Goal: Transaction & Acquisition: Purchase product/service

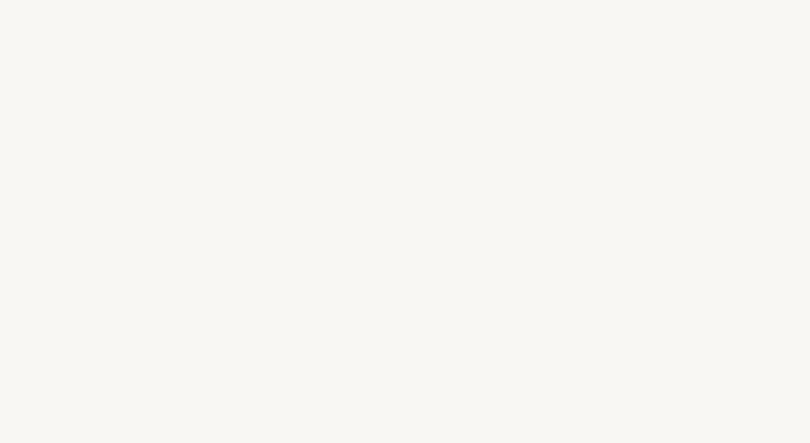
select select "US"
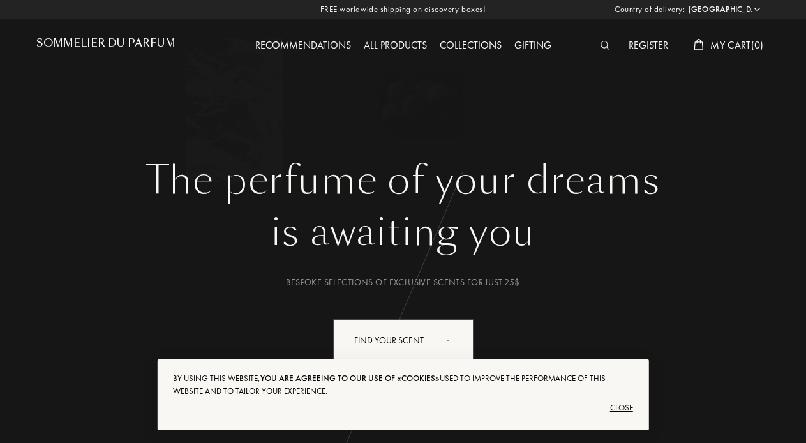
select select "US"
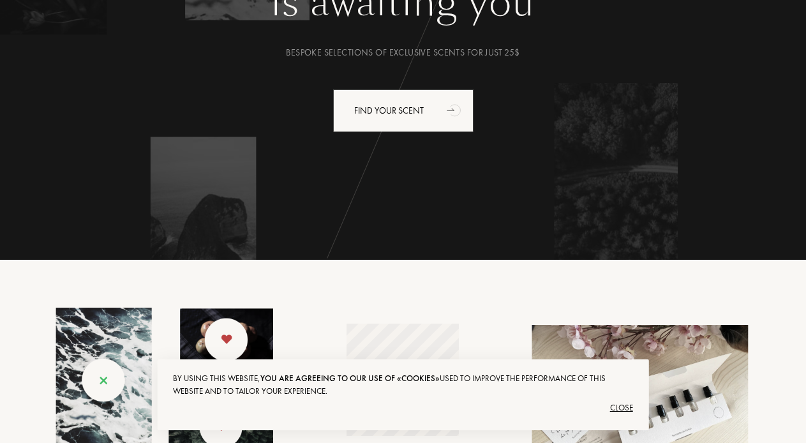
scroll to position [163, 0]
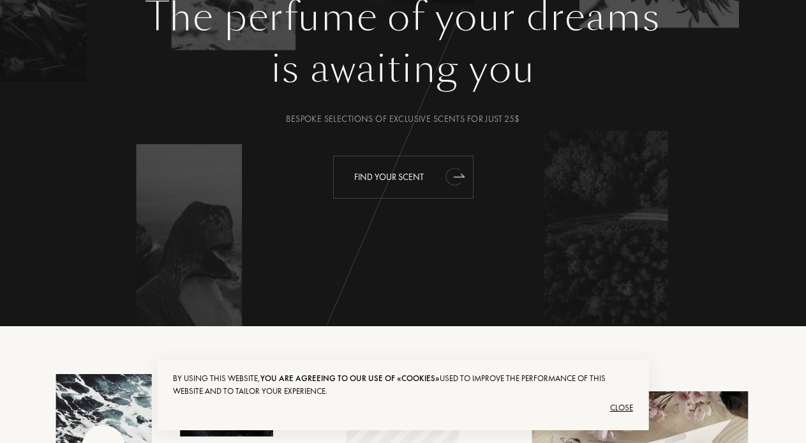
click at [383, 176] on div "Find your scent" at bounding box center [403, 177] width 140 height 43
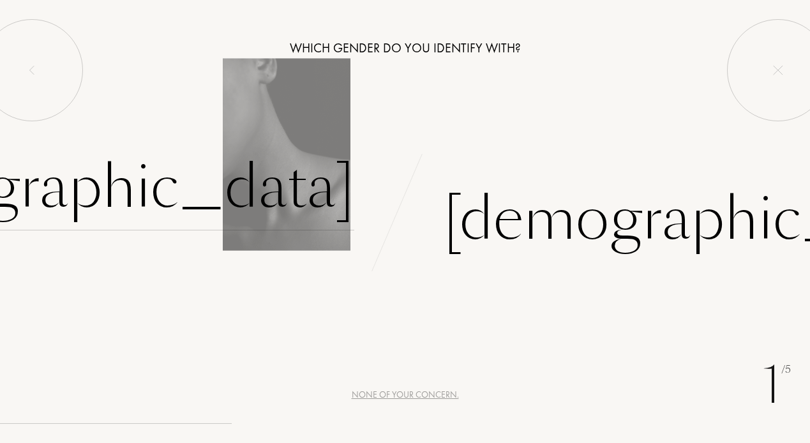
click at [270, 199] on div "[DEMOGRAPHIC_DATA]" at bounding box center [87, 187] width 533 height 86
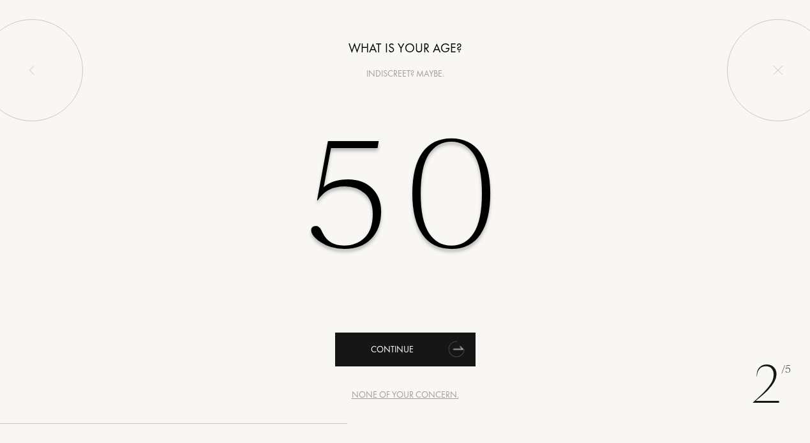
type input "50"
click at [379, 352] on div "Continue" at bounding box center [405, 350] width 140 height 34
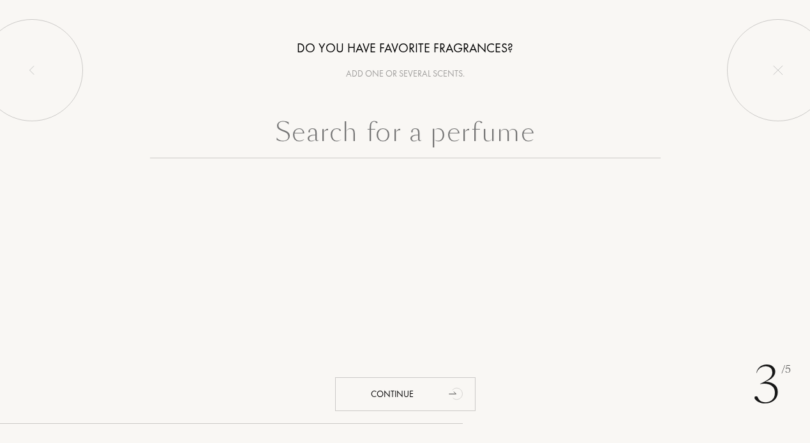
click at [412, 132] on input "text" at bounding box center [405, 135] width 511 height 46
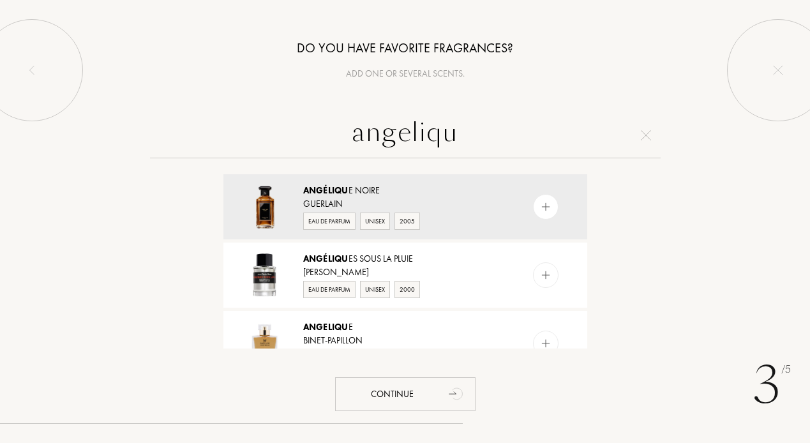
type input "Angelica"
drag, startPoint x: 357, startPoint y: 165, endPoint x: 336, endPoint y: 201, distance: 41.8
click at [336, 201] on div "Guerlain" at bounding box center [404, 203] width 203 height 13
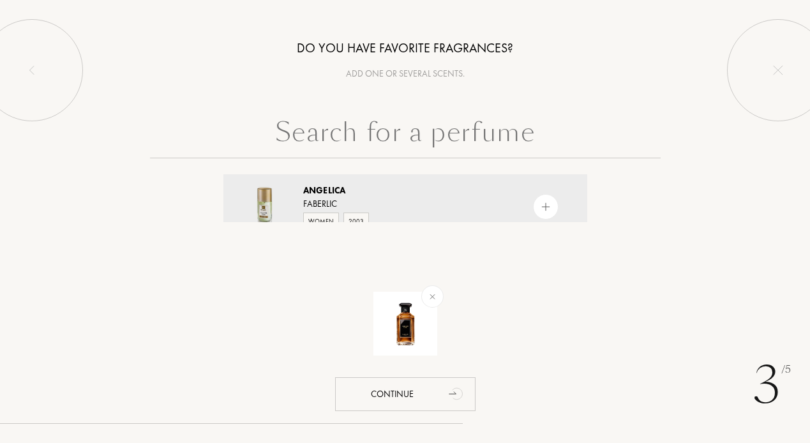
click at [372, 140] on input "text" at bounding box center [405, 135] width 511 height 46
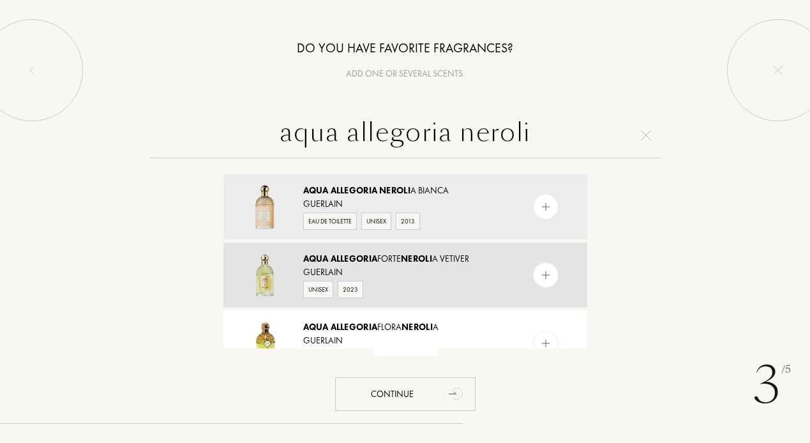
type input "aqua allegoria neroli"
click at [363, 258] on span "Allegoria" at bounding box center [354, 258] width 47 height 11
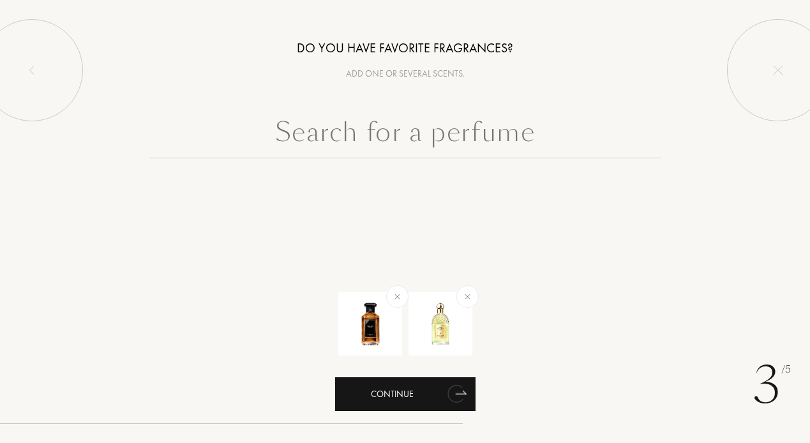
click at [412, 395] on div "Continue" at bounding box center [405, 394] width 140 height 34
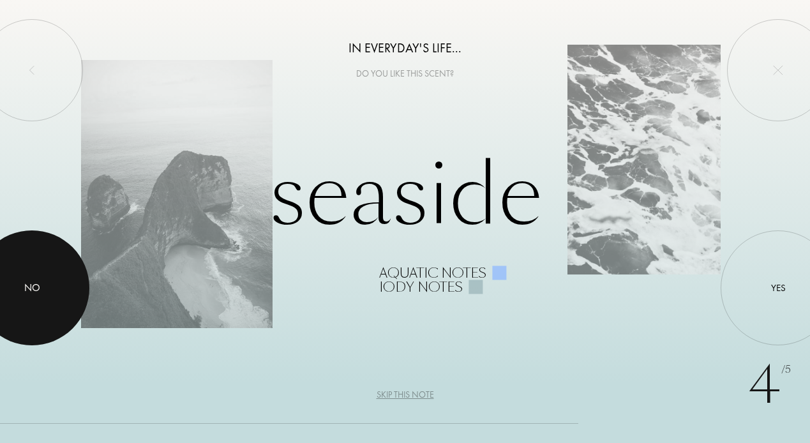
click at [61, 290] on div at bounding box center [31, 287] width 115 height 115
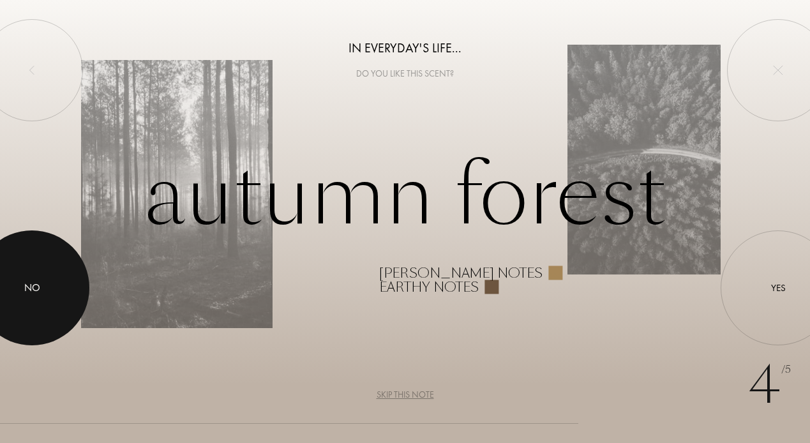
click at [74, 269] on div at bounding box center [31, 287] width 115 height 115
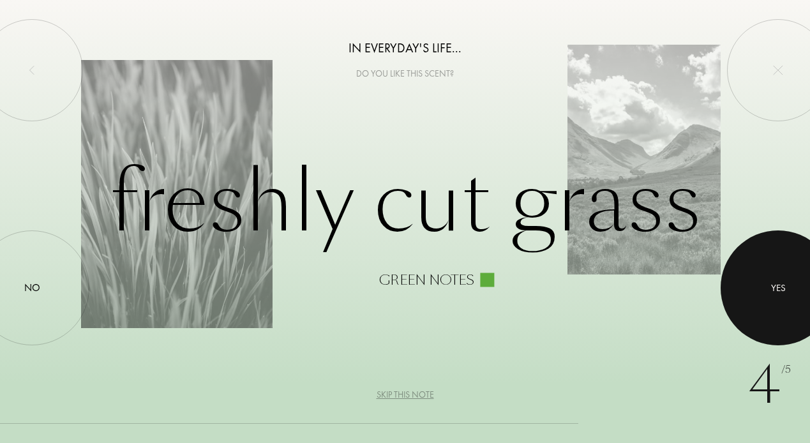
click at [776, 283] on div "Yes" at bounding box center [778, 288] width 15 height 15
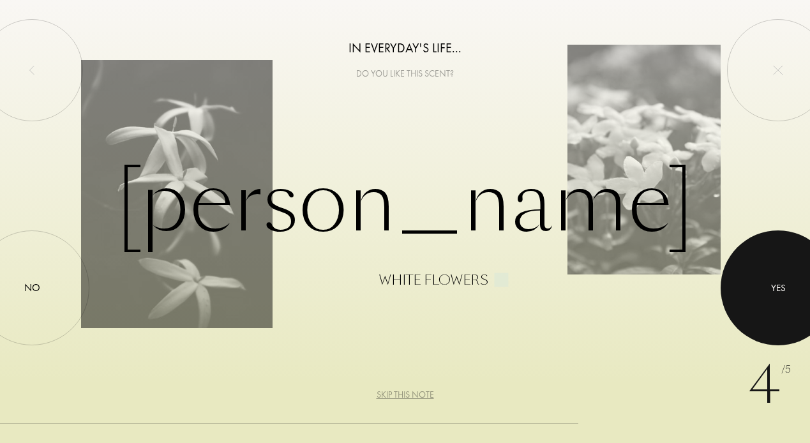
click at [766, 270] on div at bounding box center [778, 287] width 115 height 115
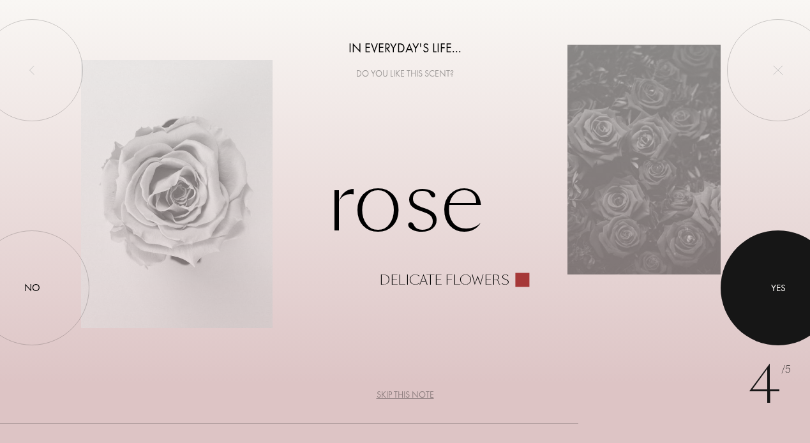
click at [746, 283] on div at bounding box center [778, 287] width 115 height 115
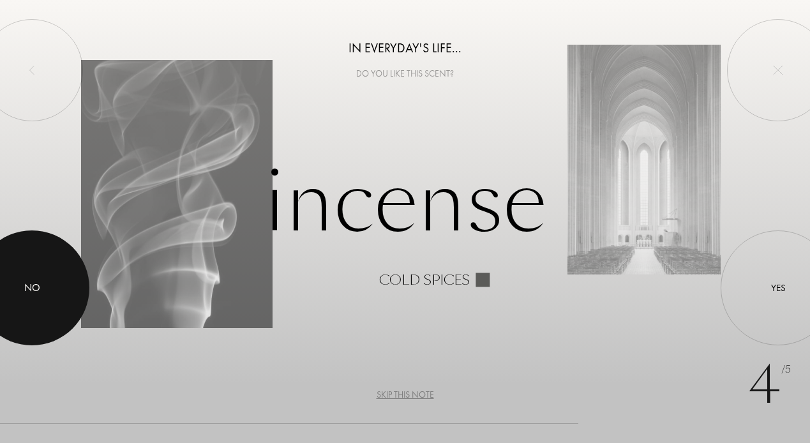
click at [71, 289] on div at bounding box center [31, 287] width 115 height 115
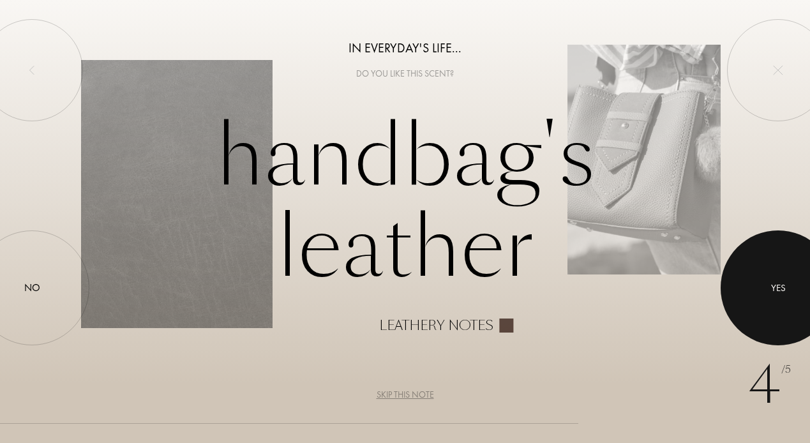
click at [792, 287] on div at bounding box center [778, 287] width 115 height 115
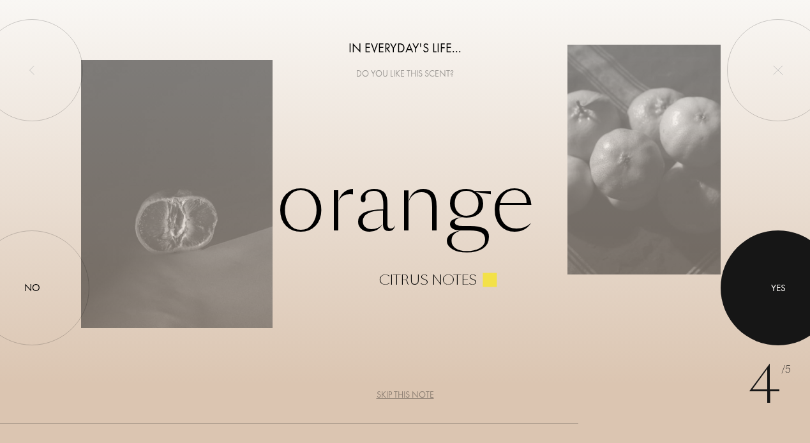
click at [785, 290] on div "Yes" at bounding box center [778, 288] width 15 height 15
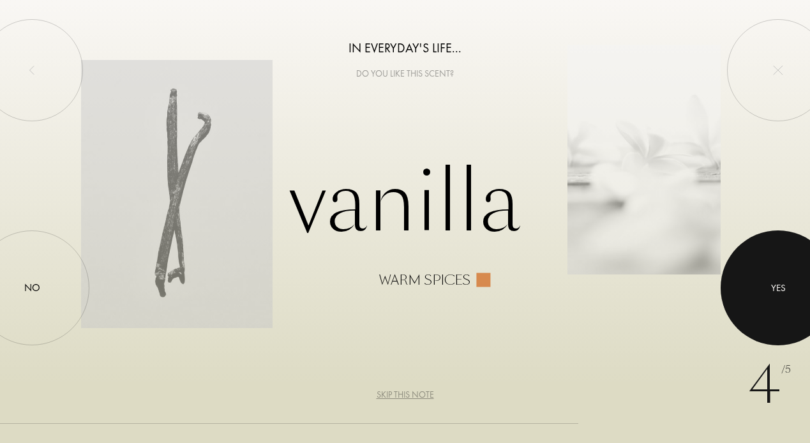
click at [785, 290] on div "Yes" at bounding box center [778, 288] width 15 height 15
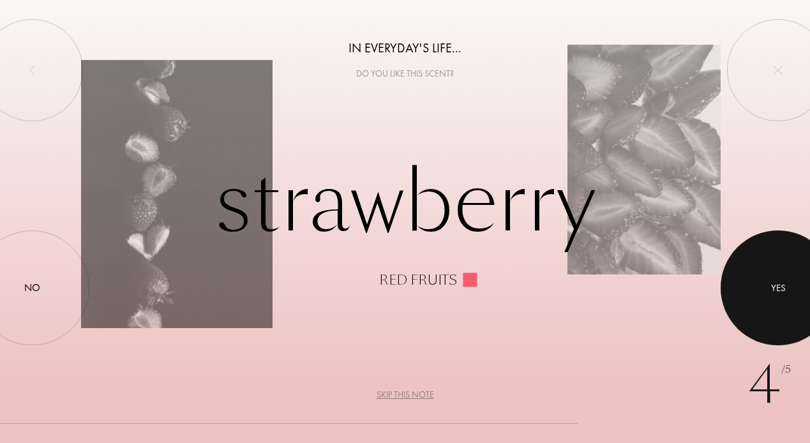
click at [785, 290] on div "Yes" at bounding box center [778, 288] width 15 height 15
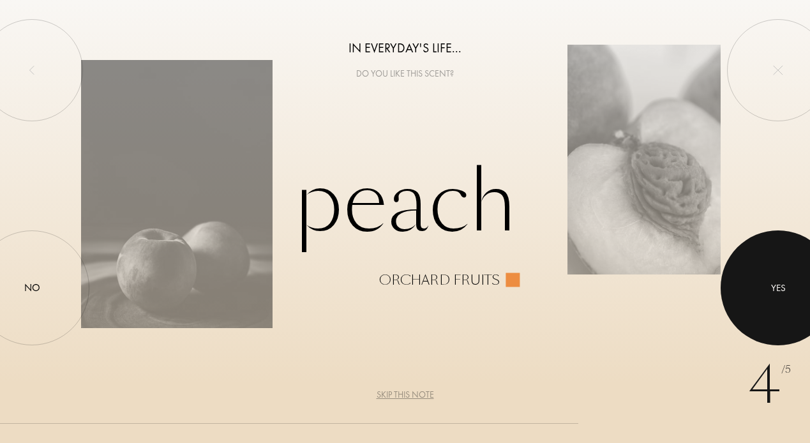
click at [785, 290] on div "Yes" at bounding box center [778, 288] width 15 height 15
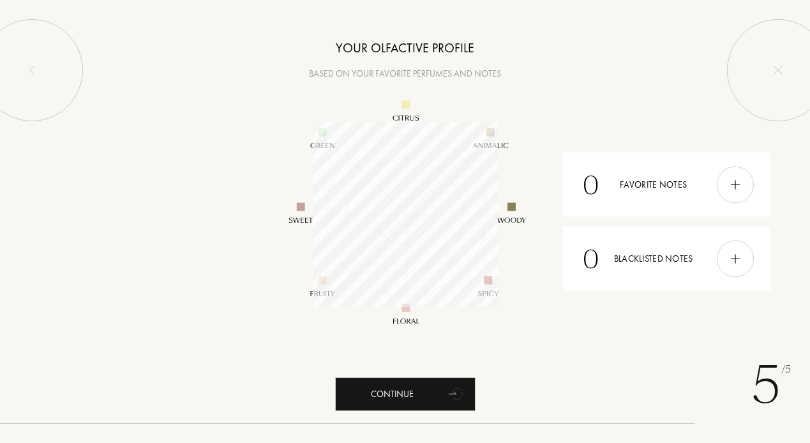
scroll to position [185, 185]
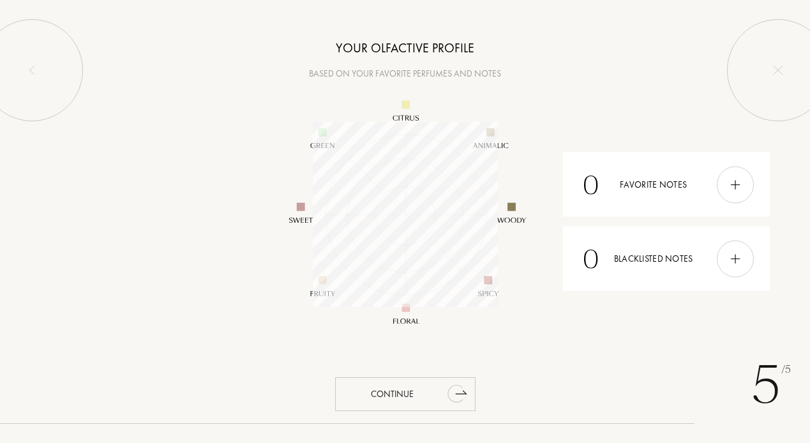
click at [407, 384] on div "Continue" at bounding box center [405, 394] width 140 height 34
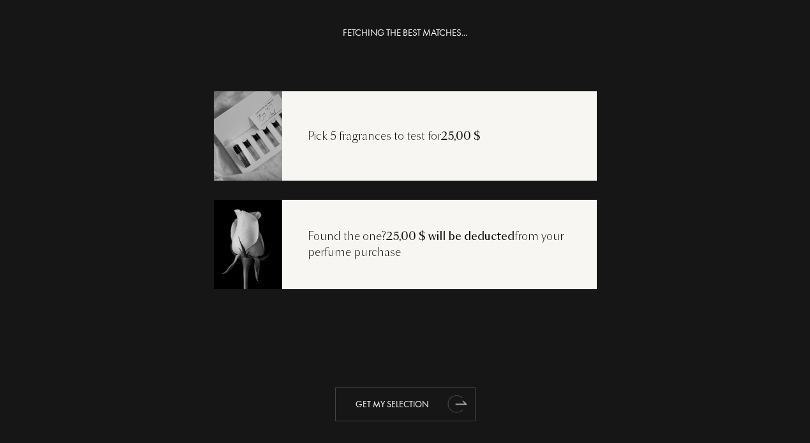
click at [423, 408] on div "Get my selection" at bounding box center [405, 404] width 140 height 34
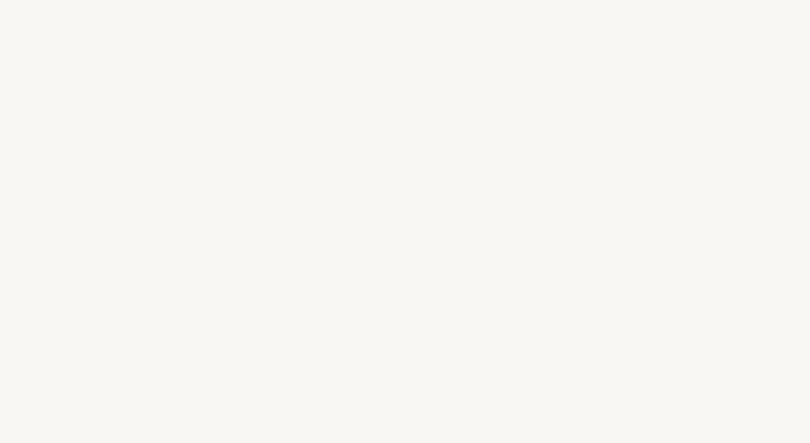
select select "US"
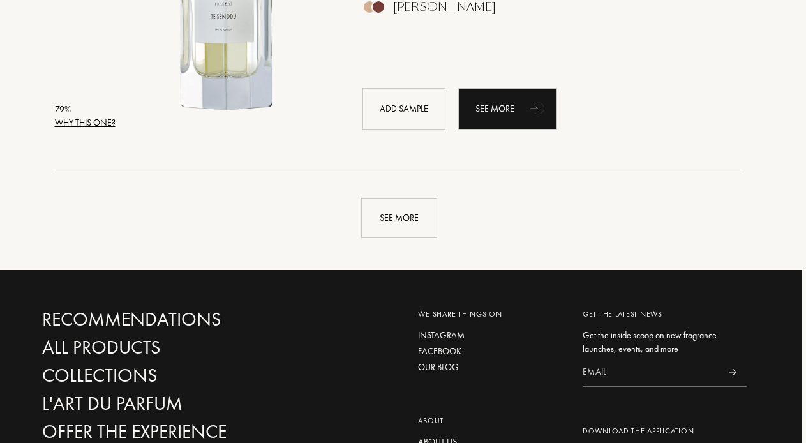
scroll to position [3080, 4]
click at [421, 218] on div "See more" at bounding box center [399, 218] width 76 height 40
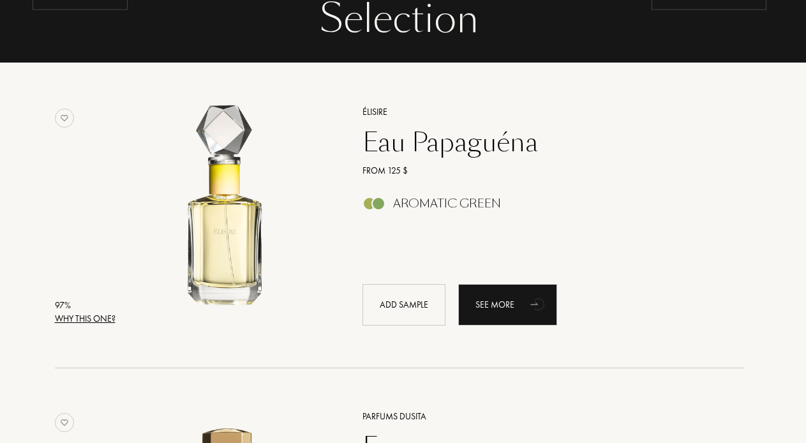
scroll to position [132, 4]
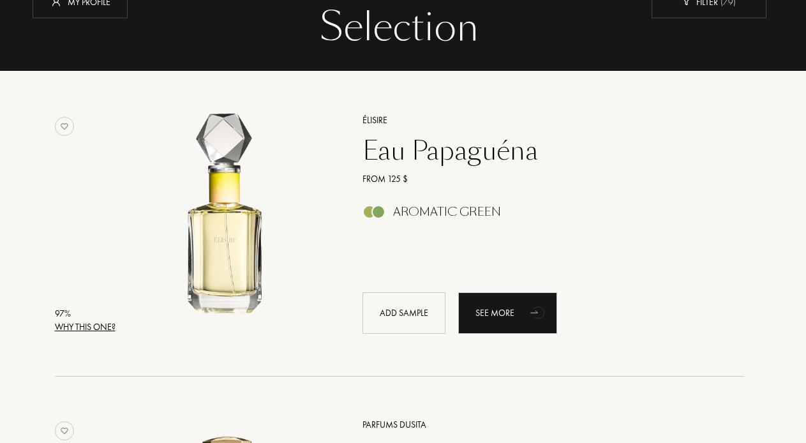
click at [100, 322] on div "Why this one?" at bounding box center [85, 326] width 61 height 13
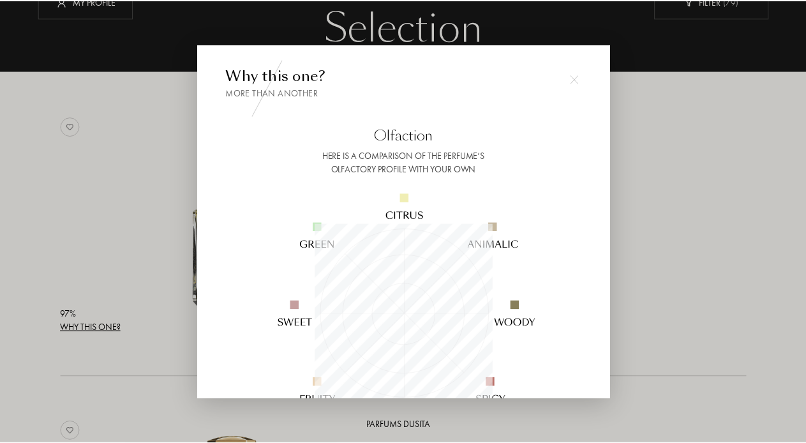
scroll to position [179, 179]
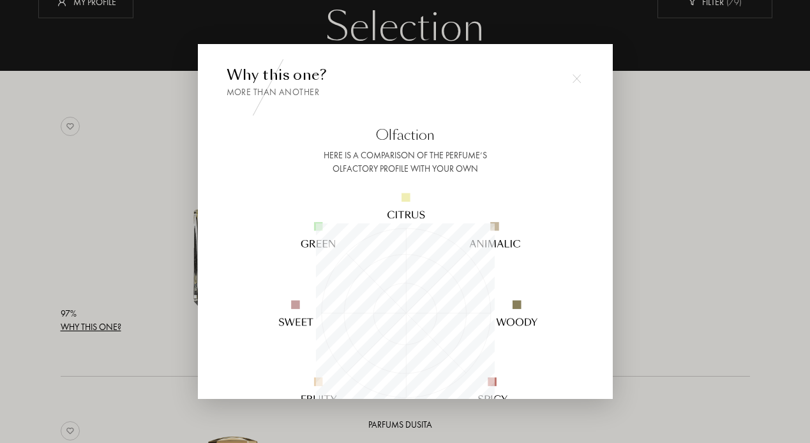
click at [150, 208] on div at bounding box center [405, 221] width 810 height 443
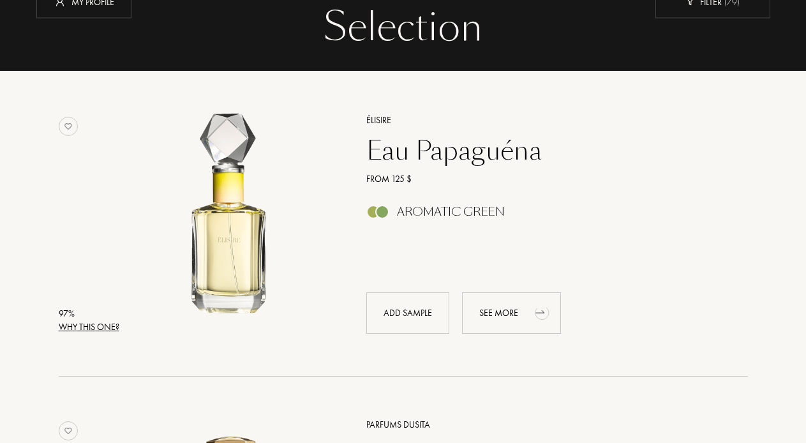
click at [498, 297] on div "See more" at bounding box center [511, 312] width 99 height 41
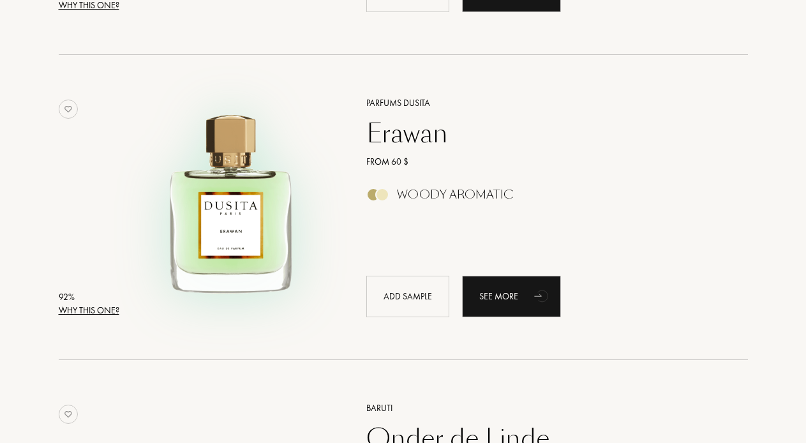
scroll to position [465, 0]
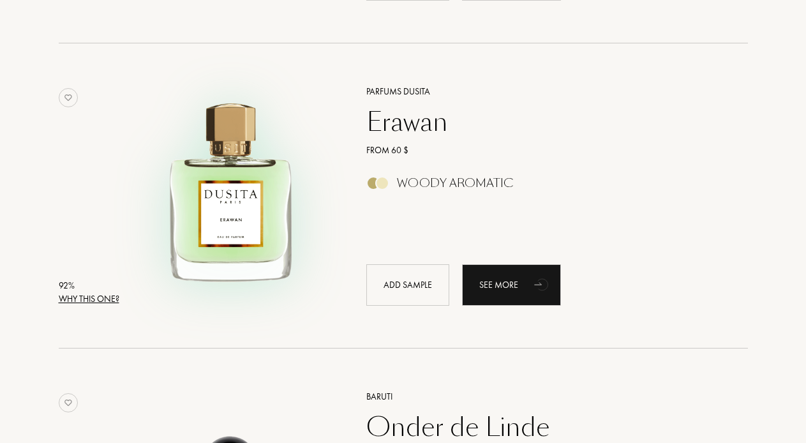
click at [229, 222] on img at bounding box center [230, 189] width 213 height 213
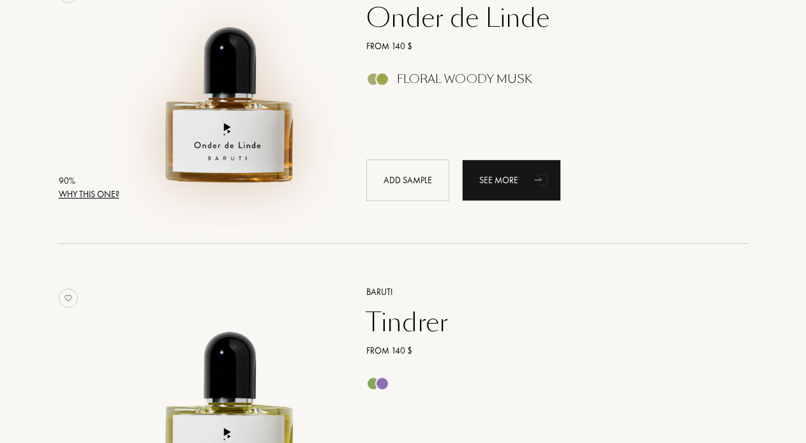
scroll to position [876, 0]
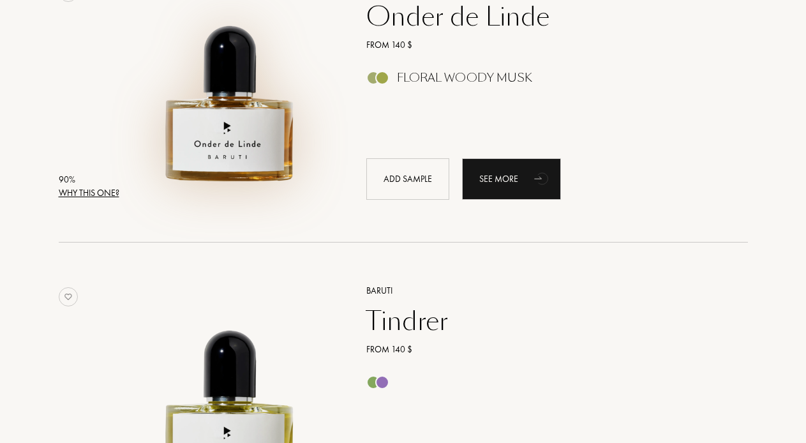
click at [265, 163] on img at bounding box center [230, 84] width 213 height 213
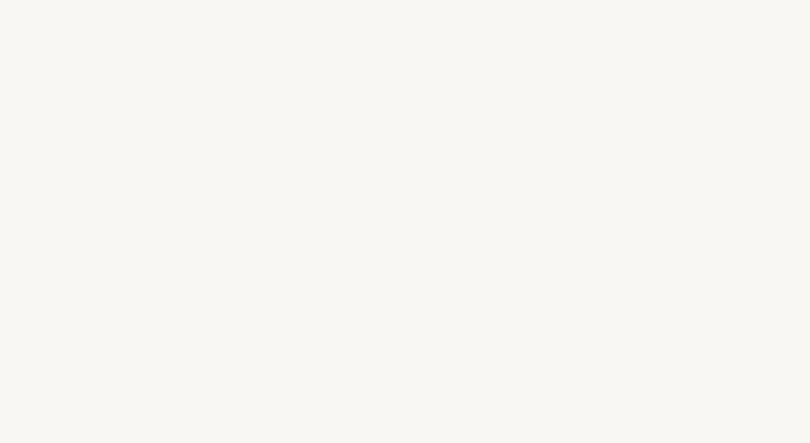
select select "US"
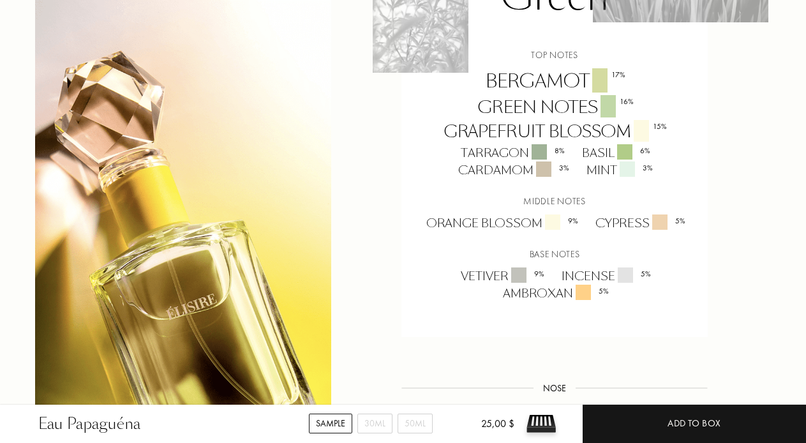
scroll to position [983, 1]
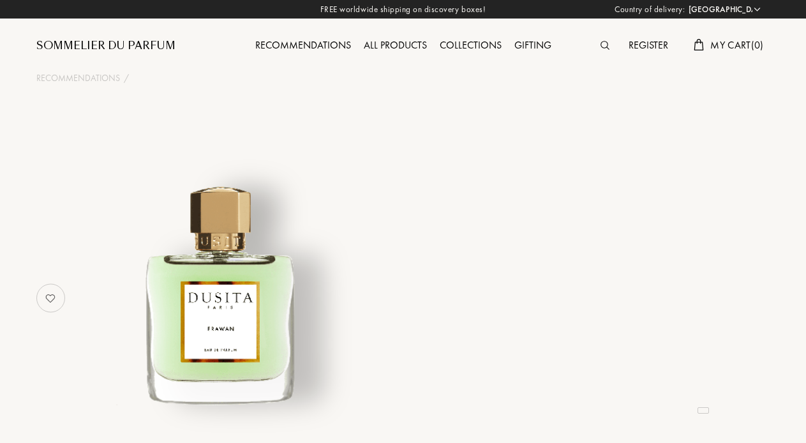
select select "US"
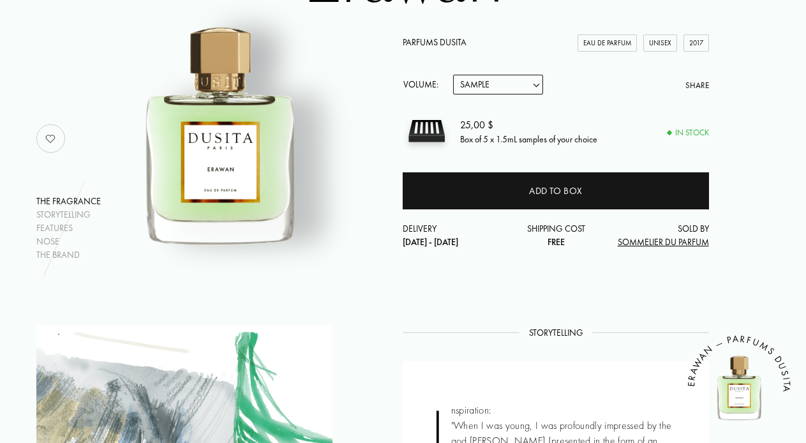
scroll to position [152, 0]
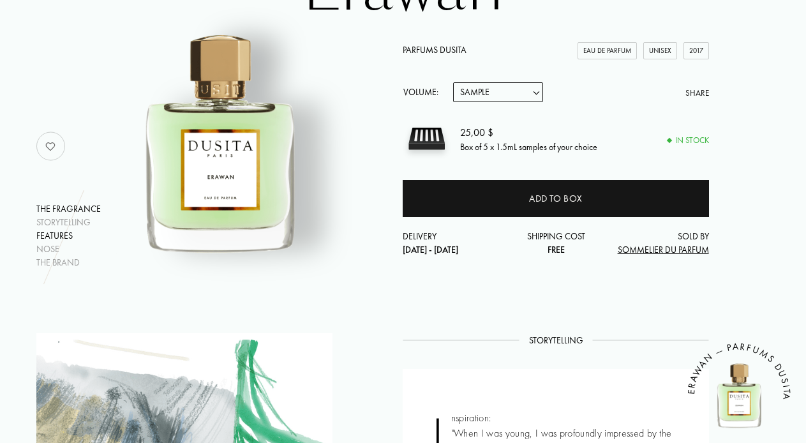
click at [63, 240] on div "Features" at bounding box center [68, 235] width 64 height 13
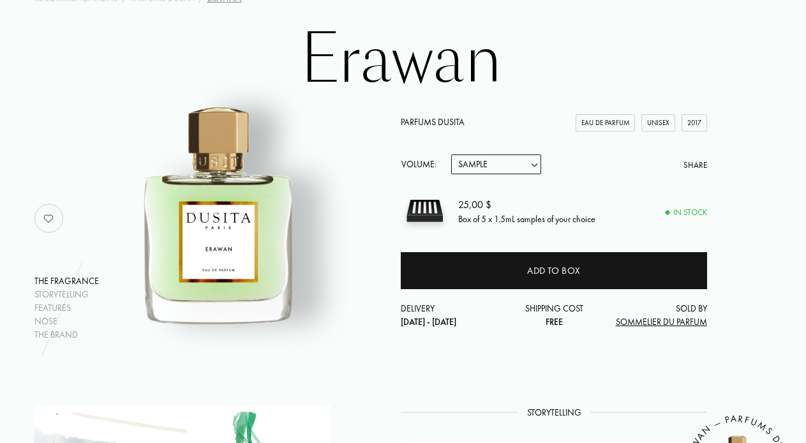
scroll to position [63, 2]
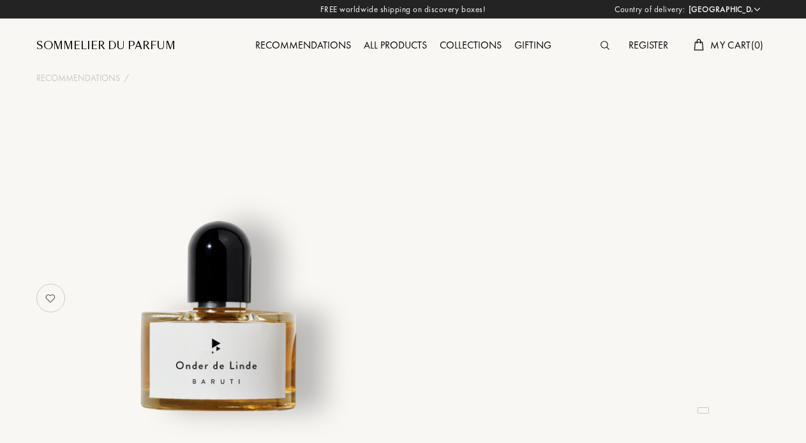
select select "US"
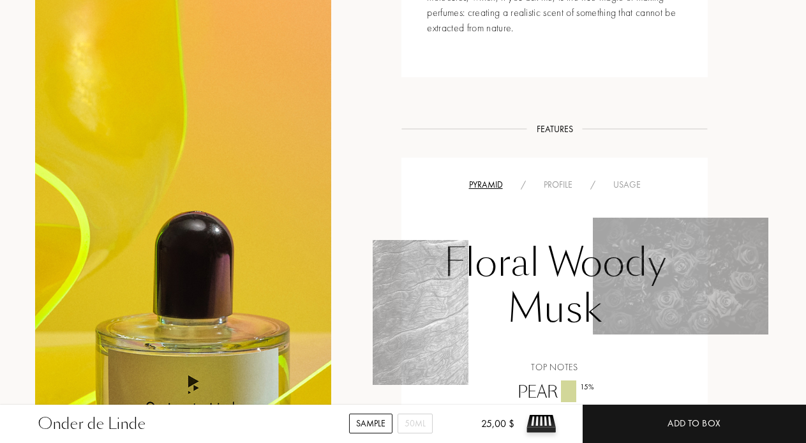
scroll to position [696, 1]
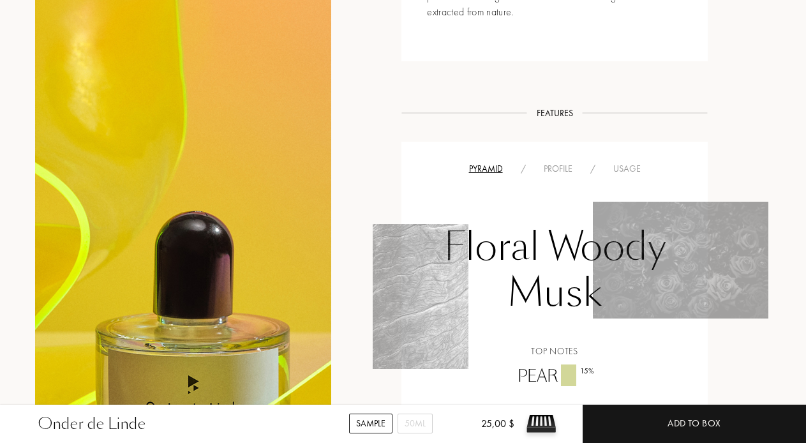
click at [553, 164] on div "Profile" at bounding box center [558, 168] width 47 height 13
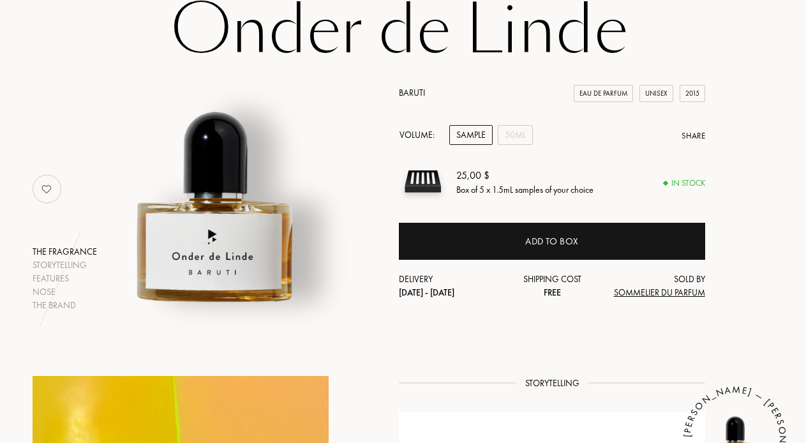
scroll to position [107, 4]
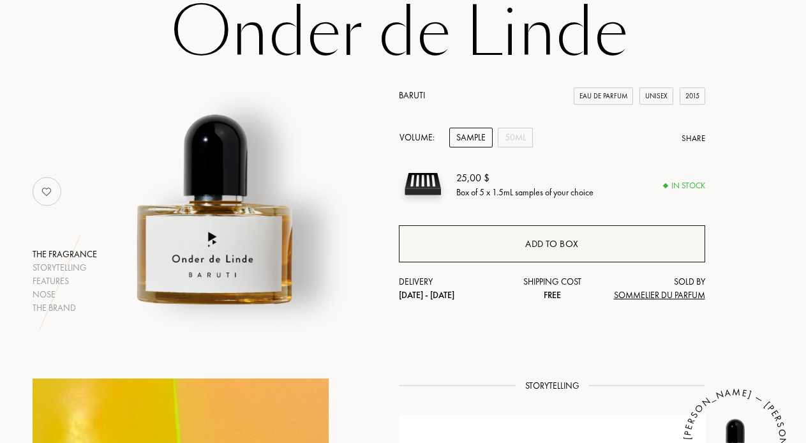
click at [553, 234] on div "Add to box" at bounding box center [552, 243] width 306 height 37
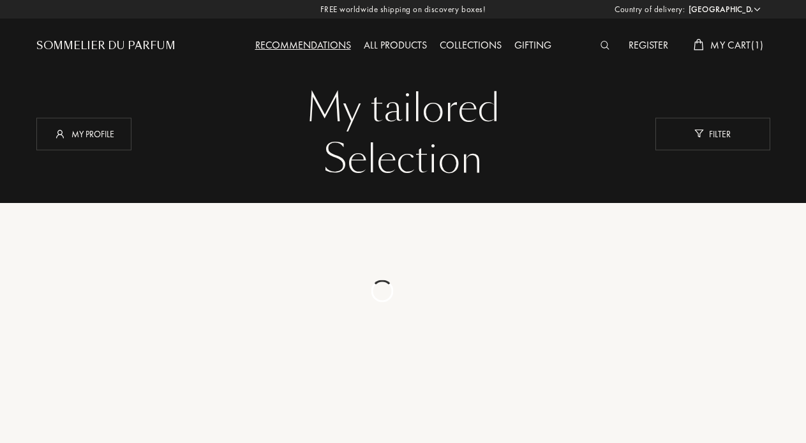
select select "US"
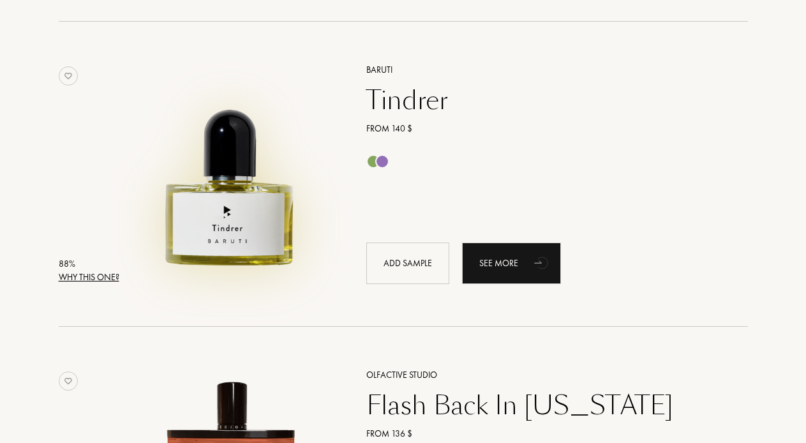
scroll to position [1098, 0]
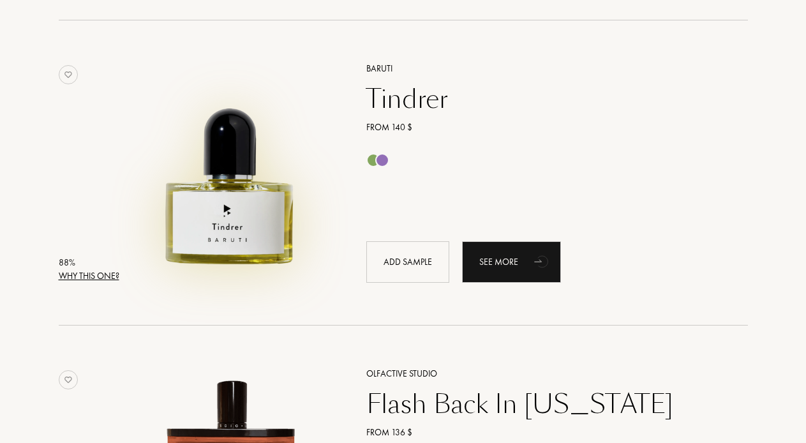
click at [267, 219] on img at bounding box center [230, 166] width 213 height 213
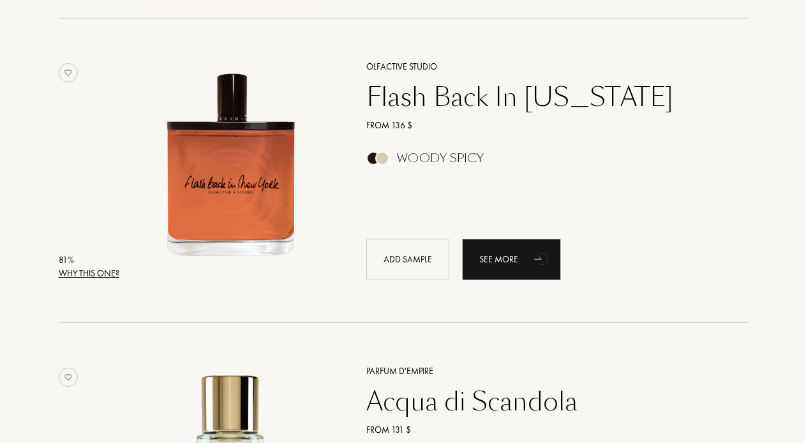
scroll to position [1434, 0]
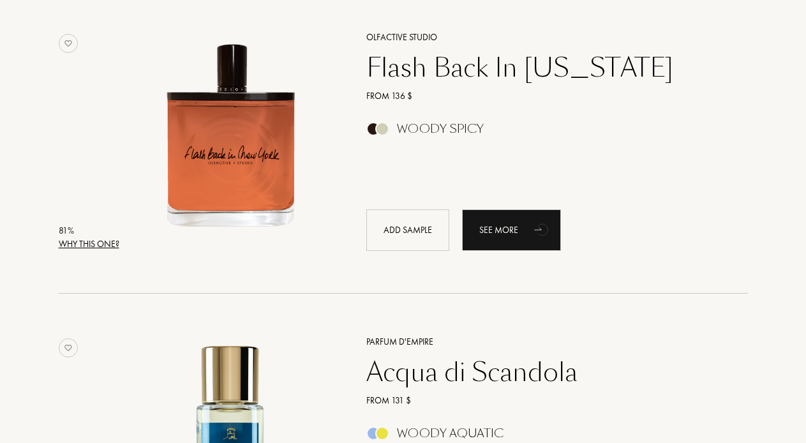
click at [483, 71] on div "Flash Back In New York" at bounding box center [543, 67] width 372 height 31
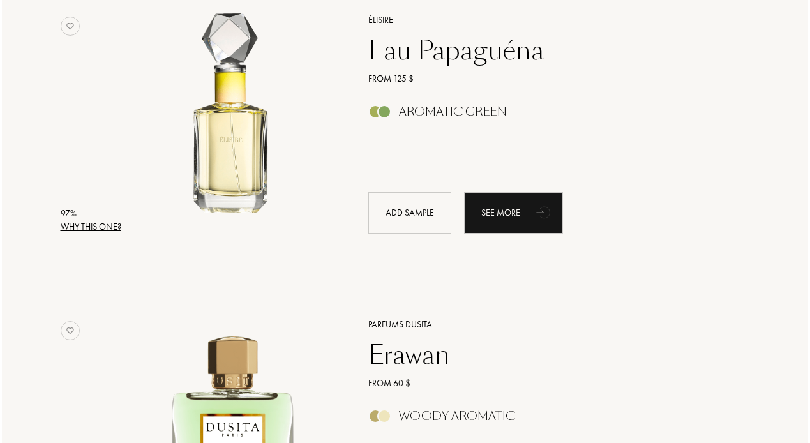
scroll to position [243, 0]
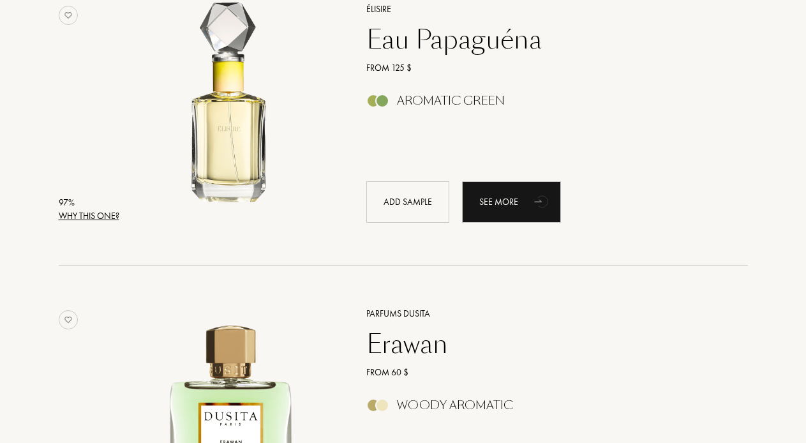
click at [114, 216] on div "Why this one?" at bounding box center [89, 215] width 61 height 13
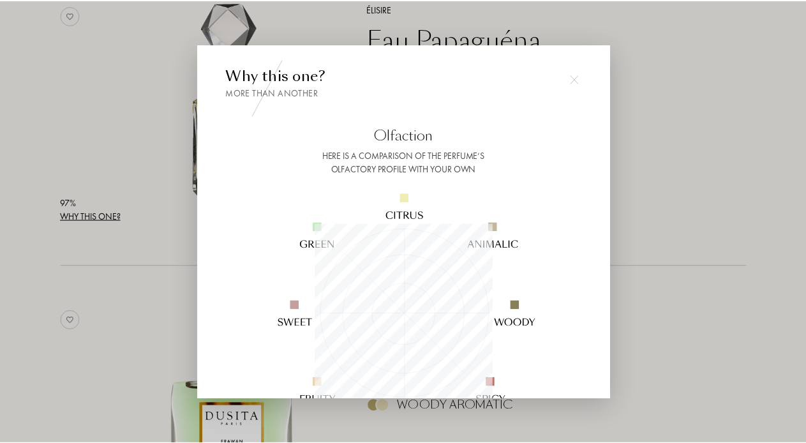
scroll to position [179, 179]
click at [679, 144] on div at bounding box center [405, 221] width 810 height 443
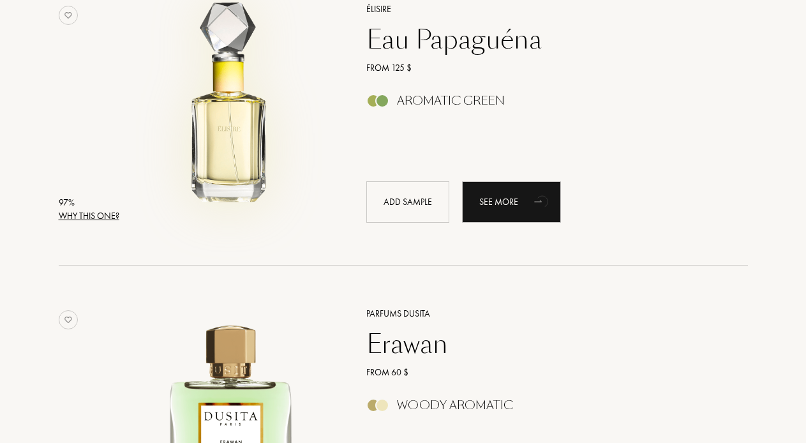
click at [236, 127] on img at bounding box center [230, 107] width 213 height 213
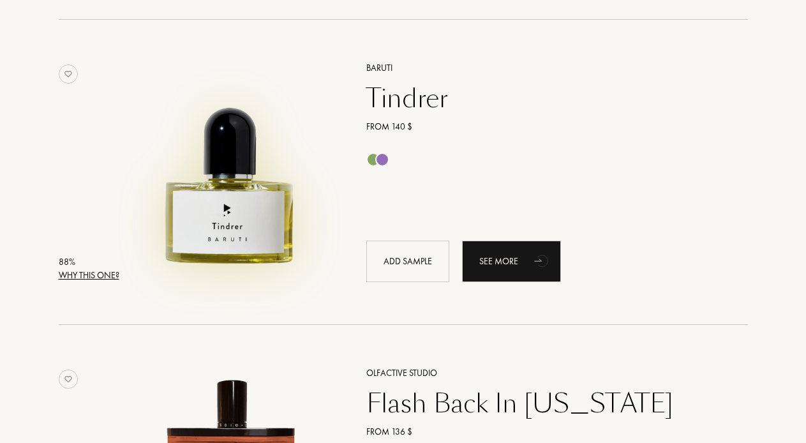
scroll to position [1101, 0]
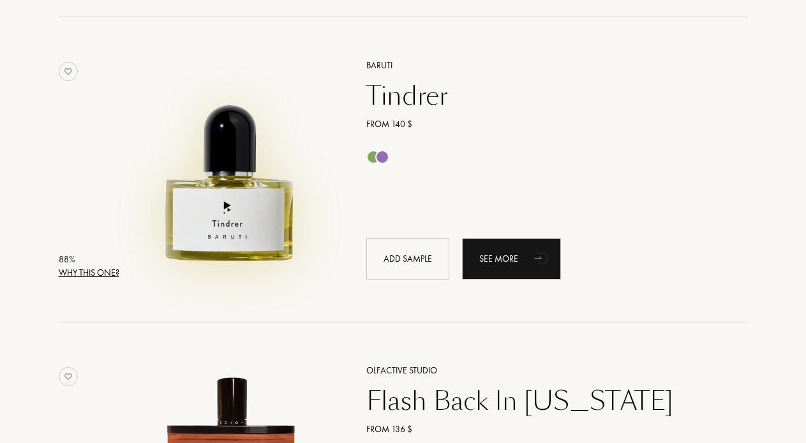
click at [266, 241] on img at bounding box center [230, 163] width 213 height 213
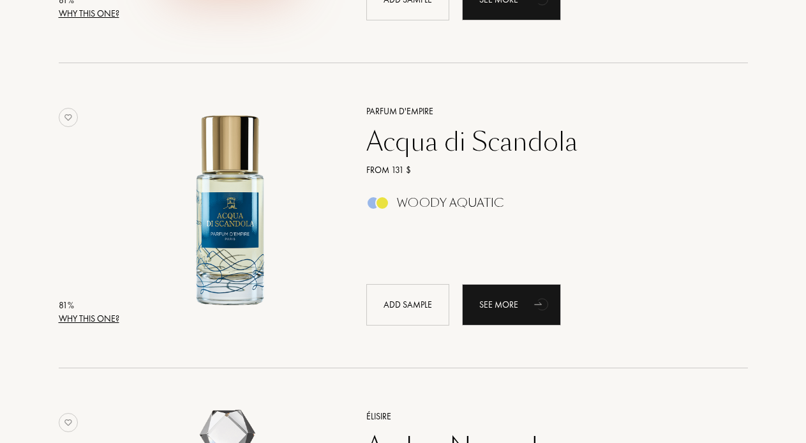
scroll to position [1674, 0]
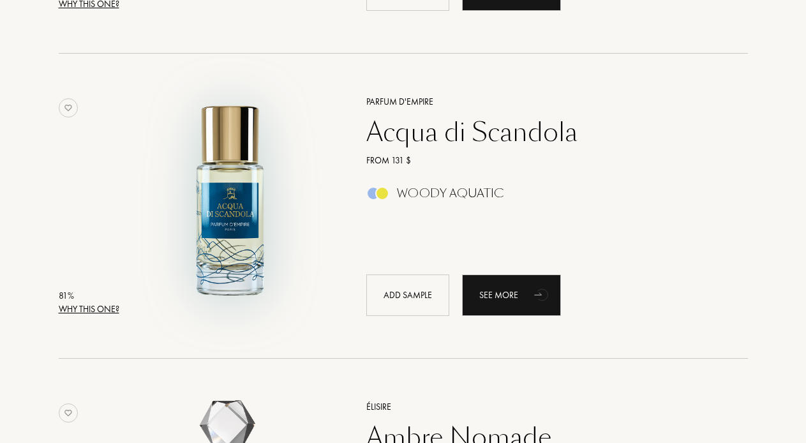
click at [240, 173] on img at bounding box center [230, 199] width 213 height 213
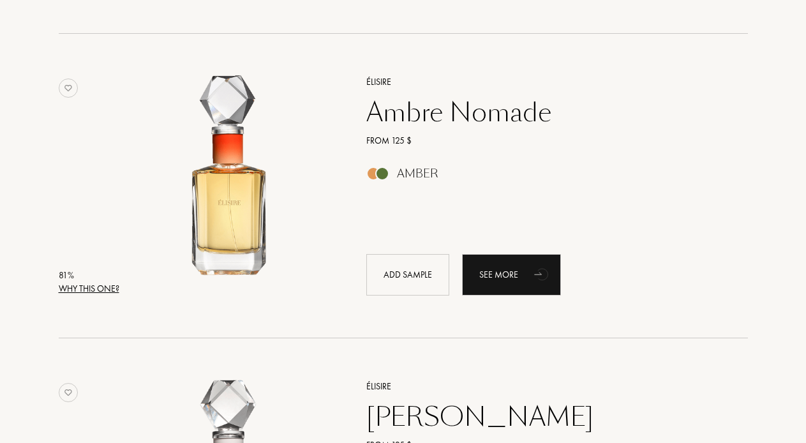
scroll to position [2007, 0]
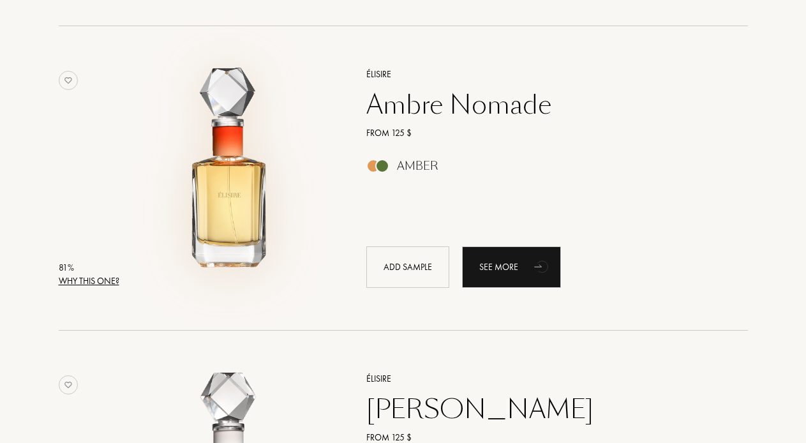
click at [244, 192] on img at bounding box center [230, 172] width 213 height 213
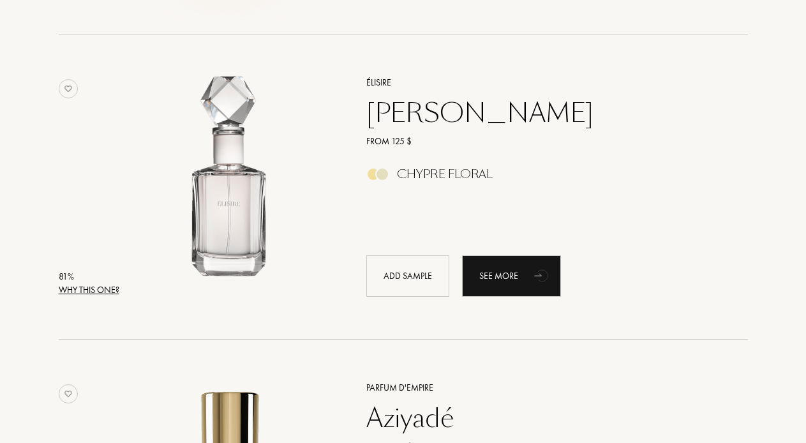
scroll to position [2304, 0]
click at [451, 112] on div "Jasmin Paradis" at bounding box center [543, 111] width 372 height 31
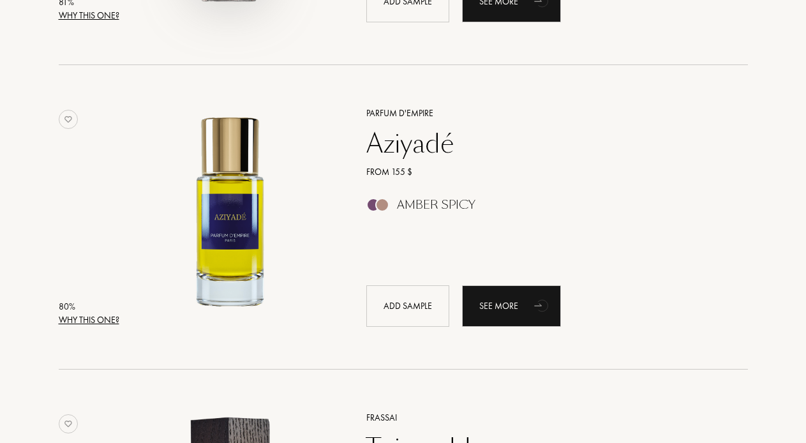
scroll to position [2583, 0]
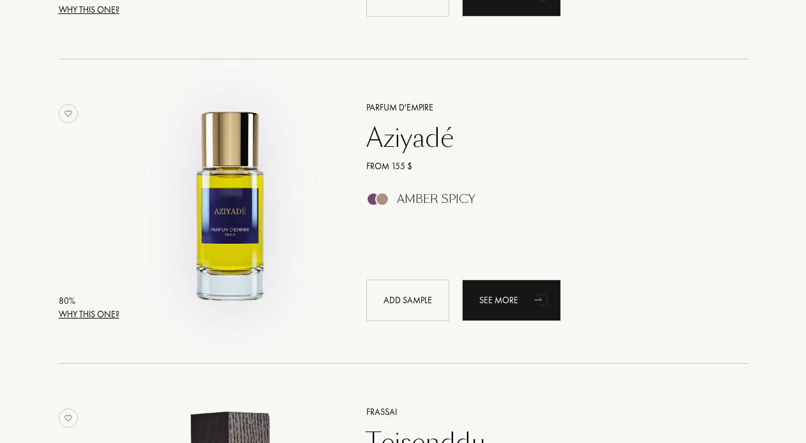
click at [234, 211] on img at bounding box center [230, 205] width 213 height 213
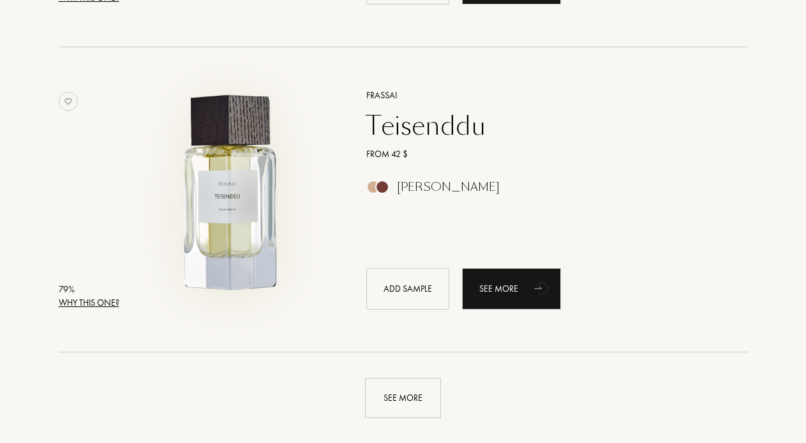
scroll to position [2917, 0]
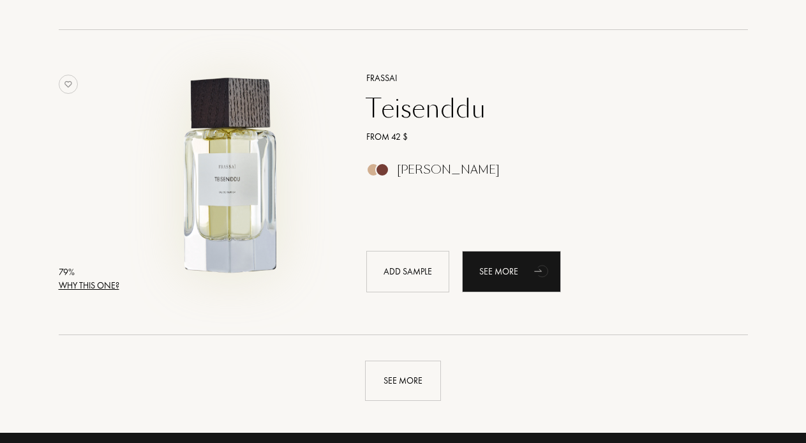
click at [241, 187] on img at bounding box center [230, 176] width 213 height 213
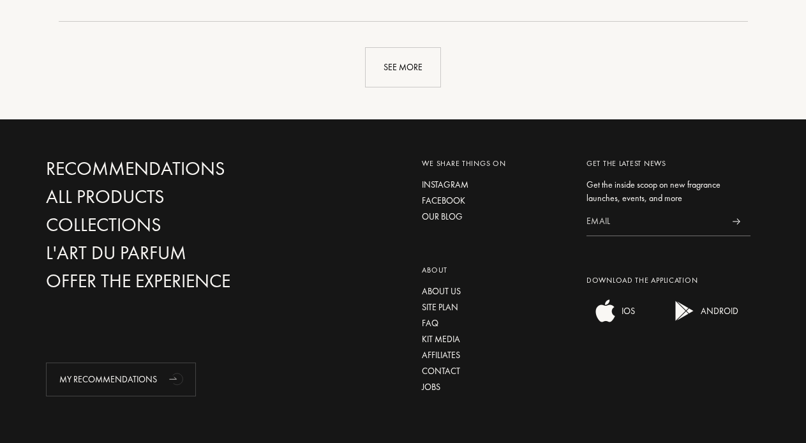
scroll to position [3226, 0]
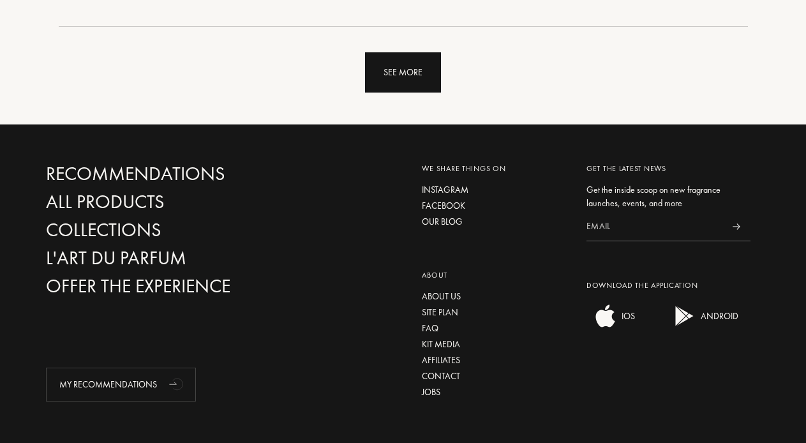
click at [413, 70] on div "See more" at bounding box center [403, 72] width 76 height 40
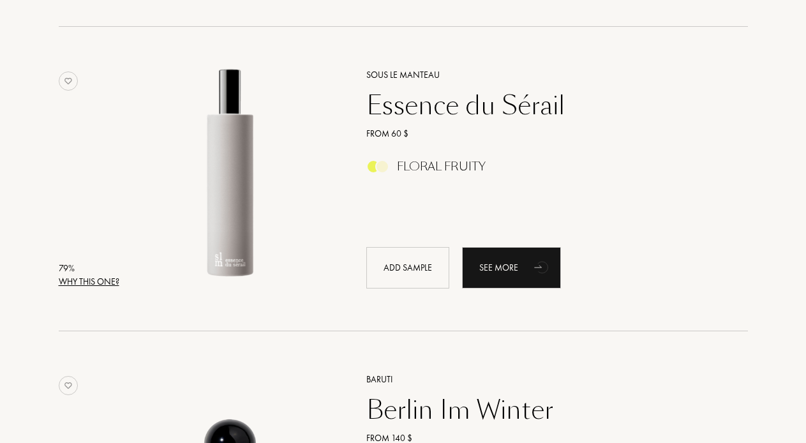
click at [421, 107] on div "Essence du Sérail" at bounding box center [543, 105] width 372 height 31
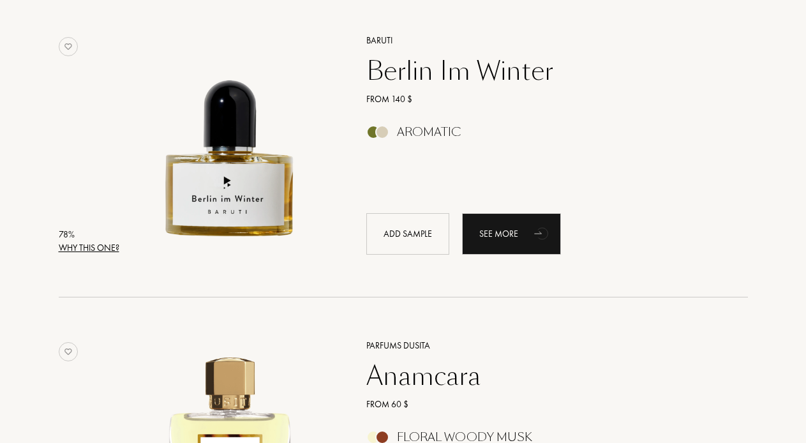
scroll to position [3568, 0]
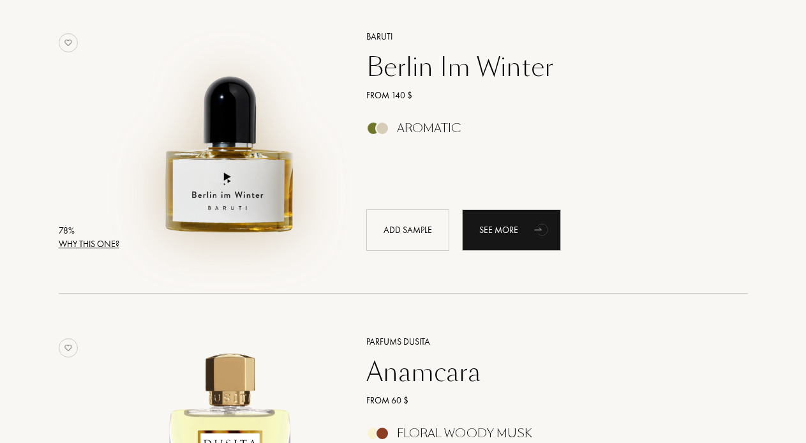
click at [271, 182] on img at bounding box center [230, 134] width 213 height 213
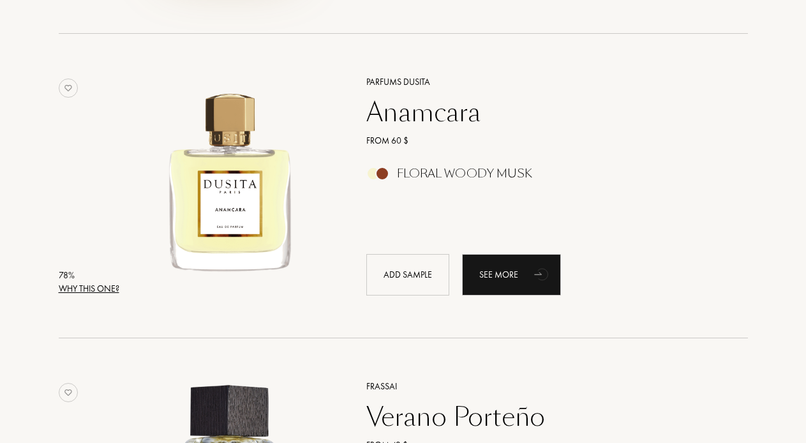
scroll to position [3854, 0]
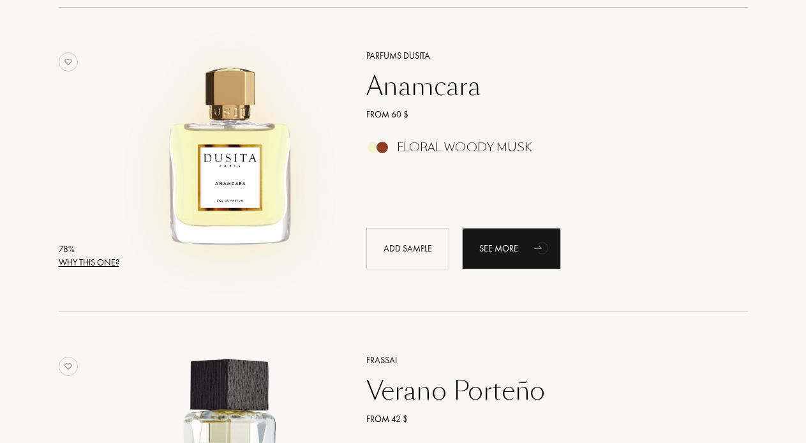
click at [246, 204] on img at bounding box center [230, 153] width 213 height 213
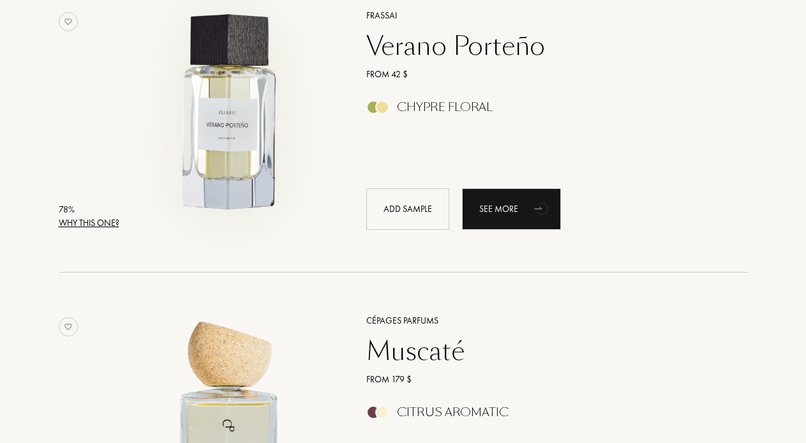
scroll to position [4200, 0]
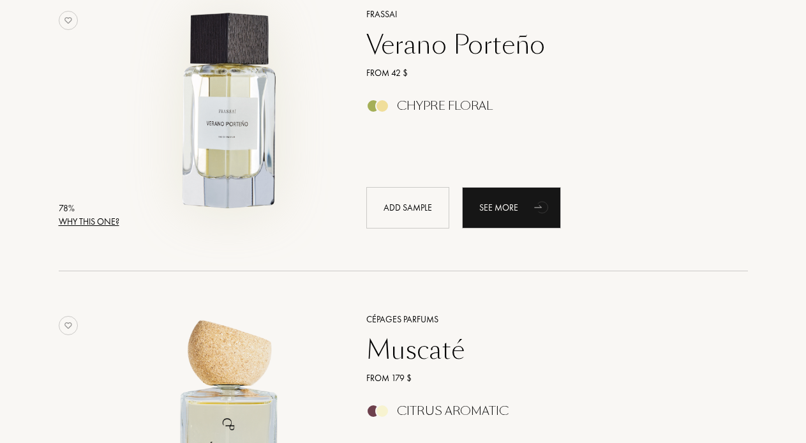
click at [217, 95] on img at bounding box center [230, 112] width 213 height 213
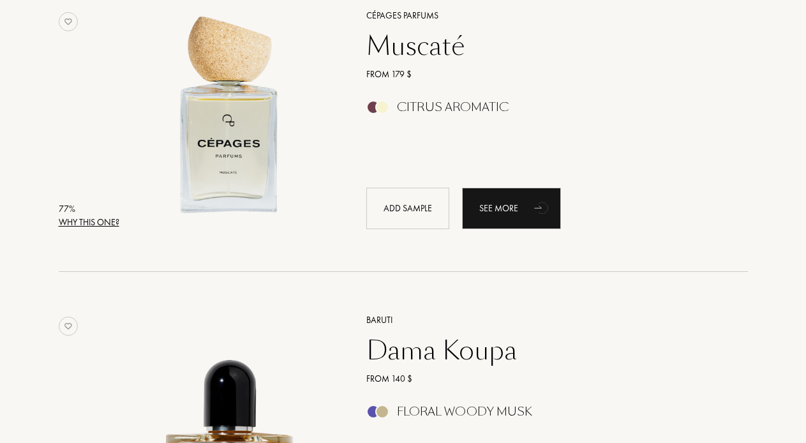
scroll to position [4556, 0]
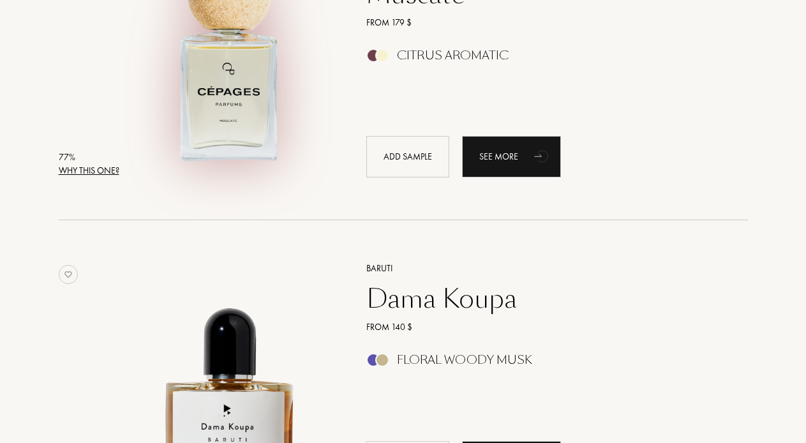
click at [250, 116] on img at bounding box center [230, 61] width 213 height 213
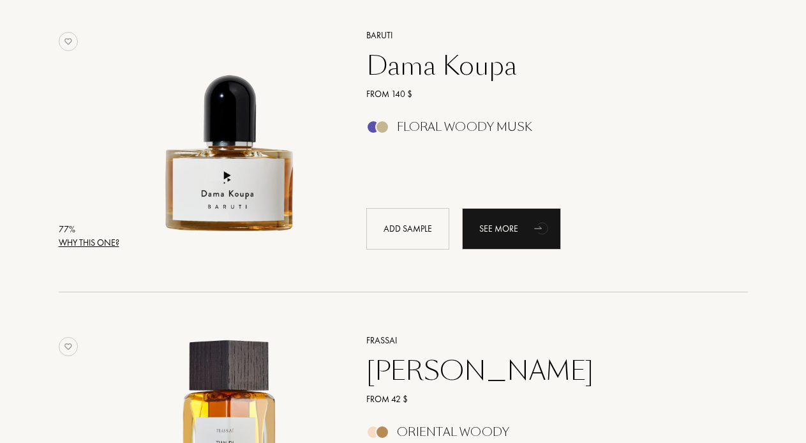
scroll to position [4792, 0]
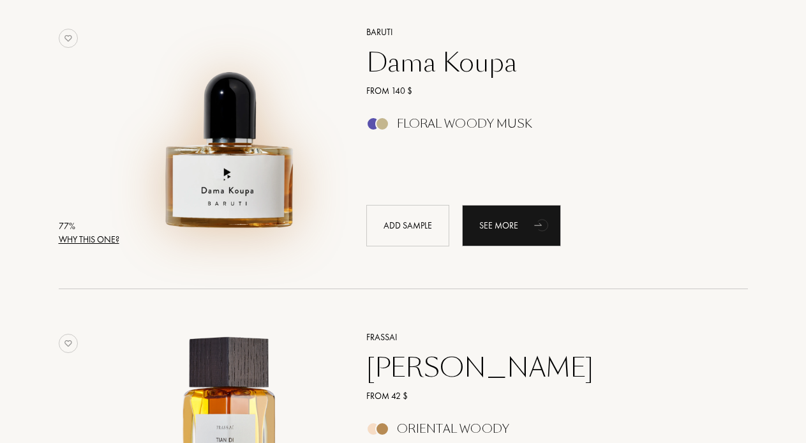
click at [264, 166] on img at bounding box center [230, 130] width 213 height 213
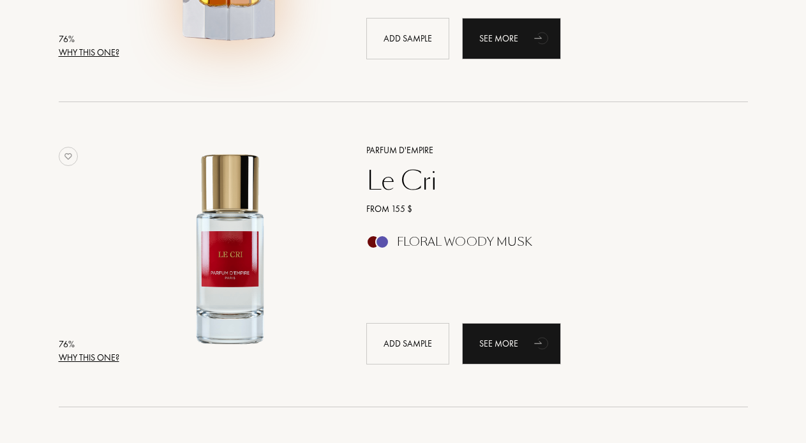
scroll to position [5286, 0]
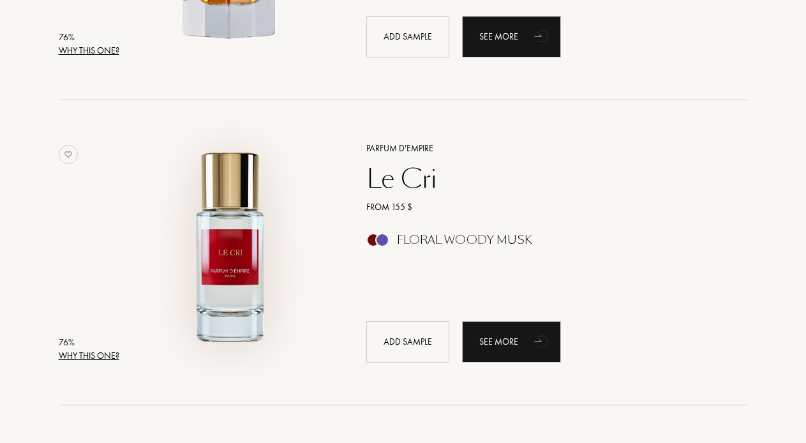
click at [250, 236] on img at bounding box center [230, 246] width 213 height 213
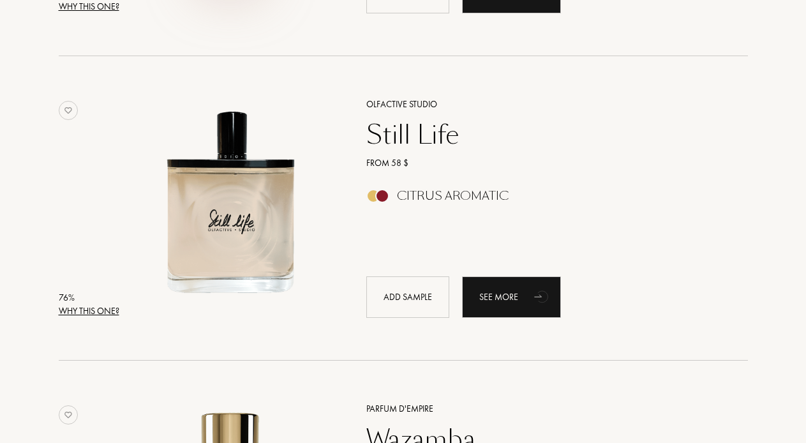
scroll to position [5662, 0]
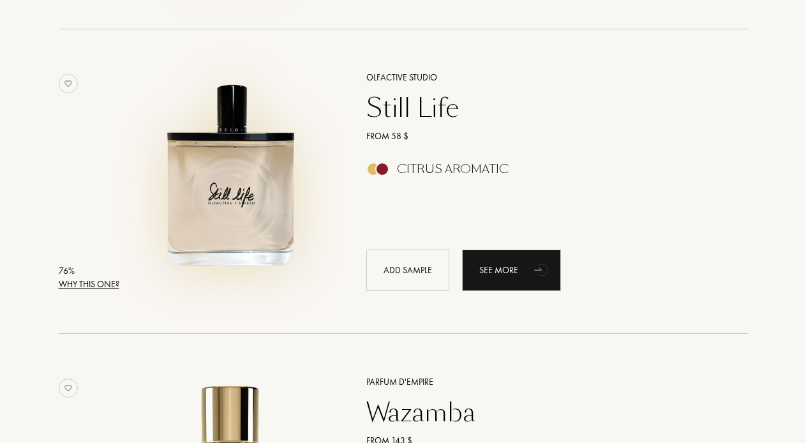
click at [242, 179] on img at bounding box center [230, 175] width 213 height 213
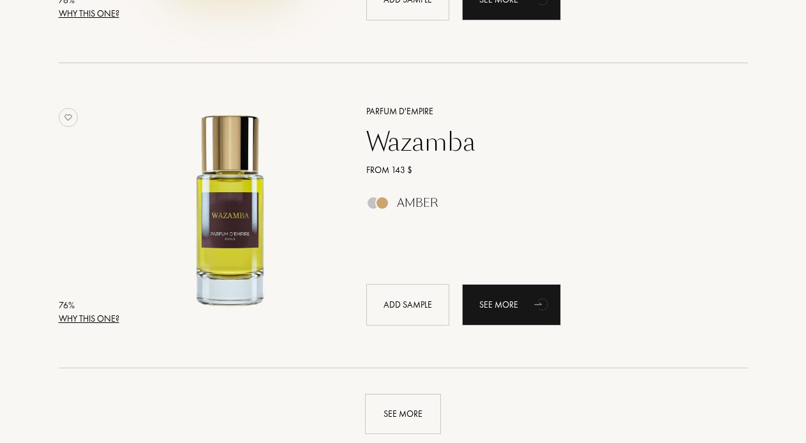
scroll to position [5940, 0]
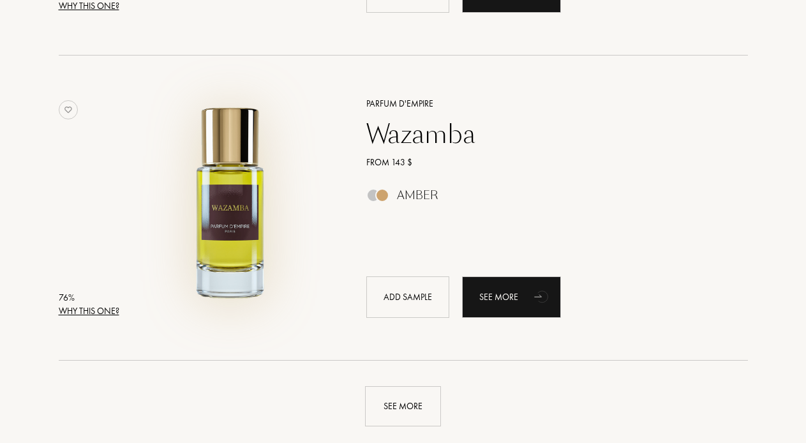
click at [244, 222] on img at bounding box center [230, 201] width 213 height 213
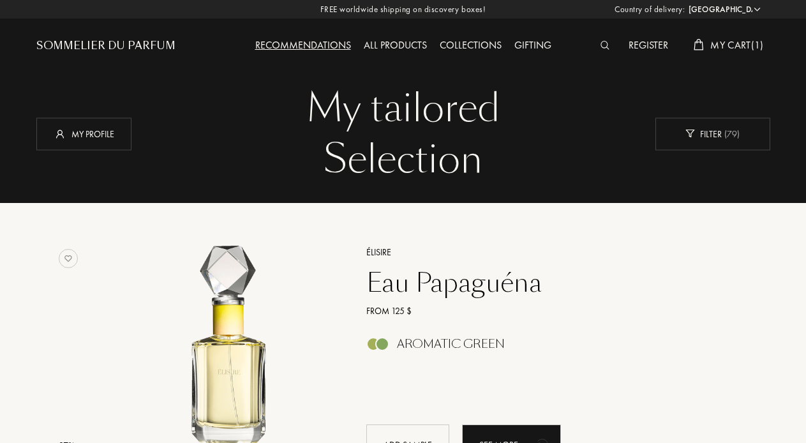
scroll to position [0, 0]
click at [319, 43] on div "Recommendations" at bounding box center [303, 46] width 109 height 17
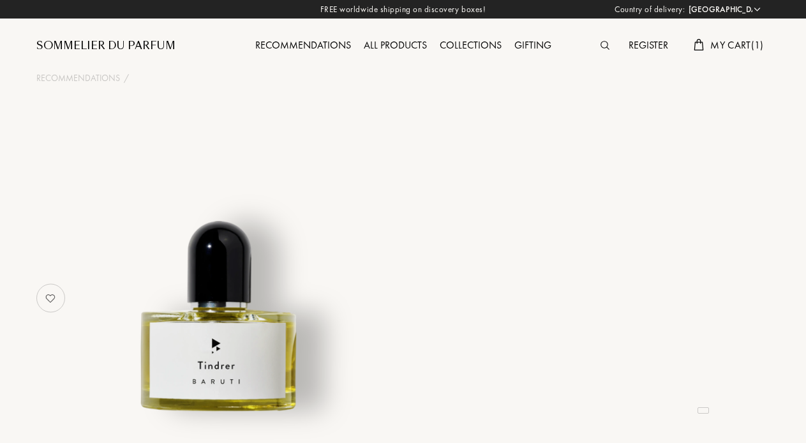
select select "US"
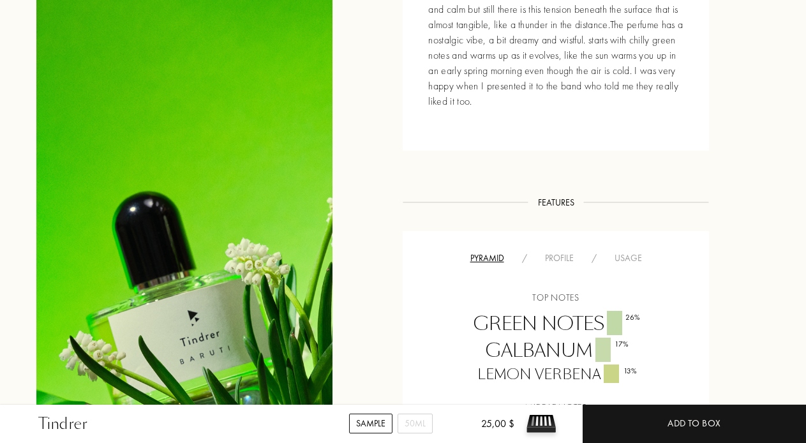
scroll to position [606, 0]
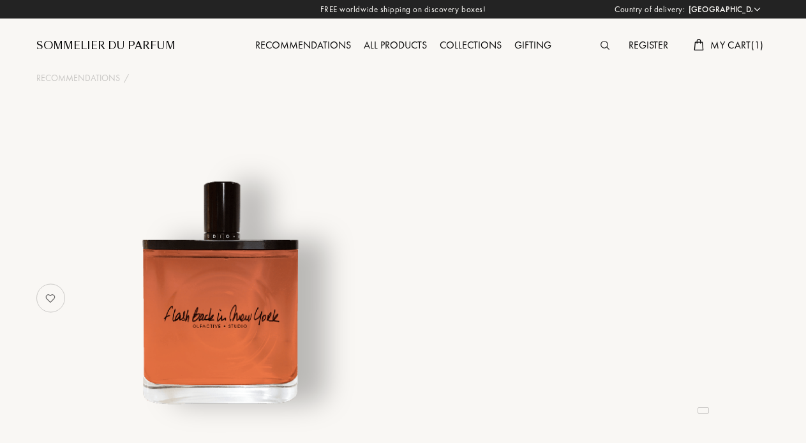
select select "US"
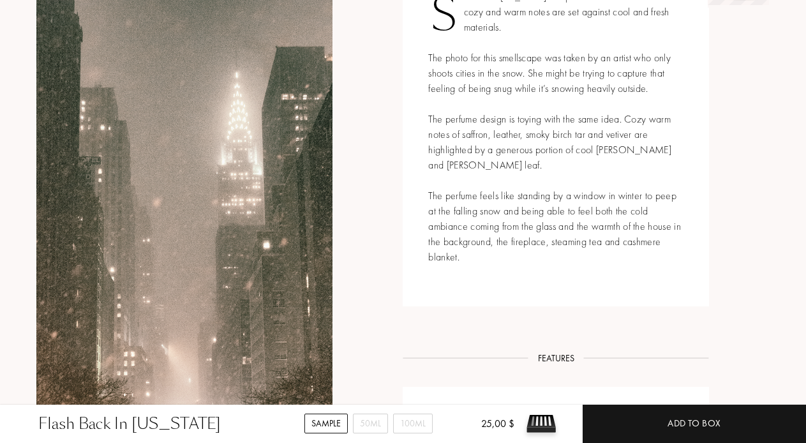
scroll to position [576, 0]
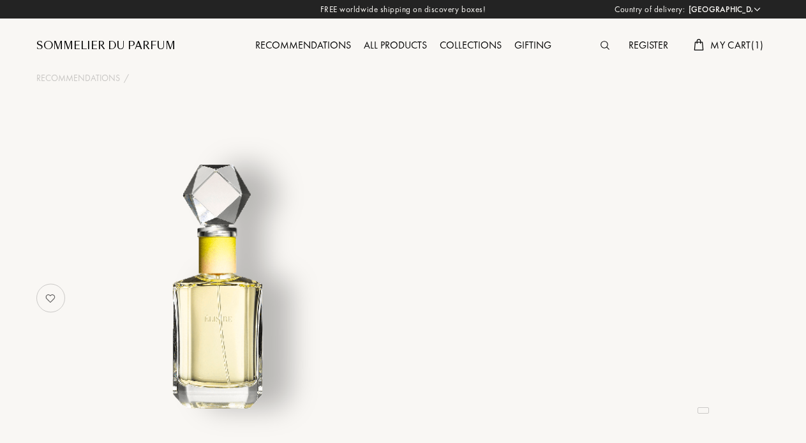
select select "US"
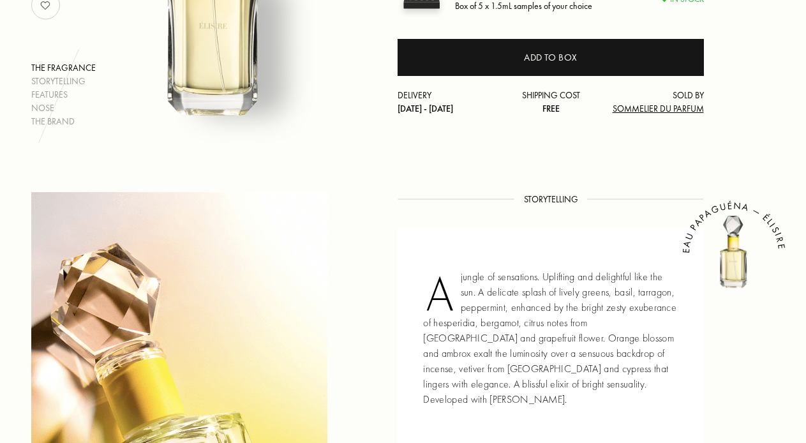
scroll to position [311, 5]
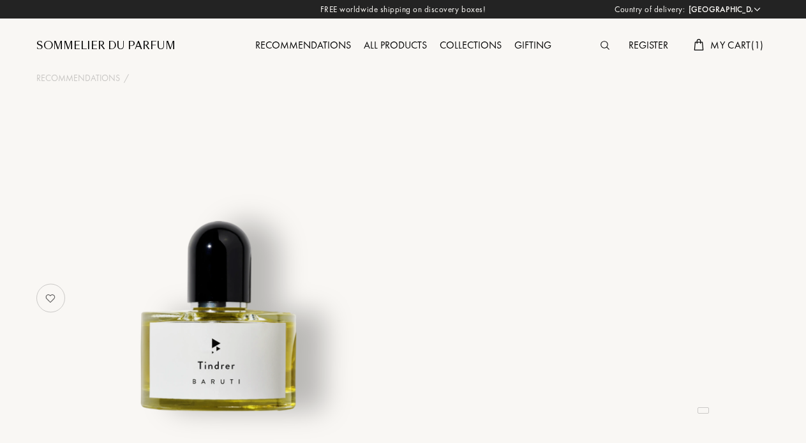
select select "US"
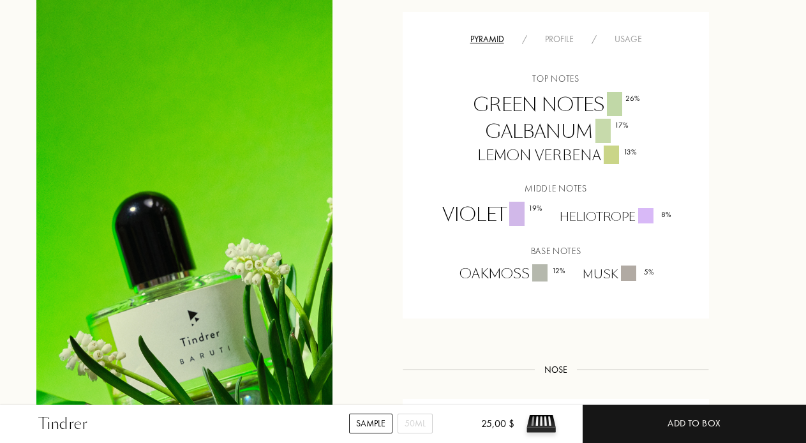
scroll to position [827, 0]
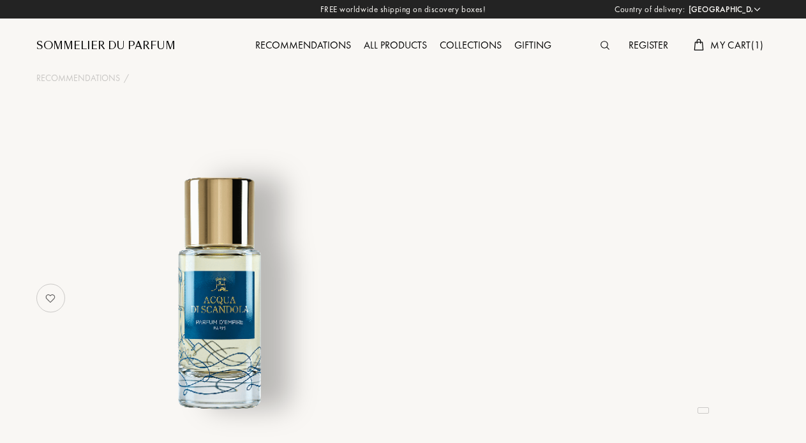
select select "US"
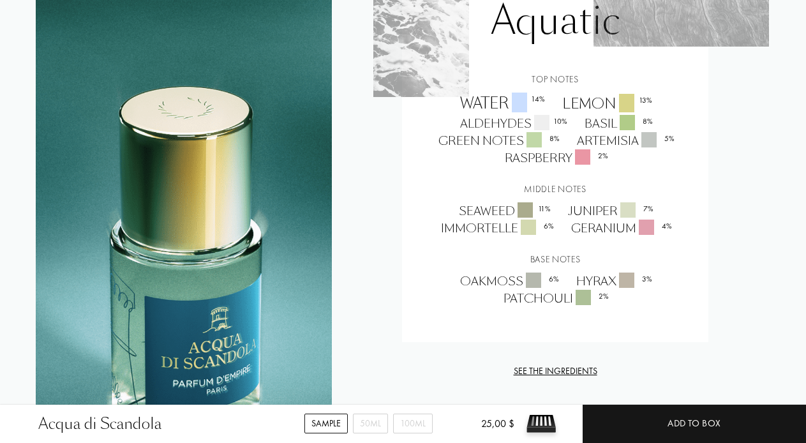
scroll to position [1168, 1]
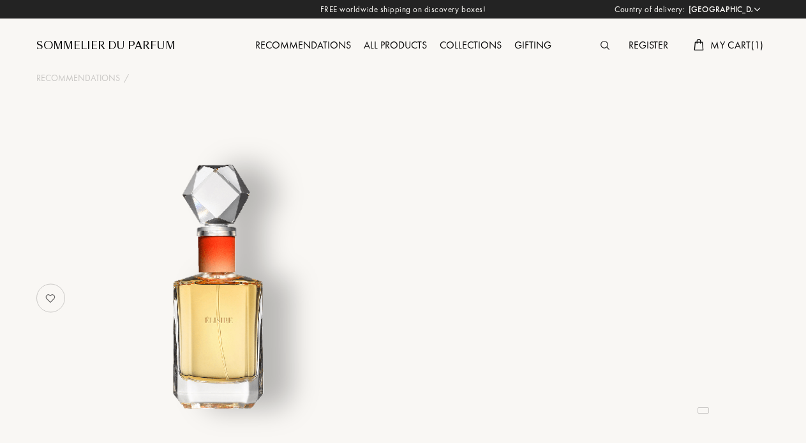
select select "US"
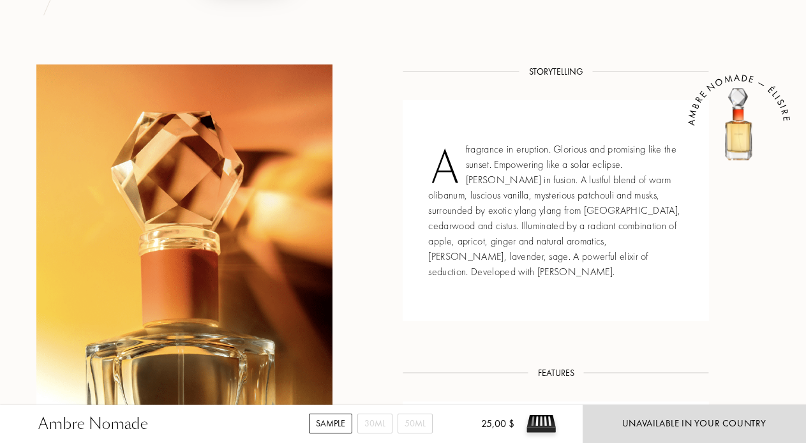
scroll to position [442, 0]
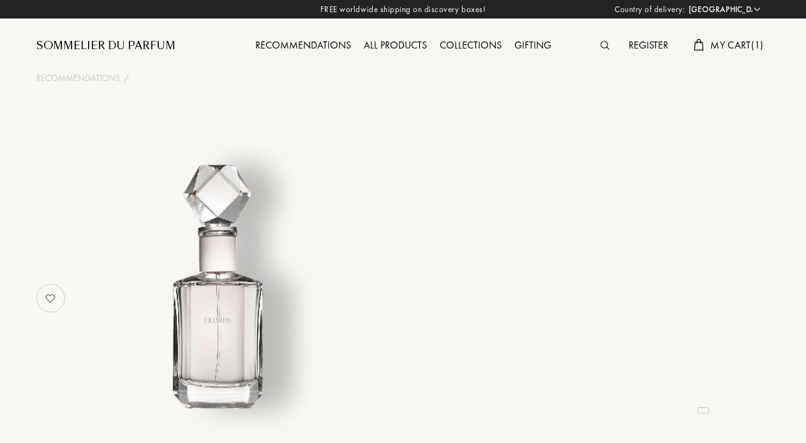
select select "US"
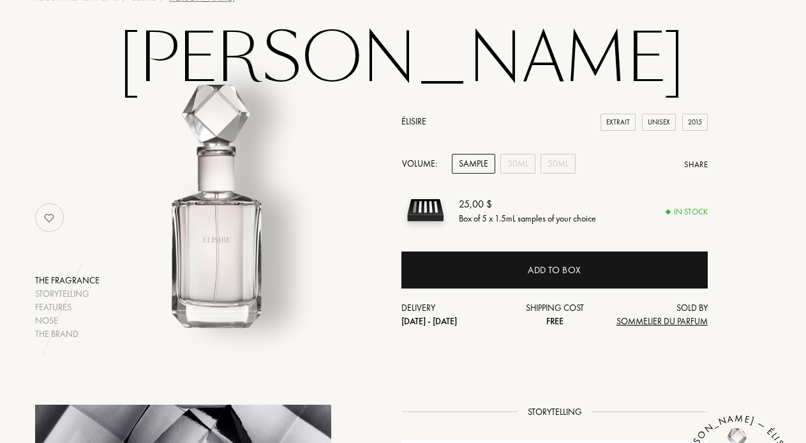
scroll to position [52, 1]
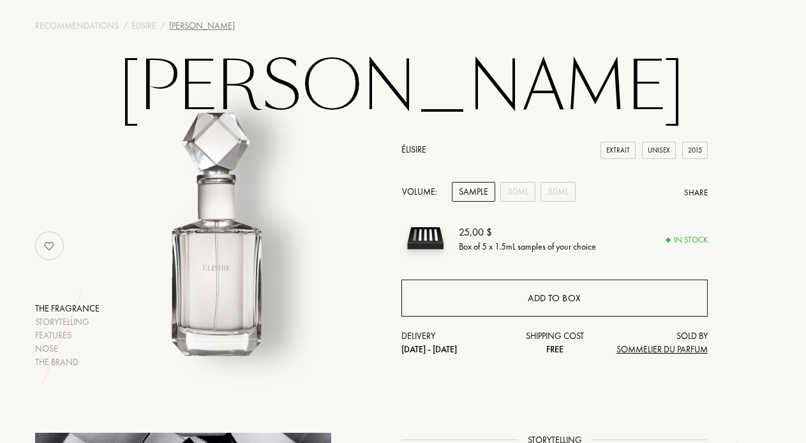
click at [589, 304] on div "Add to box" at bounding box center [555, 298] width 306 height 37
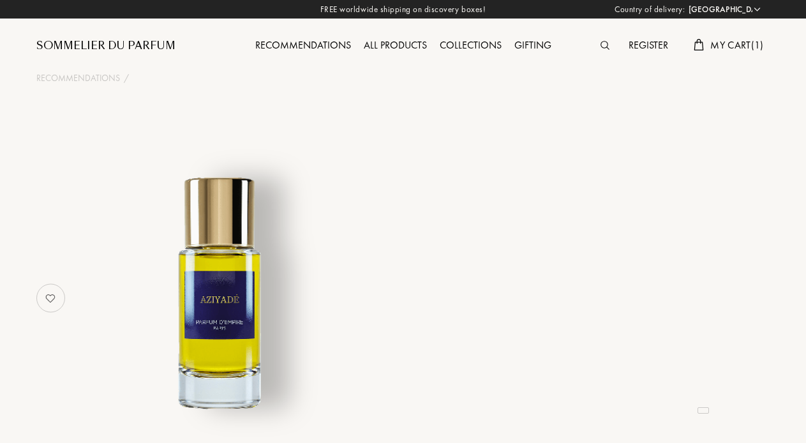
select select "US"
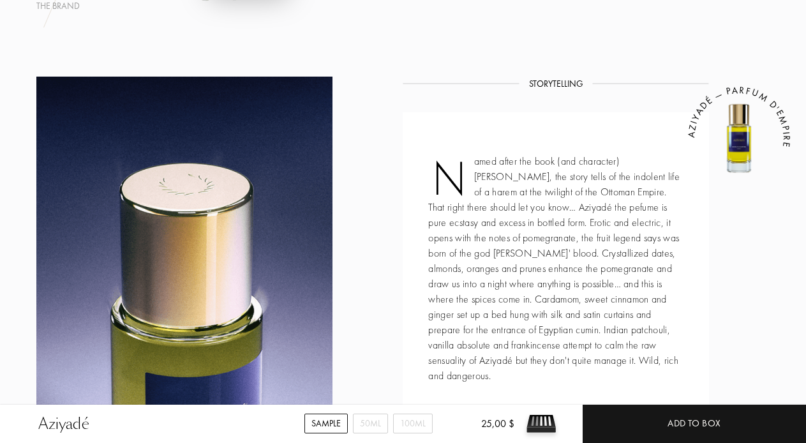
scroll to position [433, 0]
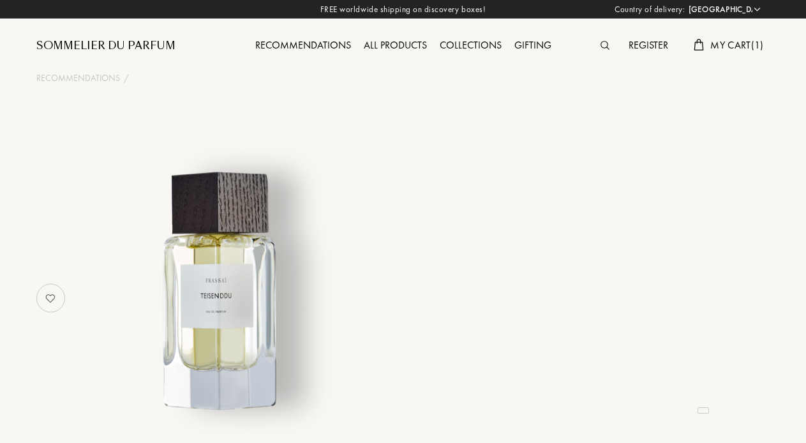
select select "US"
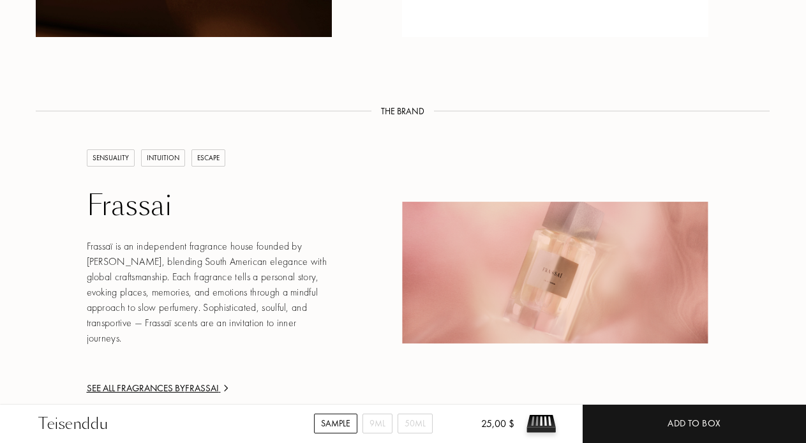
scroll to position [1830, 1]
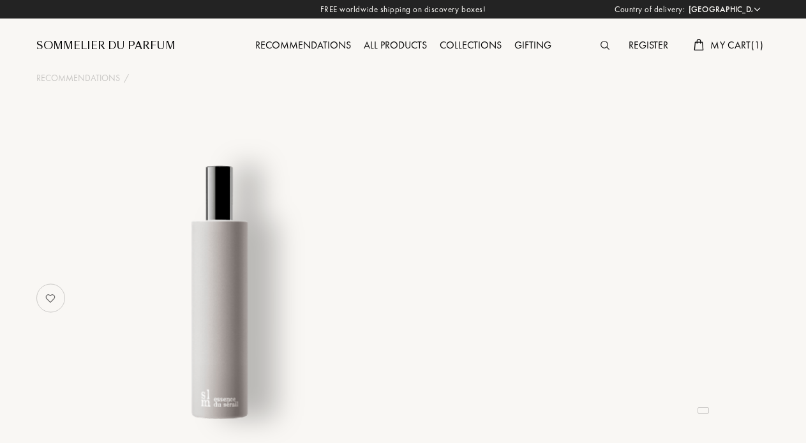
select select "US"
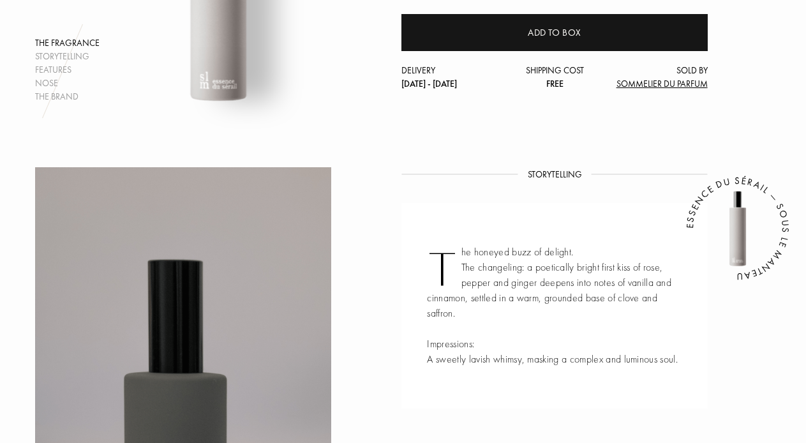
scroll to position [167, 1]
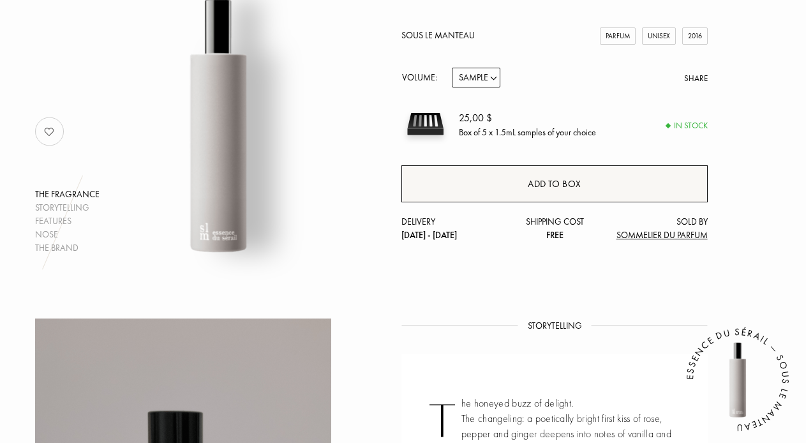
click at [507, 190] on div "Add to box" at bounding box center [555, 183] width 306 height 37
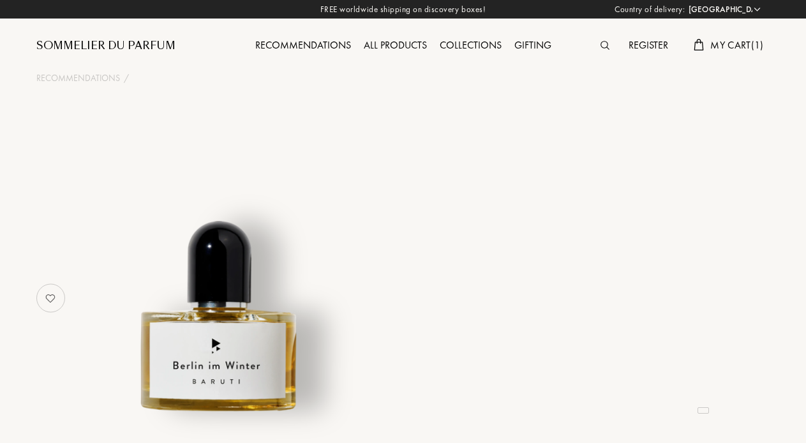
select select "US"
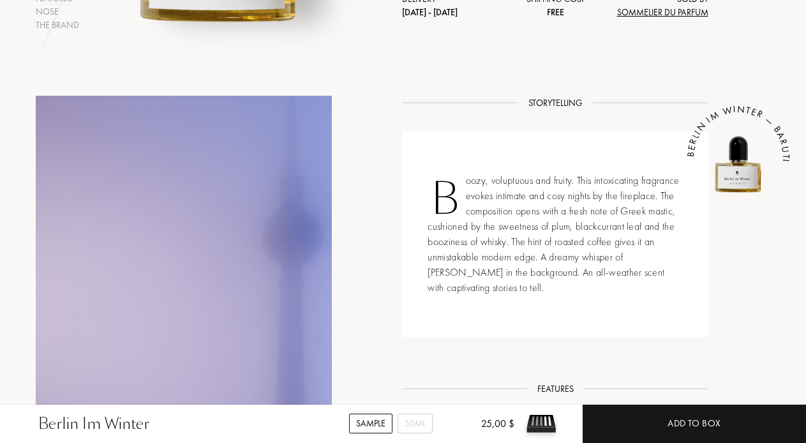
scroll to position [391, 1]
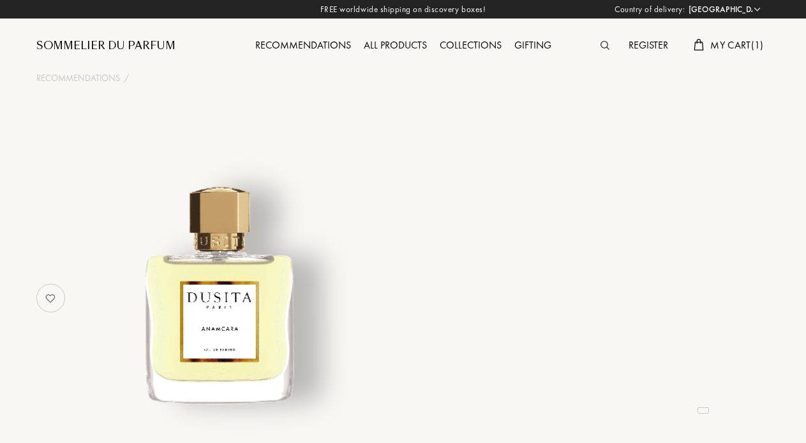
select select "US"
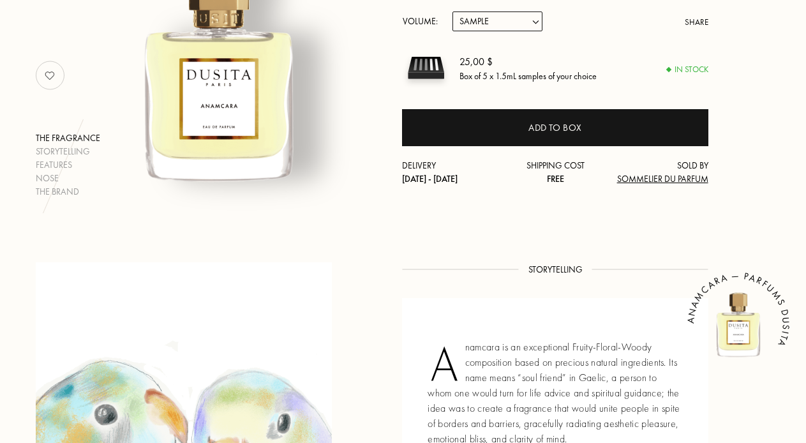
scroll to position [217, 1]
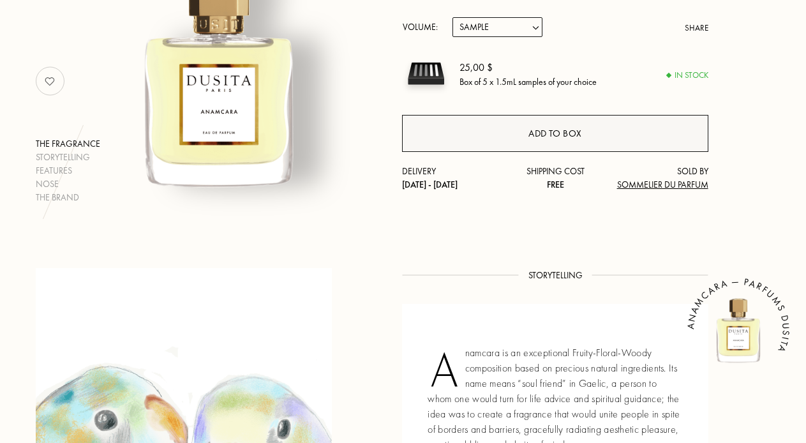
click at [449, 137] on div "Add to box" at bounding box center [555, 133] width 306 height 37
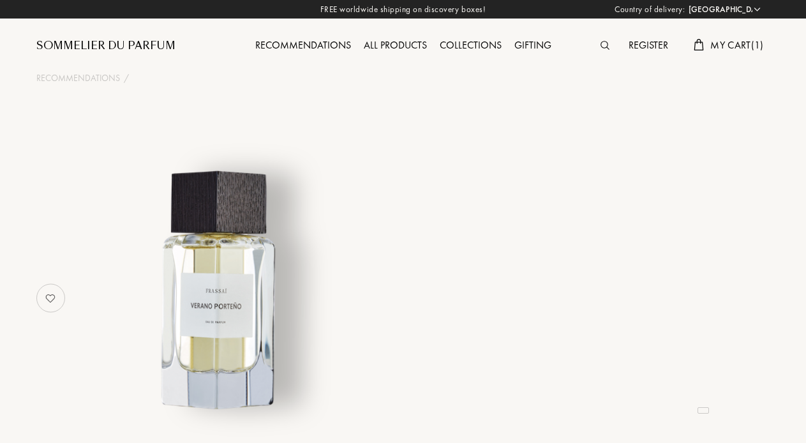
select select "US"
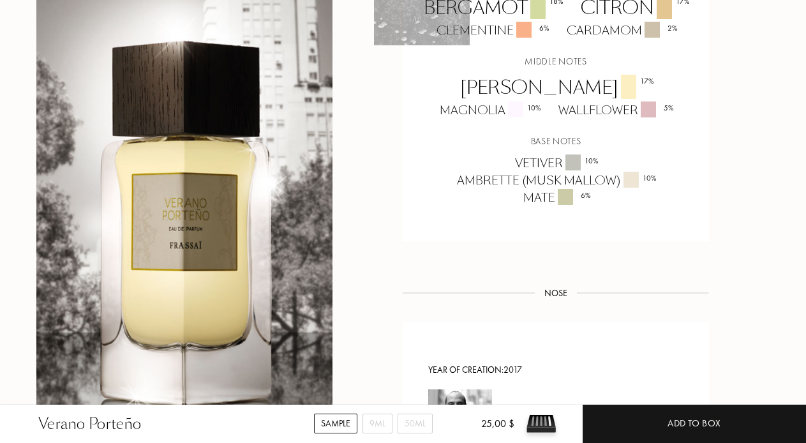
scroll to position [1055, 0]
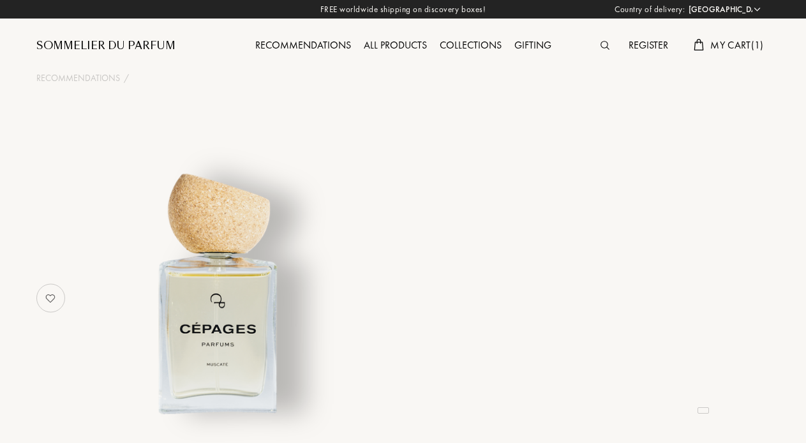
select select "US"
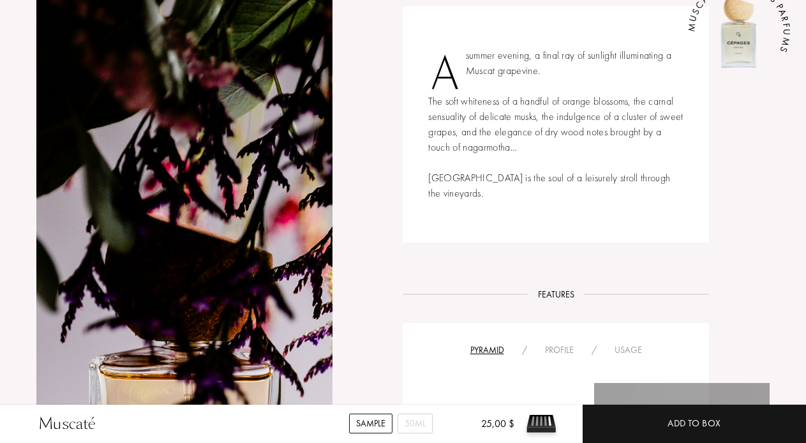
scroll to position [520, 0]
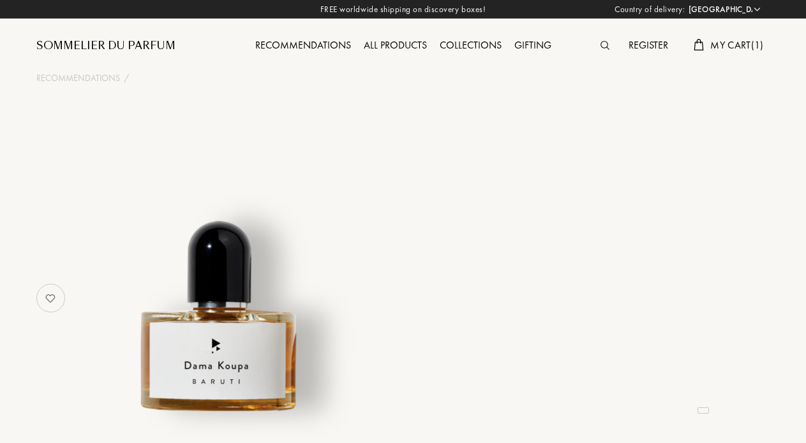
select select "US"
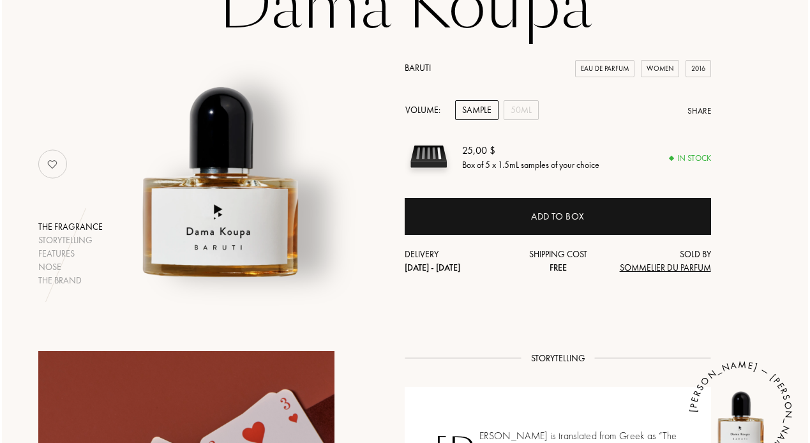
scroll to position [133, 0]
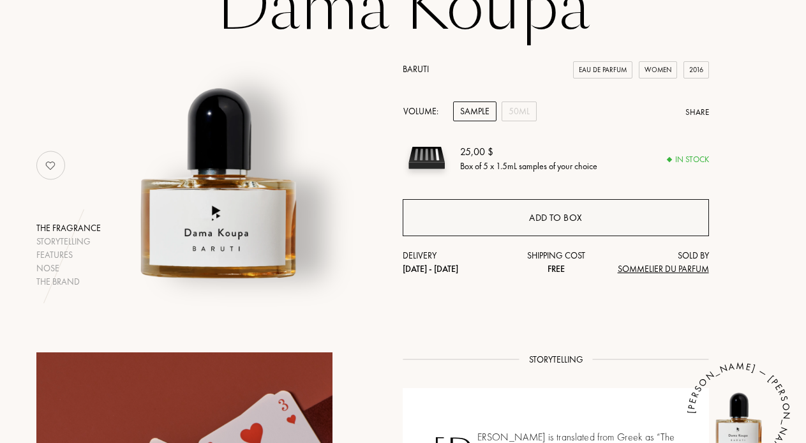
click at [544, 216] on div "Add to box" at bounding box center [556, 218] width 54 height 15
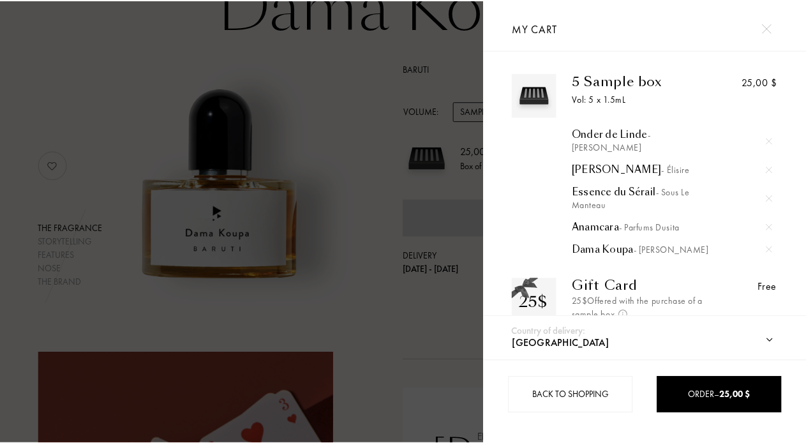
scroll to position [0, 0]
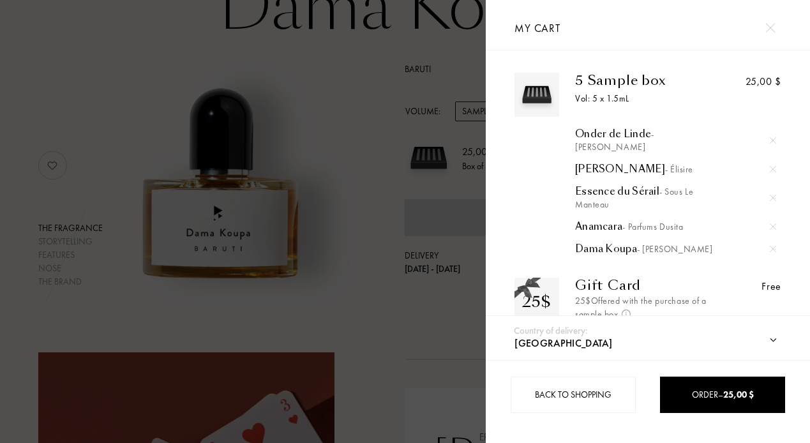
click at [414, 331] on div at bounding box center [243, 221] width 486 height 443
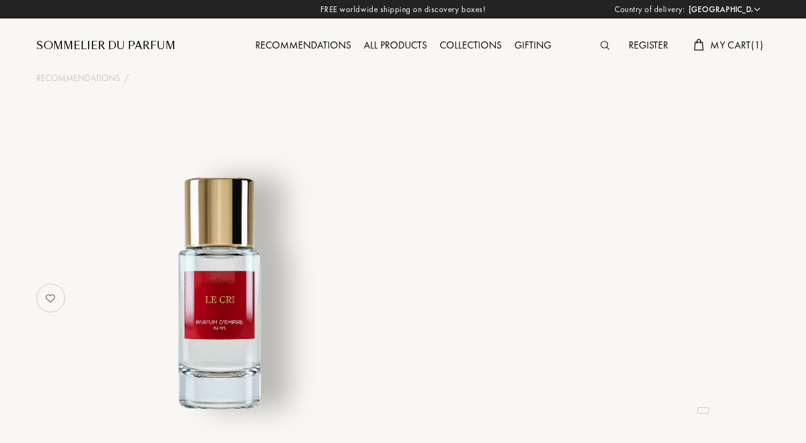
select select "US"
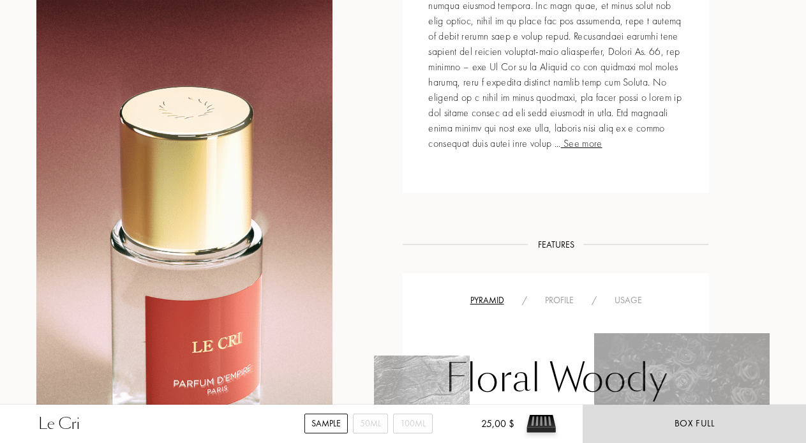
scroll to position [703, 0]
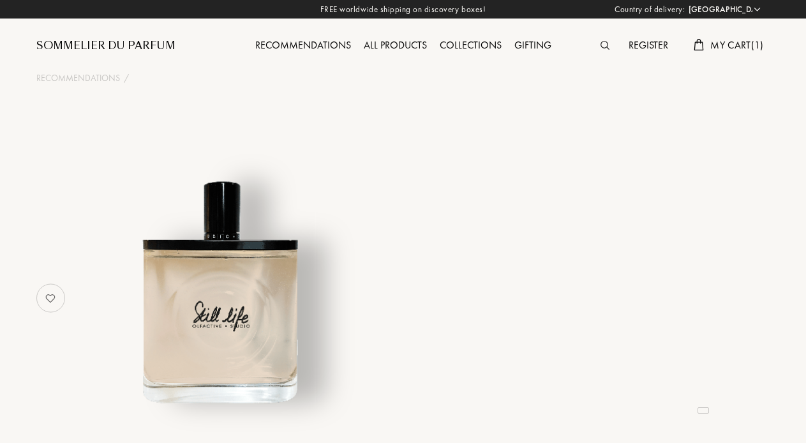
select select "US"
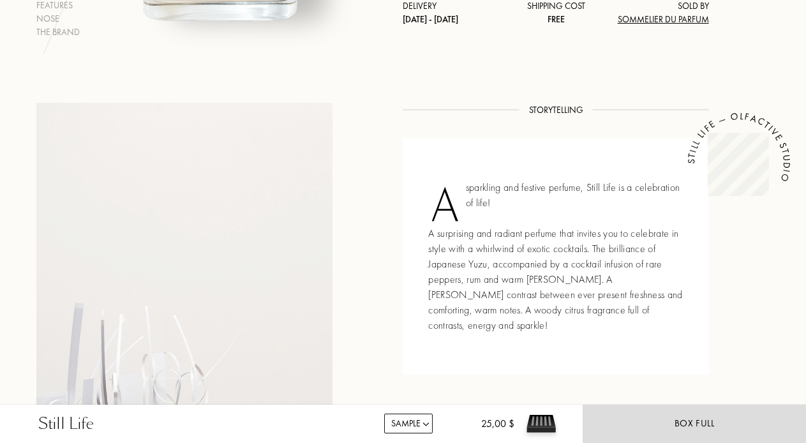
scroll to position [383, 0]
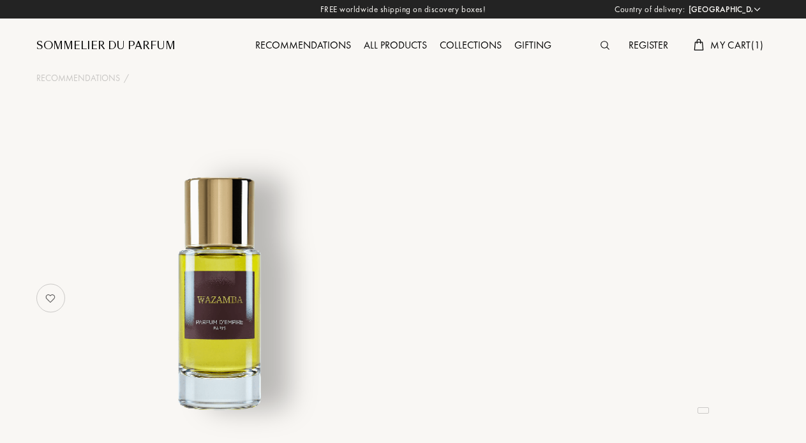
select select "US"
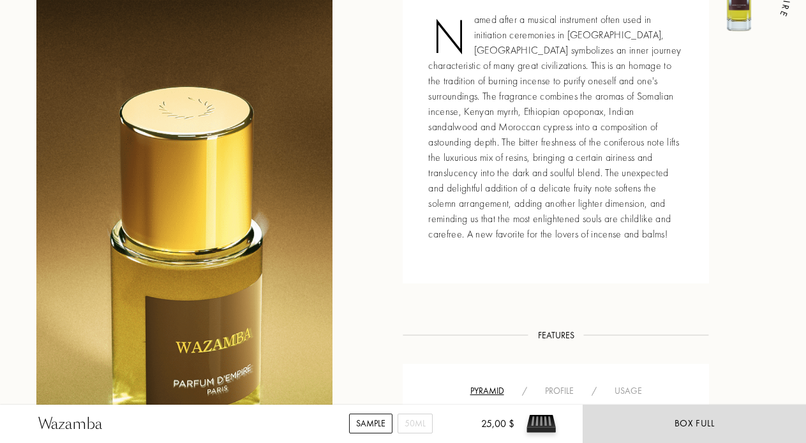
scroll to position [536, 0]
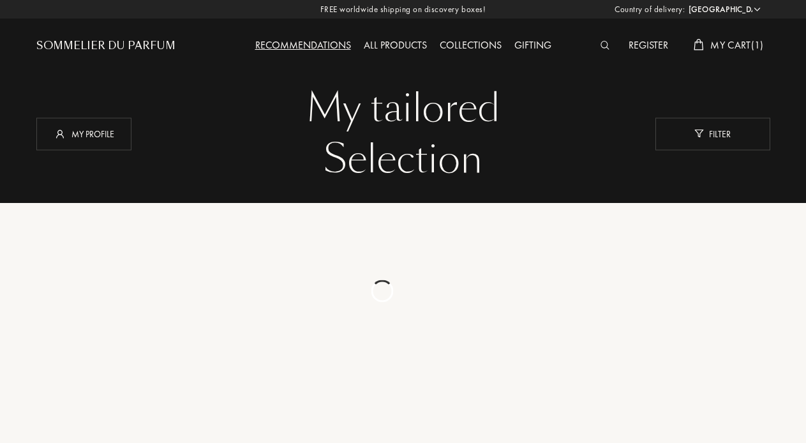
select select "US"
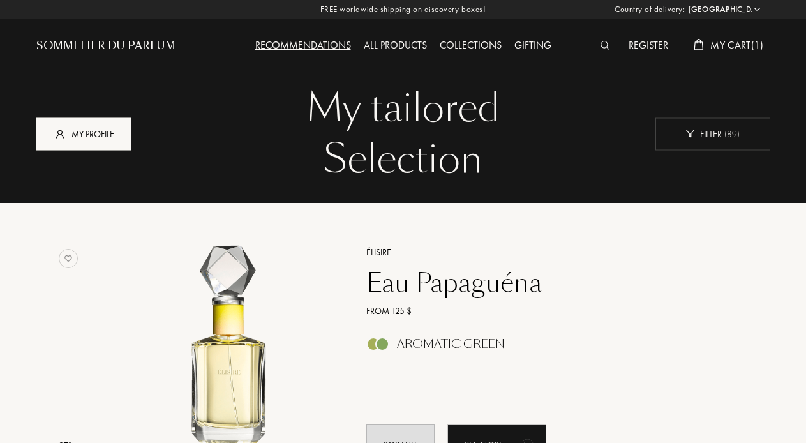
click at [107, 124] on div "My profile" at bounding box center [83, 133] width 95 height 33
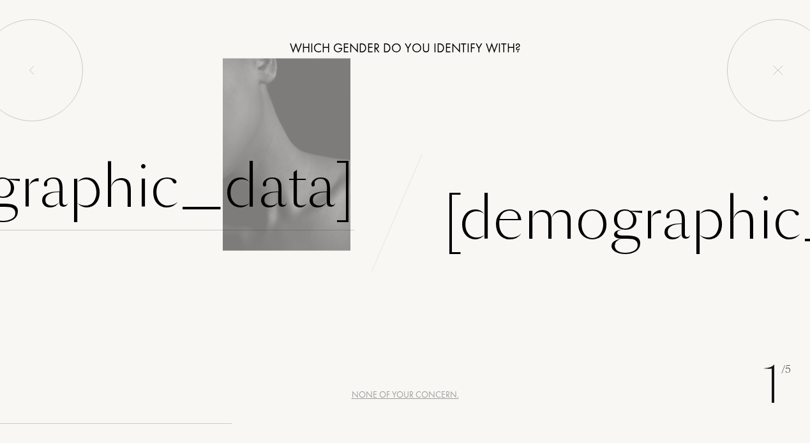
click at [266, 225] on div "Female" at bounding box center [87, 187] width 533 height 86
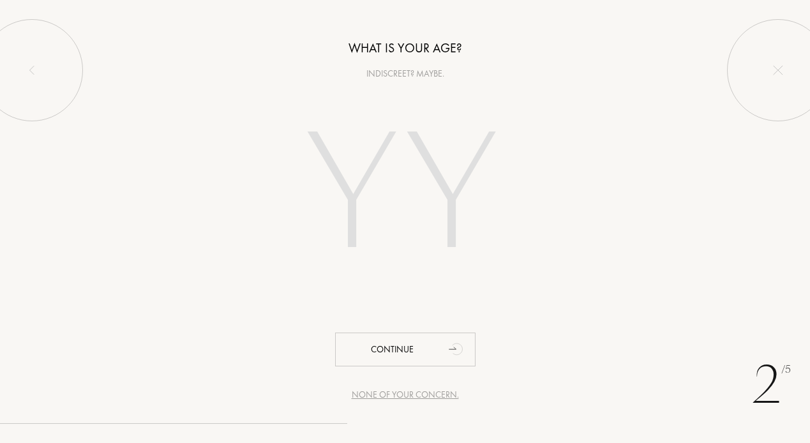
click at [405, 394] on div "None of your concern." at bounding box center [405, 394] width 107 height 13
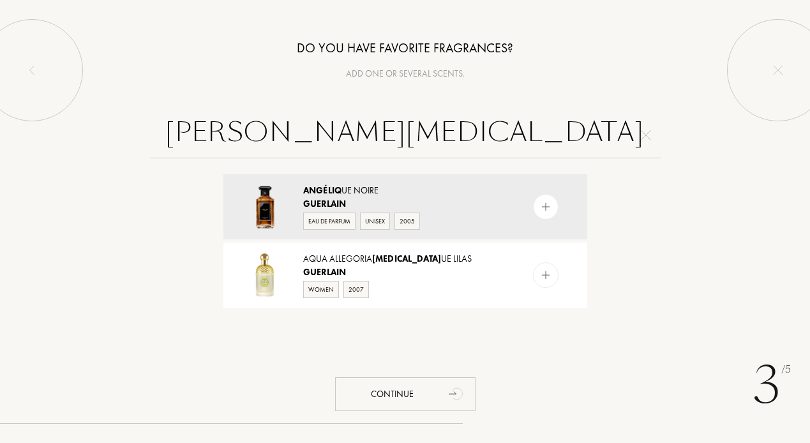
type input "guerlain angelic"
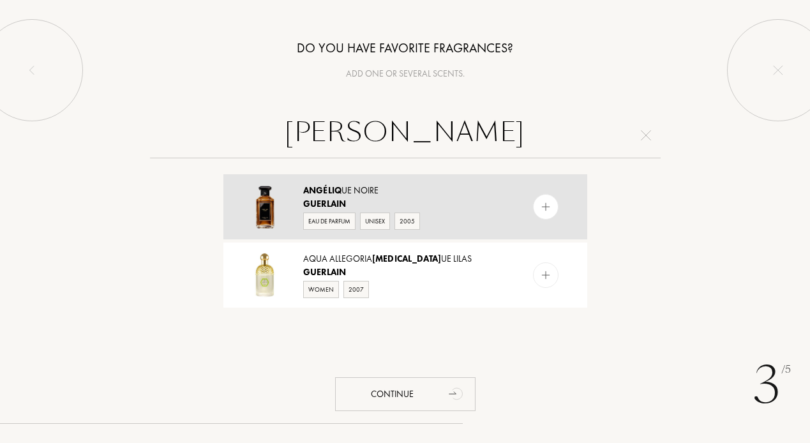
drag, startPoint x: 405, startPoint y: 394, endPoint x: 283, endPoint y: 216, distance: 215.8
click at [283, 216] on img at bounding box center [265, 206] width 45 height 45
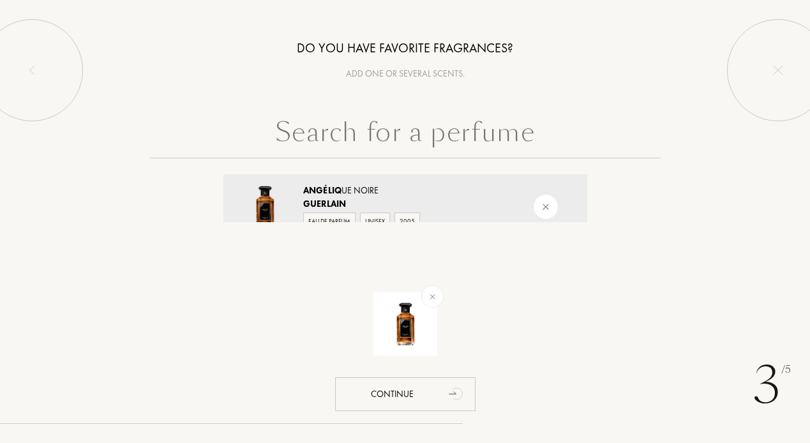
click at [463, 132] on input "text" at bounding box center [405, 135] width 511 height 46
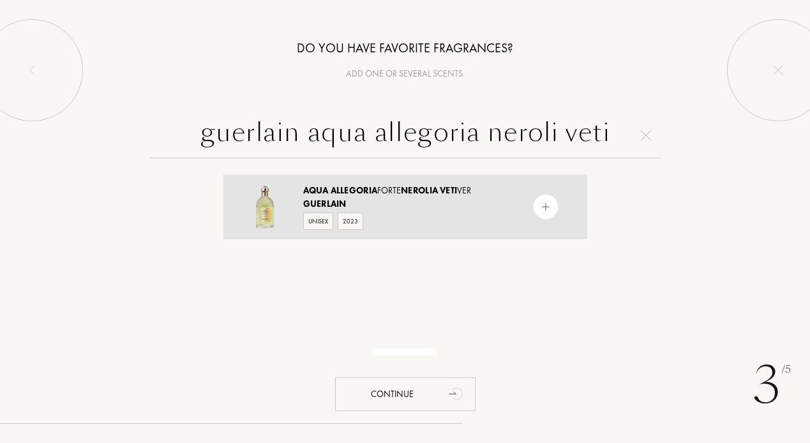
type input "guerlain aqua allegoria neroli veti"
click at [391, 206] on div "Guerlain" at bounding box center [404, 203] width 203 height 13
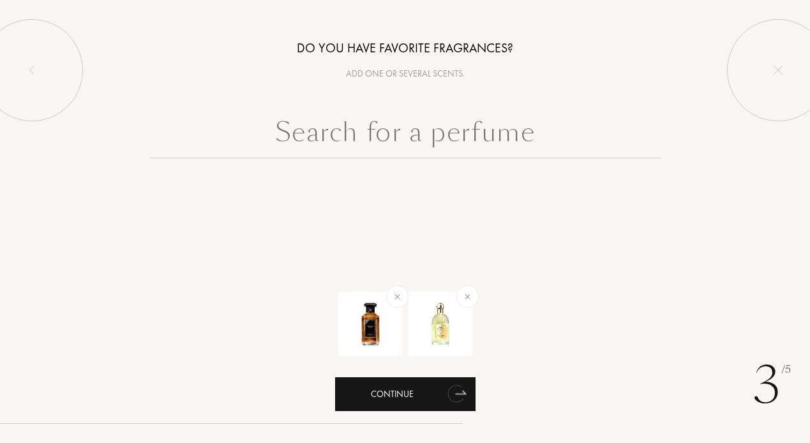
click at [414, 398] on div "Continue" at bounding box center [405, 394] width 140 height 34
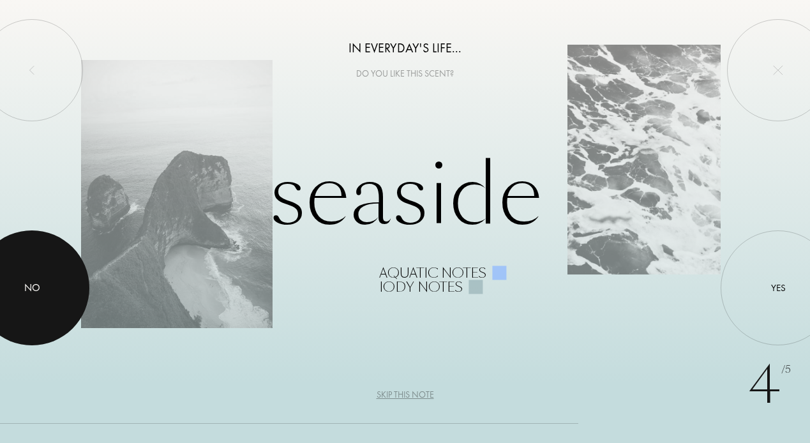
click at [38, 299] on div at bounding box center [31, 287] width 115 height 115
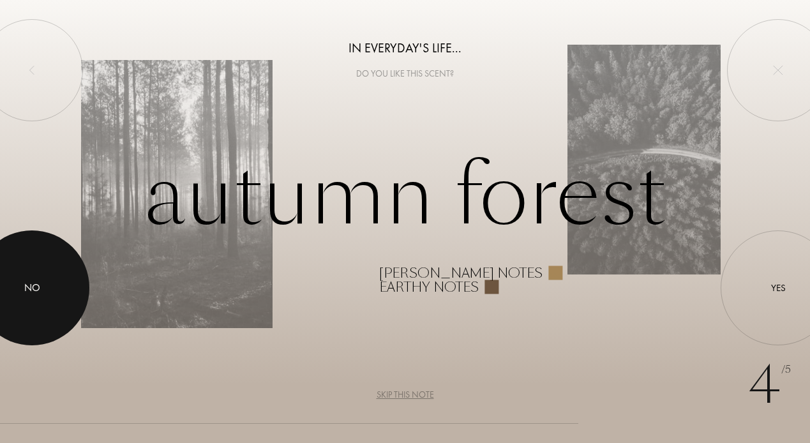
click at [38, 299] on div at bounding box center [31, 287] width 115 height 115
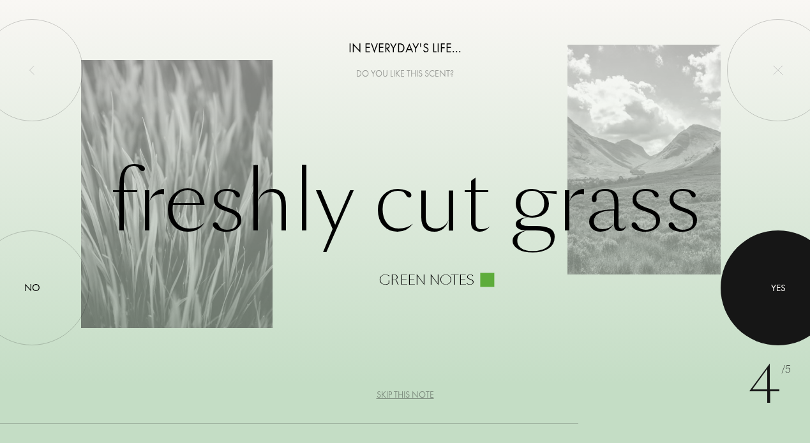
click at [762, 274] on div at bounding box center [778, 287] width 115 height 115
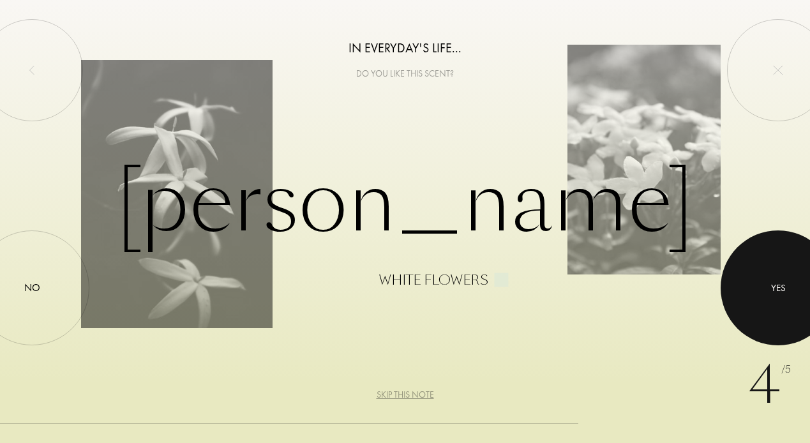
click at [746, 282] on div at bounding box center [778, 287] width 115 height 115
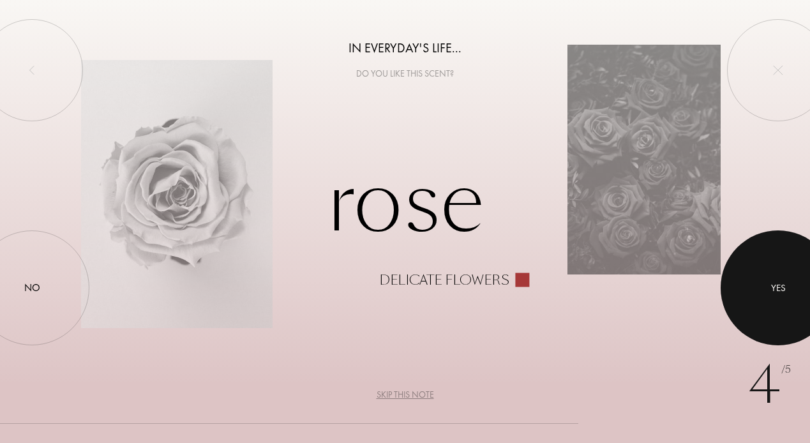
click at [746, 282] on div at bounding box center [778, 287] width 115 height 115
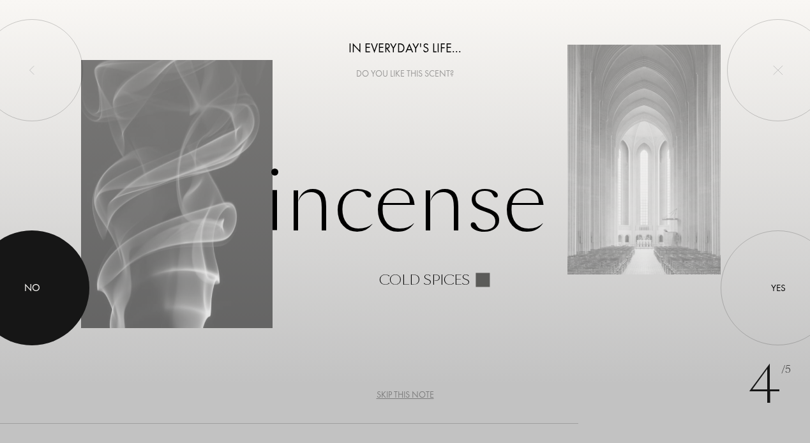
click at [55, 274] on div at bounding box center [31, 287] width 115 height 115
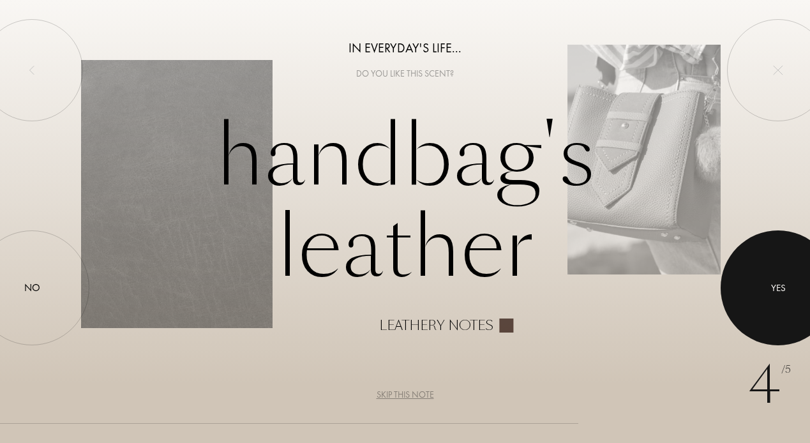
click at [766, 334] on div at bounding box center [778, 287] width 115 height 115
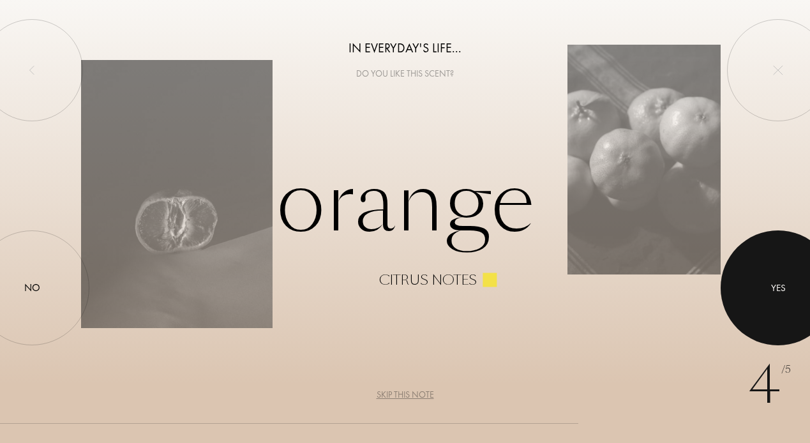
click at [767, 274] on div at bounding box center [778, 287] width 115 height 115
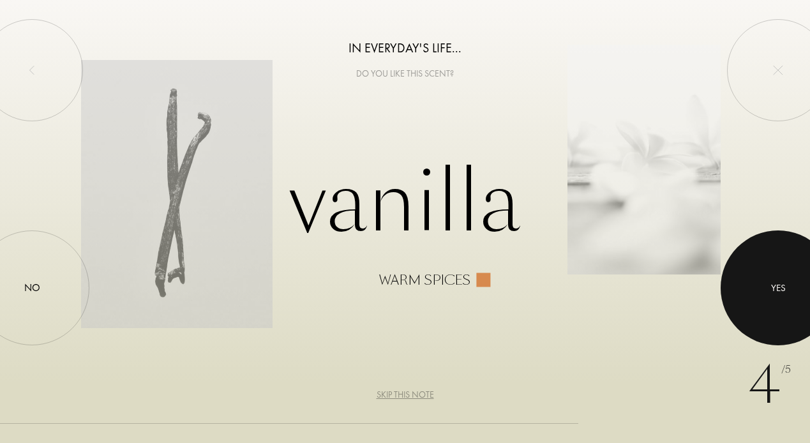
click at [767, 274] on div at bounding box center [778, 287] width 115 height 115
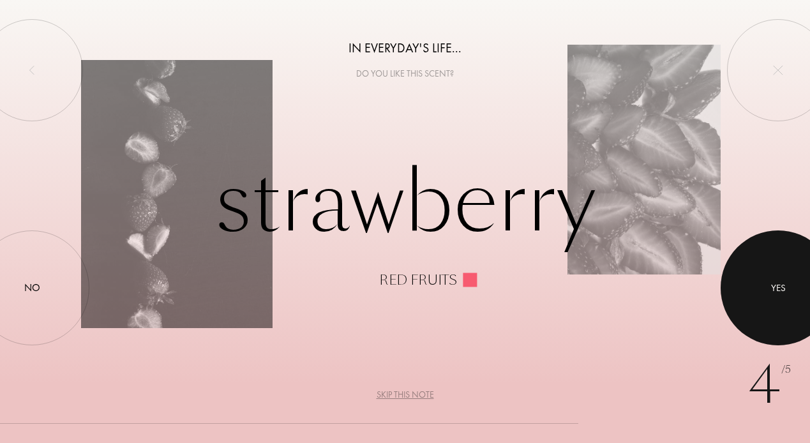
click at [767, 274] on div at bounding box center [778, 287] width 115 height 115
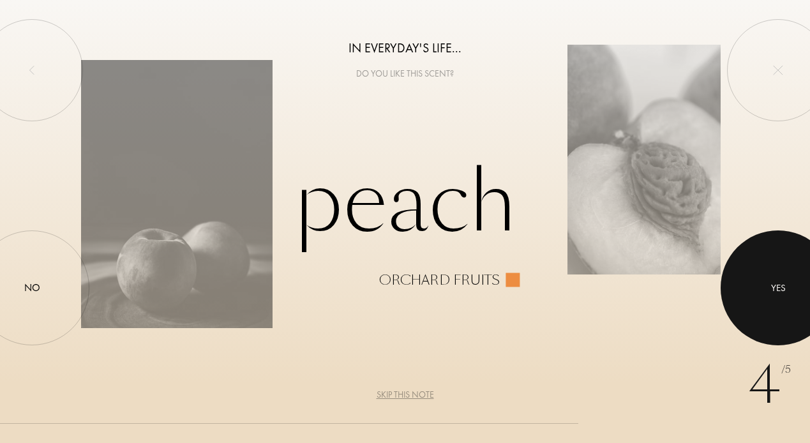
click at [767, 274] on div at bounding box center [778, 287] width 115 height 115
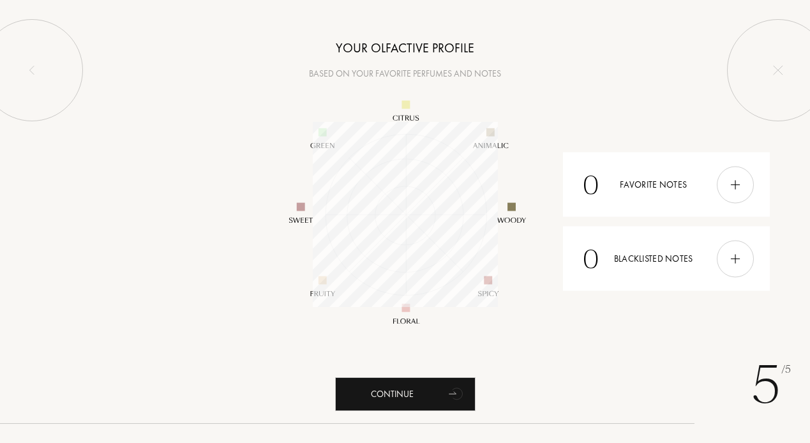
scroll to position [185, 185]
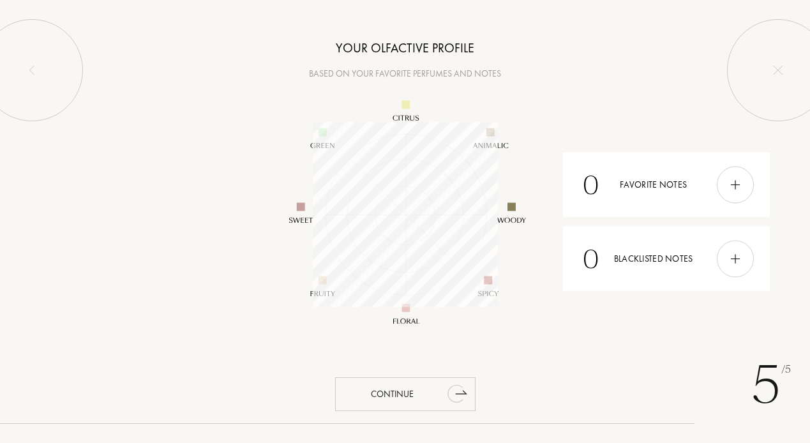
click at [427, 398] on div "Continue" at bounding box center [405, 394] width 140 height 34
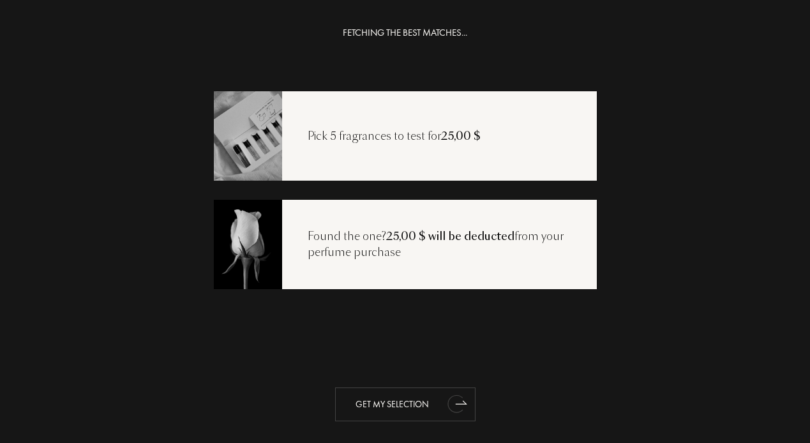
click at [409, 412] on div "Get my selection" at bounding box center [405, 404] width 140 height 34
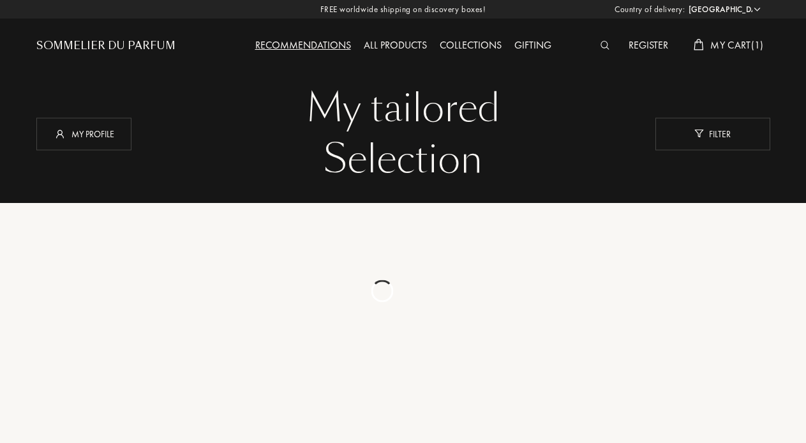
select select "US"
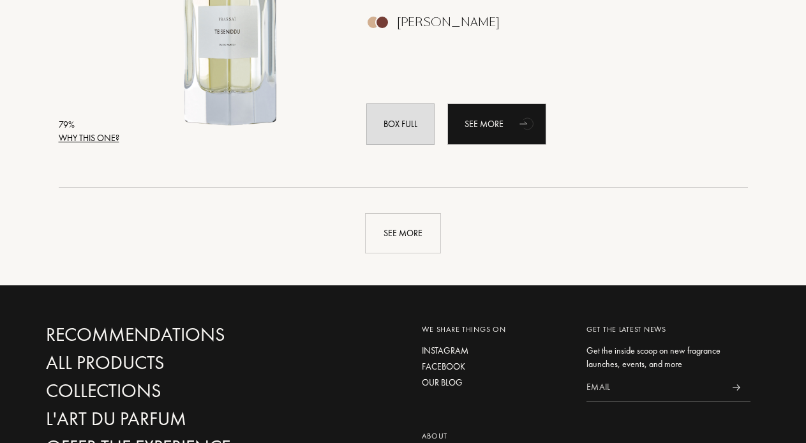
scroll to position [3070, 0]
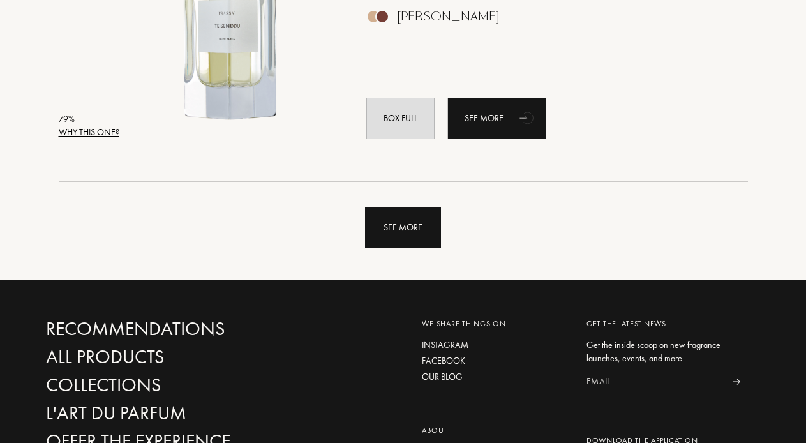
click at [410, 225] on div "See more" at bounding box center [403, 227] width 76 height 40
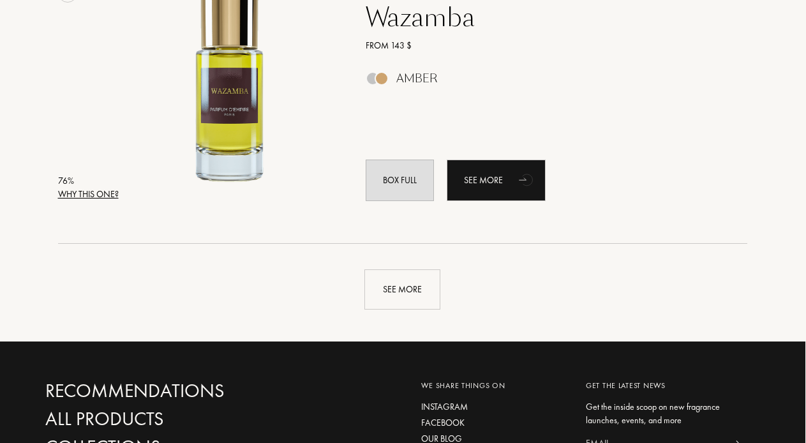
scroll to position [6058, 1]
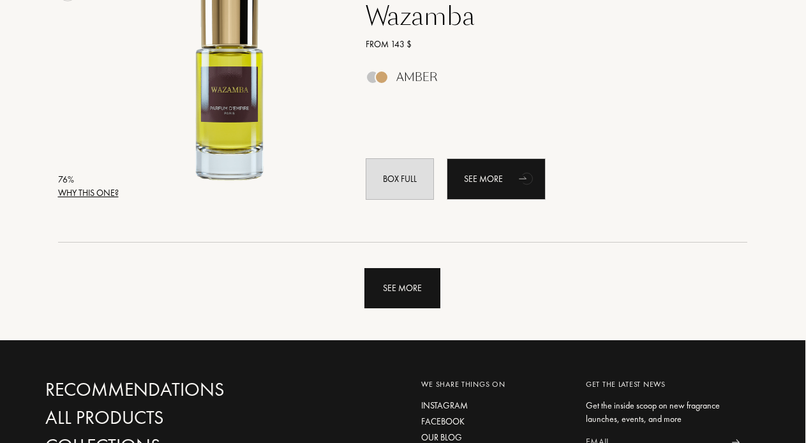
click at [397, 291] on div "See more" at bounding box center [402, 288] width 76 height 40
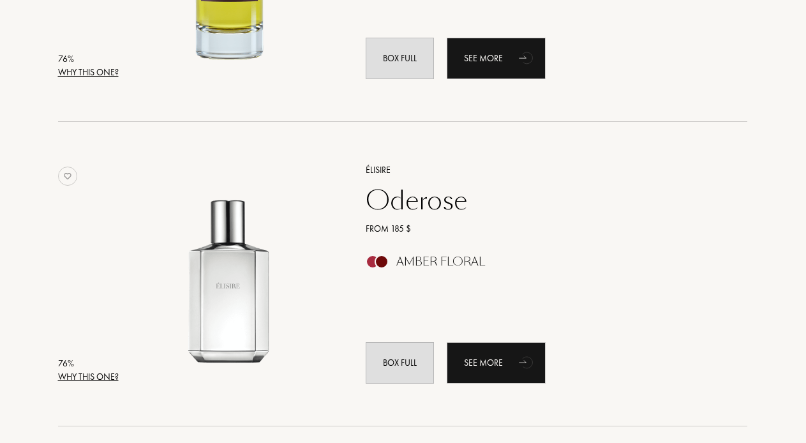
scroll to position [6181, 1]
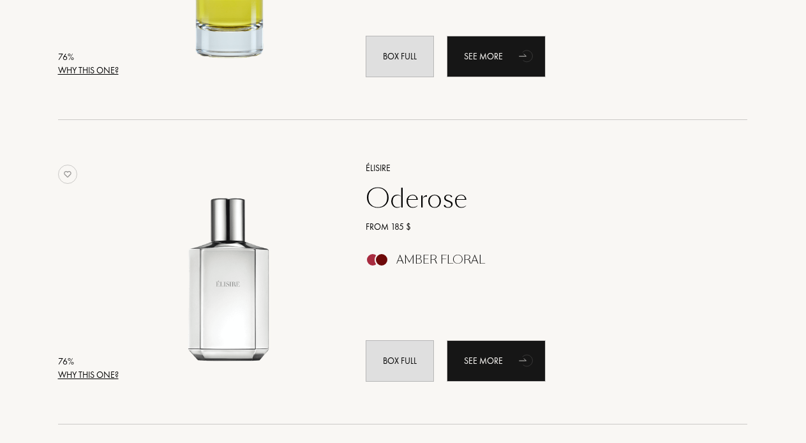
click at [385, 196] on div "Oderose" at bounding box center [542, 198] width 372 height 31
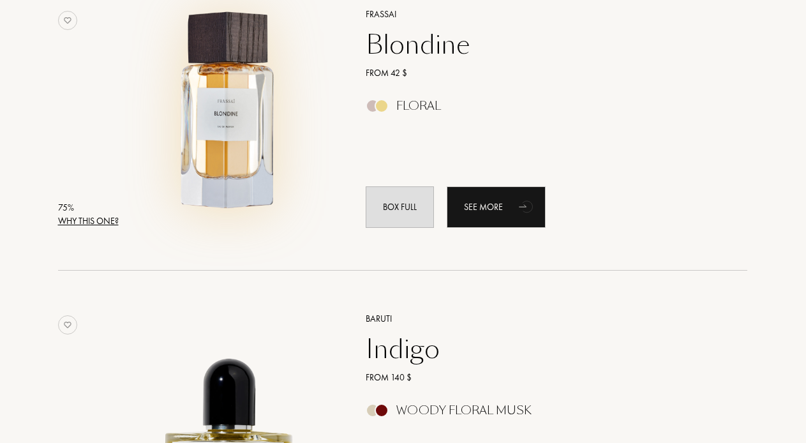
scroll to position [6946, 1]
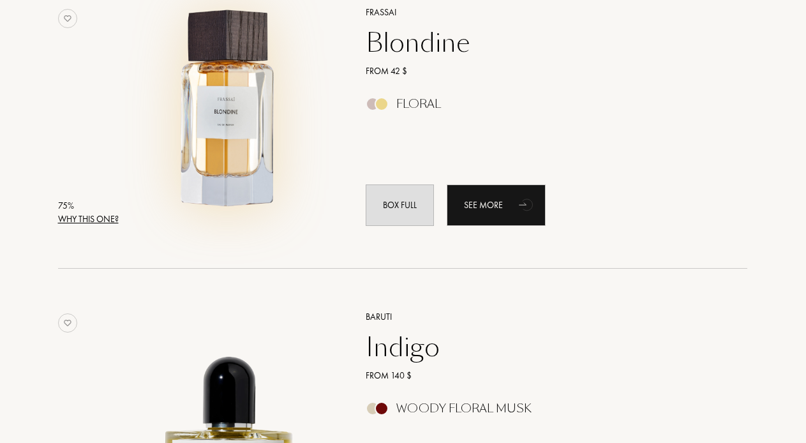
click at [225, 121] on img at bounding box center [229, 110] width 213 height 213
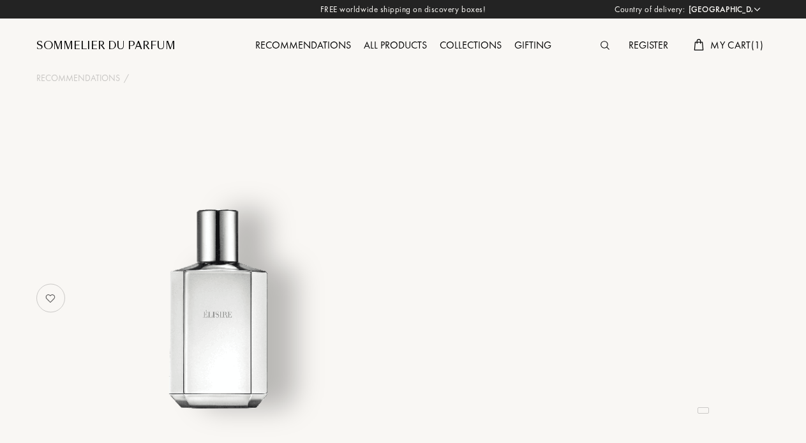
select select "US"
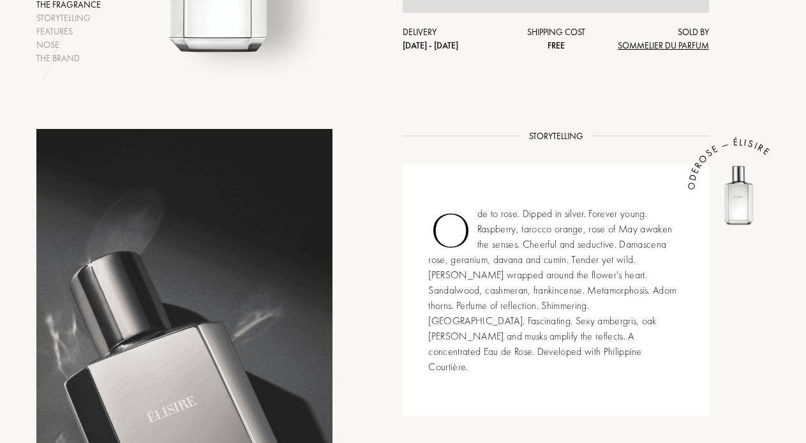
scroll to position [357, 0]
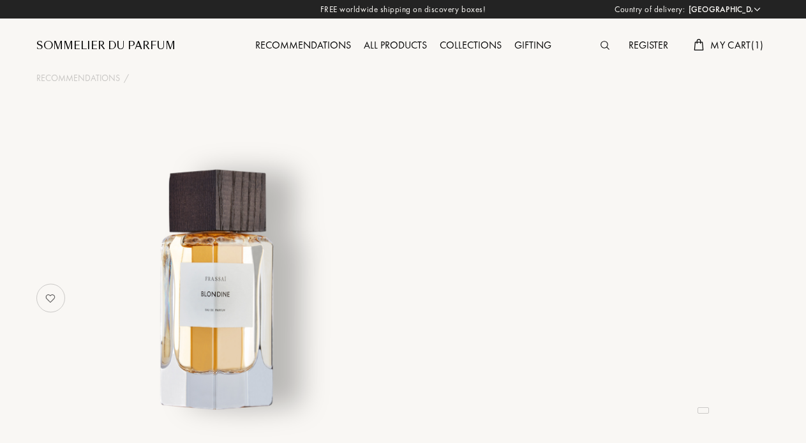
select select "US"
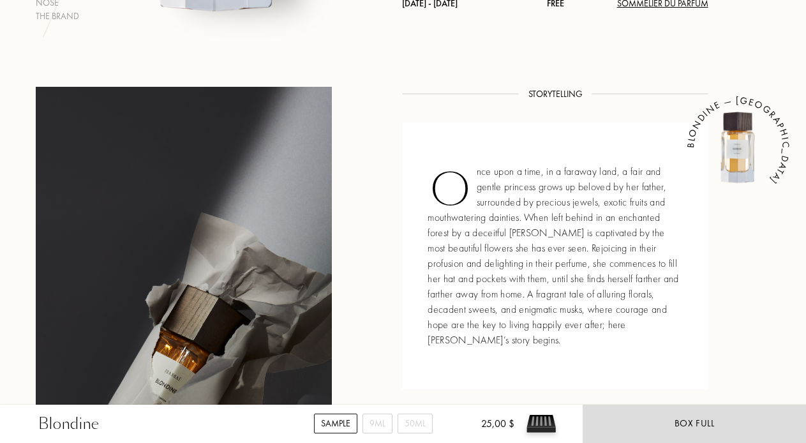
scroll to position [439, 1]
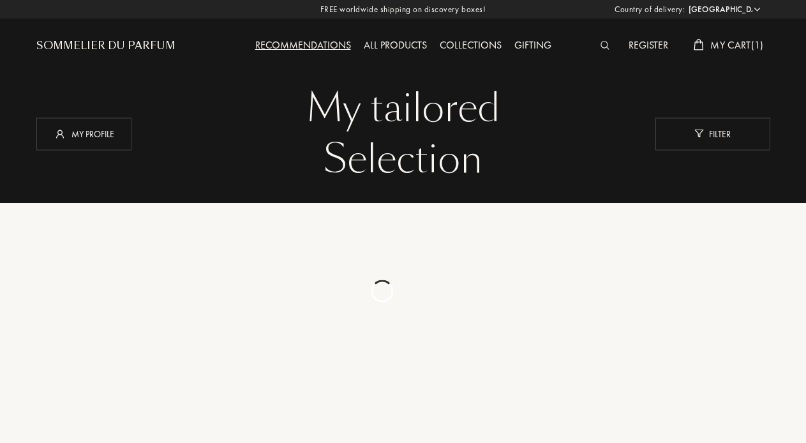
select select "US"
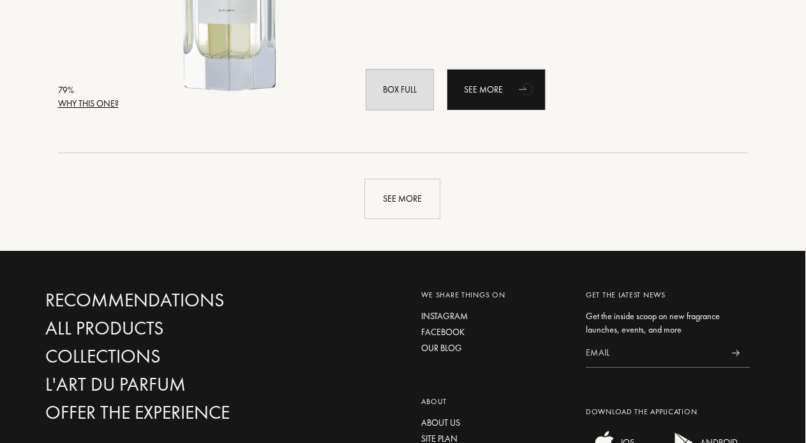
scroll to position [3081, 1]
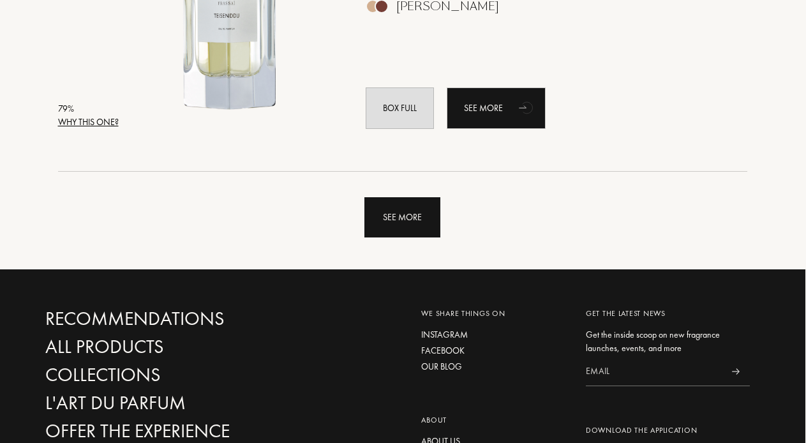
click at [381, 214] on div "See more" at bounding box center [402, 217] width 76 height 40
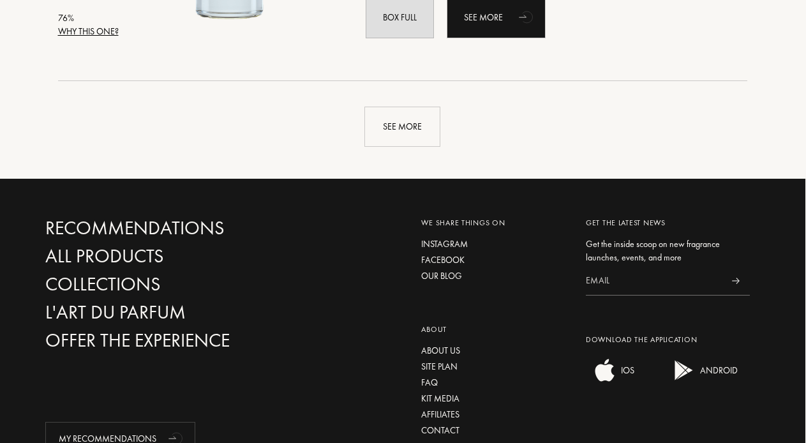
scroll to position [6200, 1]
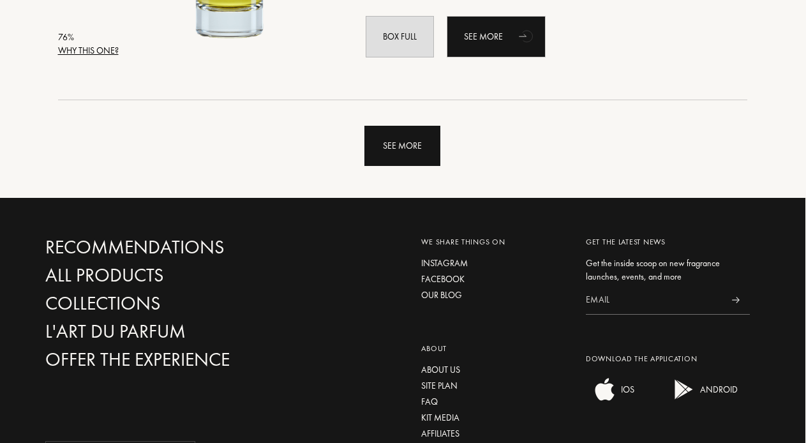
click at [400, 144] on div "See more" at bounding box center [402, 146] width 76 height 40
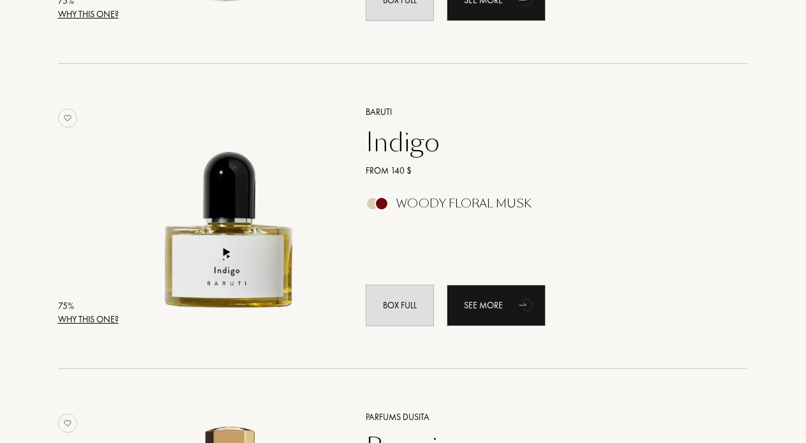
scroll to position [7155, 1]
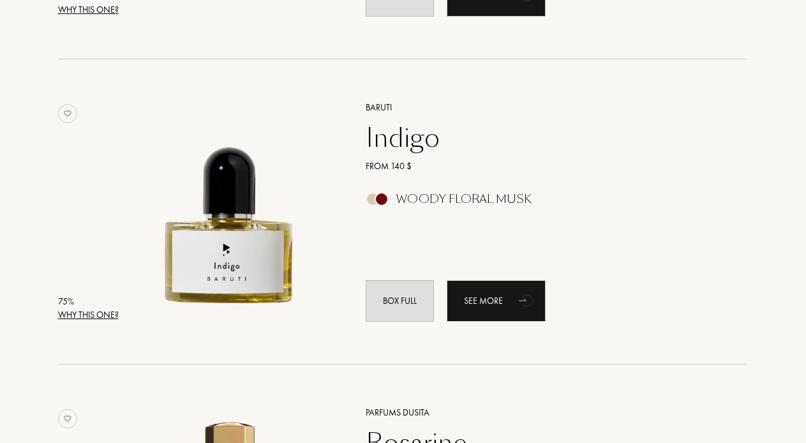
click at [400, 144] on div "Indigo" at bounding box center [542, 138] width 372 height 31
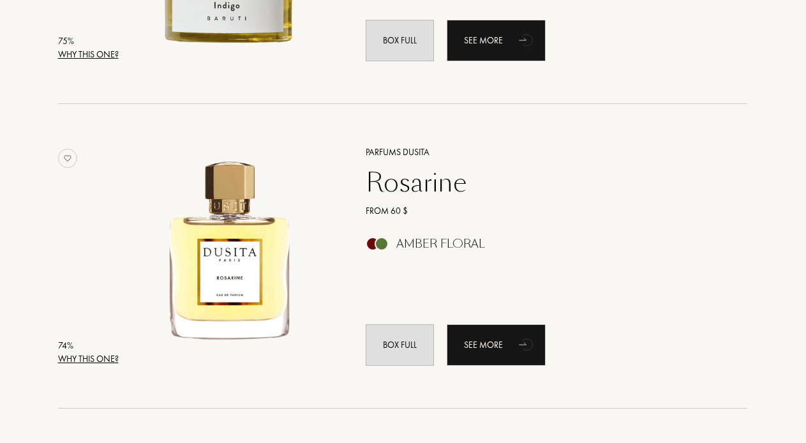
scroll to position [7421, 1]
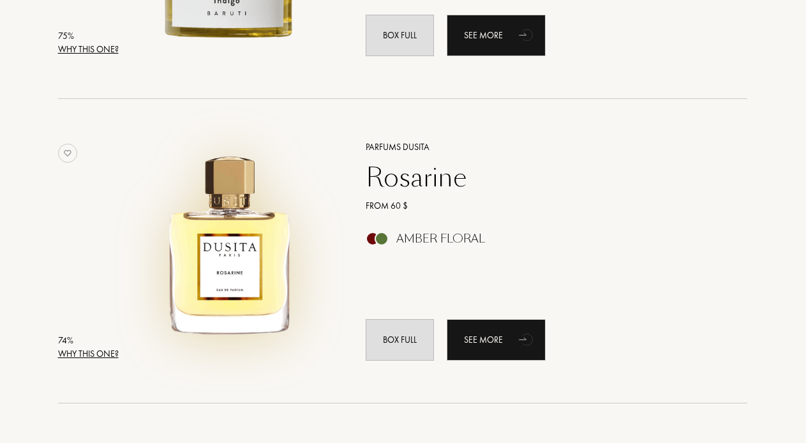
click at [262, 267] on img at bounding box center [229, 245] width 213 height 213
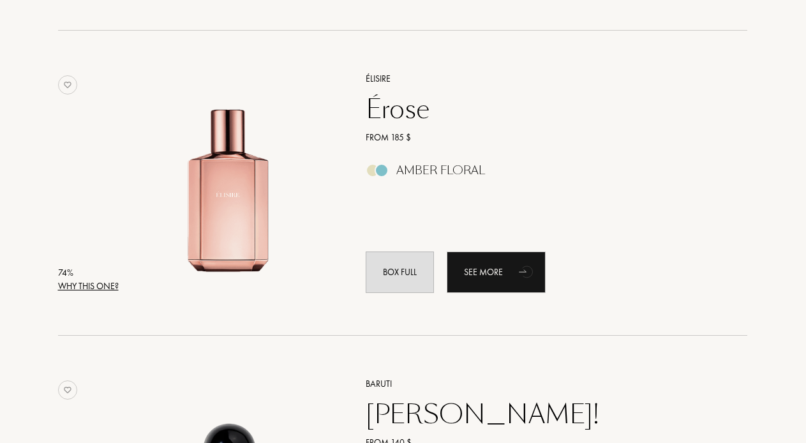
scroll to position [7822, 1]
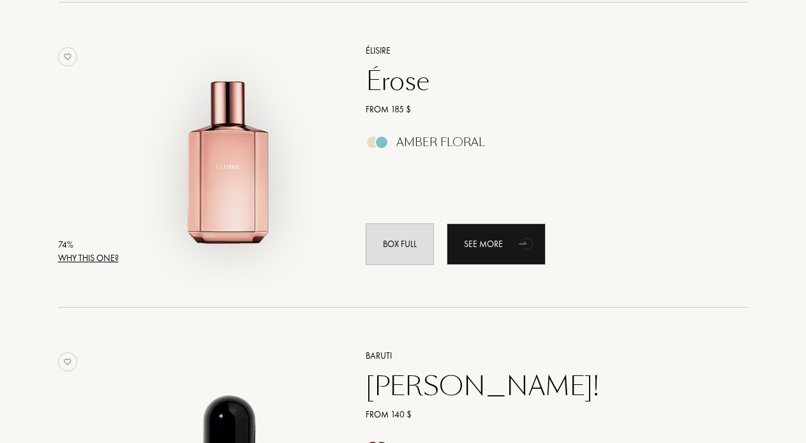
click at [233, 188] on img at bounding box center [229, 148] width 213 height 213
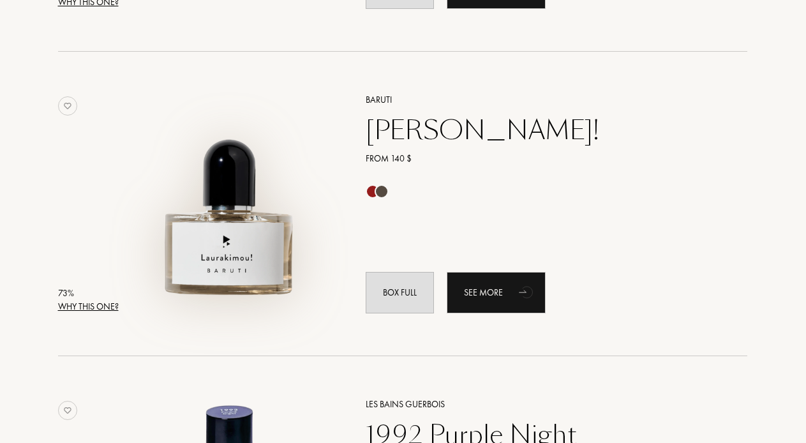
scroll to position [8080, 1]
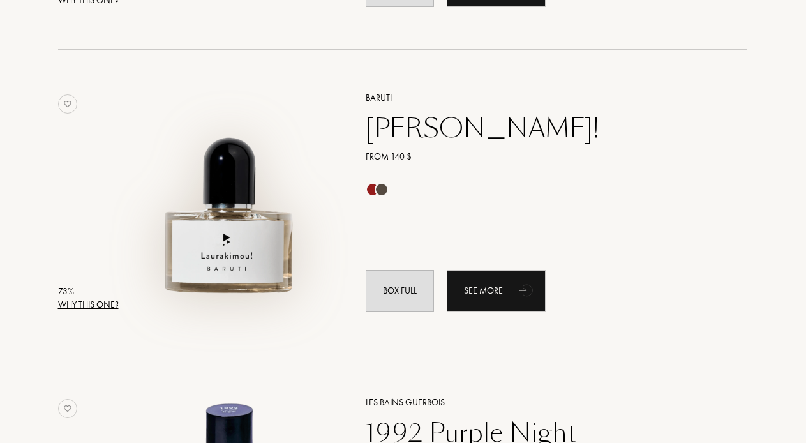
click at [243, 241] on img at bounding box center [229, 195] width 213 height 213
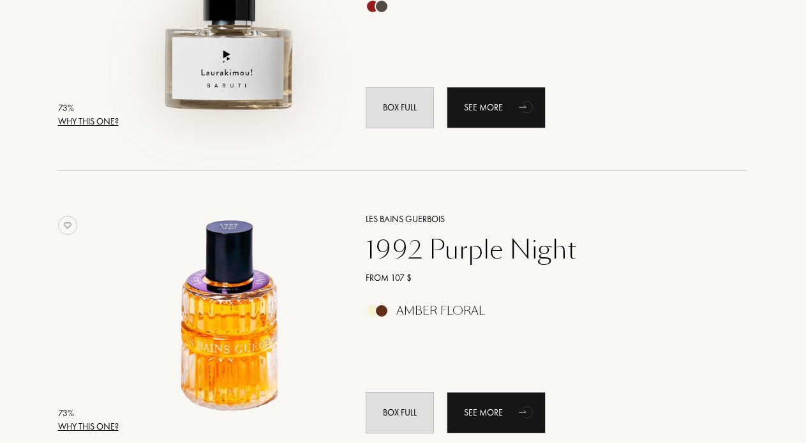
scroll to position [8302, 1]
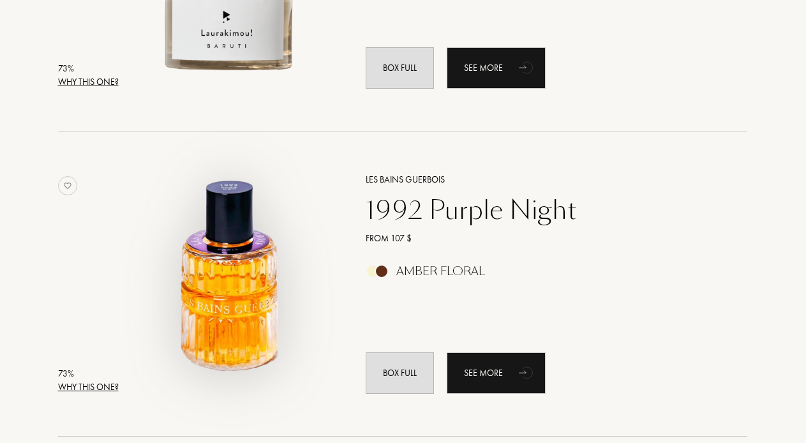
click at [252, 289] on img at bounding box center [229, 277] width 213 height 213
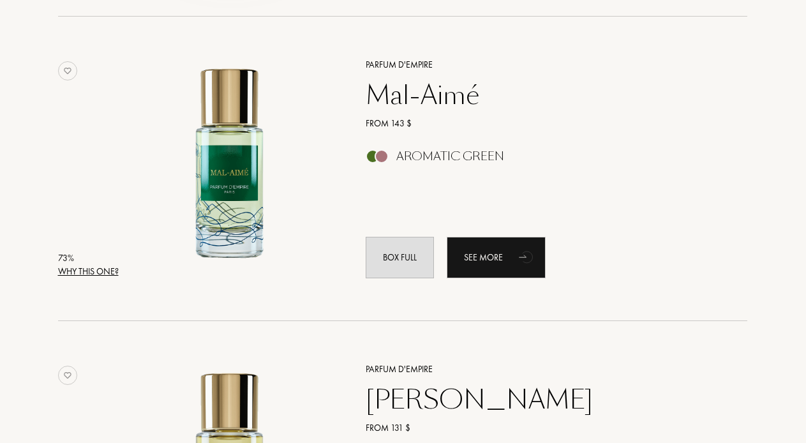
scroll to position [8725, 1]
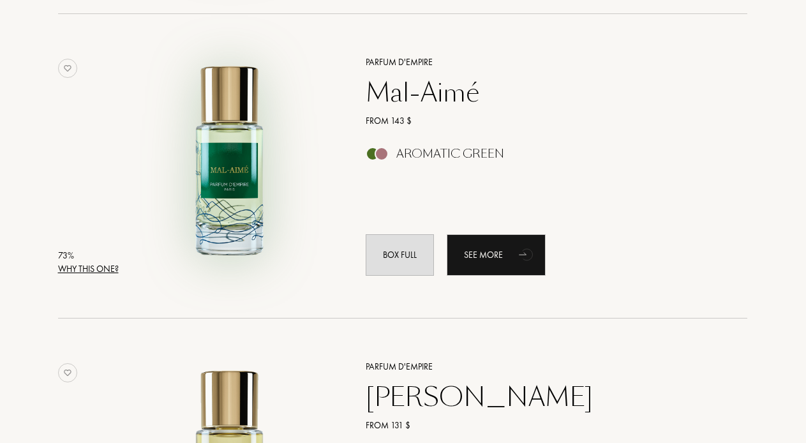
click at [219, 181] on img at bounding box center [229, 160] width 213 height 213
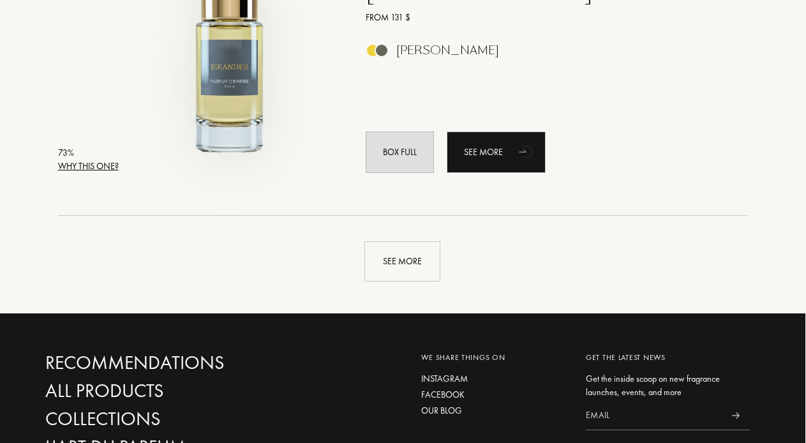
scroll to position [9144, 1]
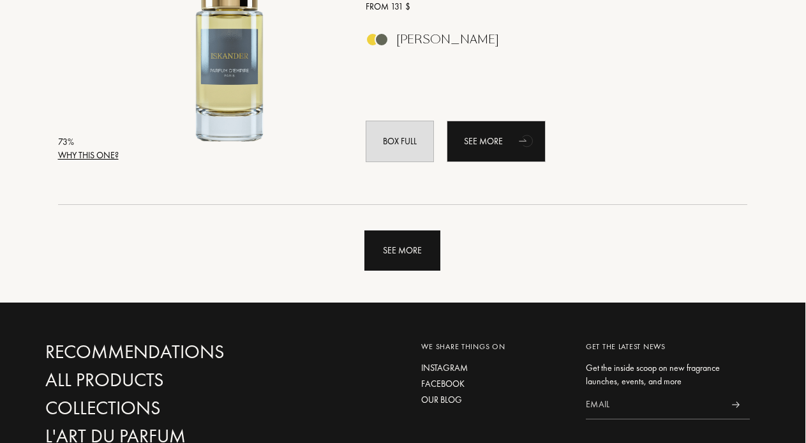
click at [396, 256] on div "See more" at bounding box center [402, 250] width 76 height 40
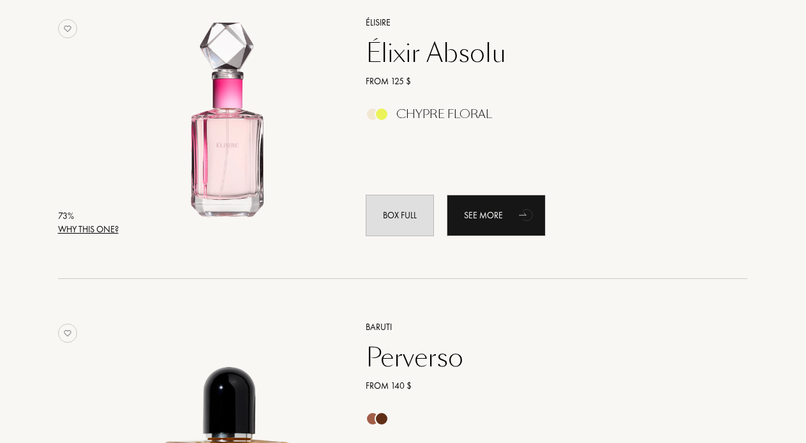
scroll to position [9373, 1]
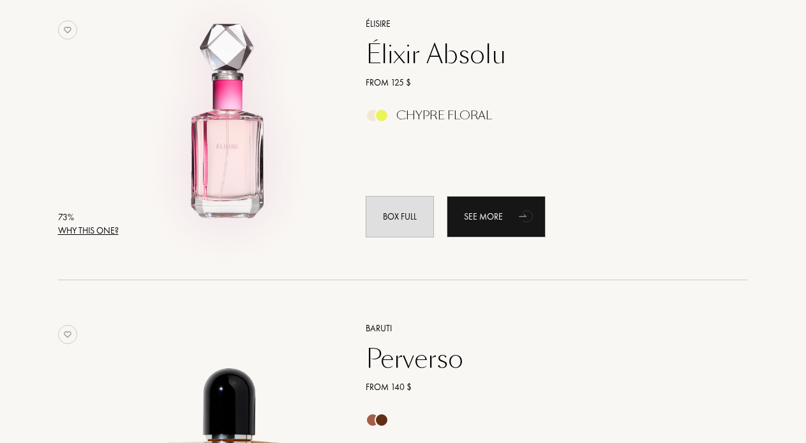
click at [217, 192] on img at bounding box center [229, 121] width 213 height 213
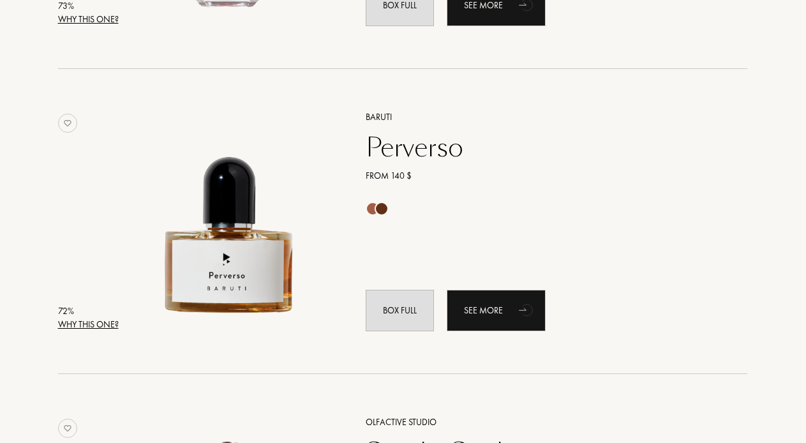
scroll to position [9589, 1]
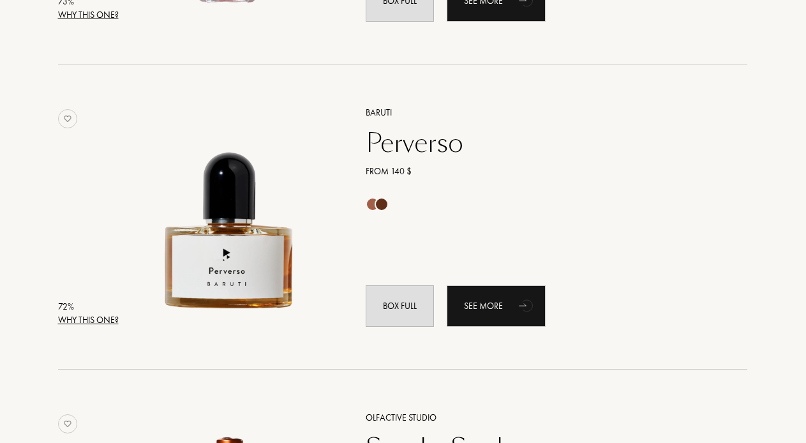
click at [394, 140] on div "Perverso" at bounding box center [542, 143] width 372 height 31
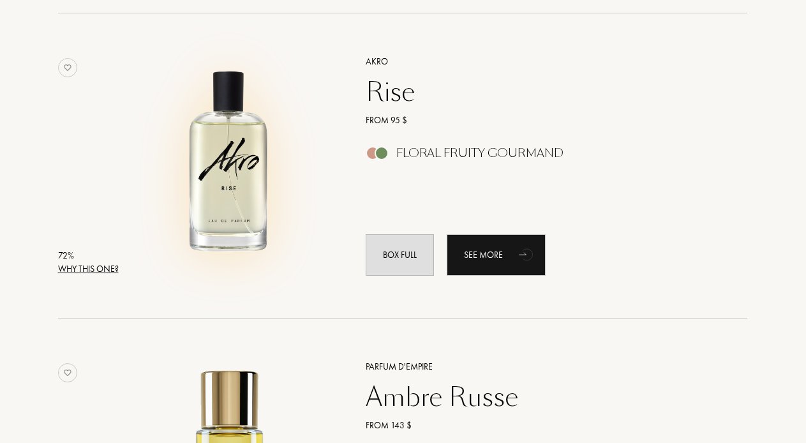
scroll to position [10250, 1]
click at [242, 151] on img at bounding box center [229, 158] width 213 height 213
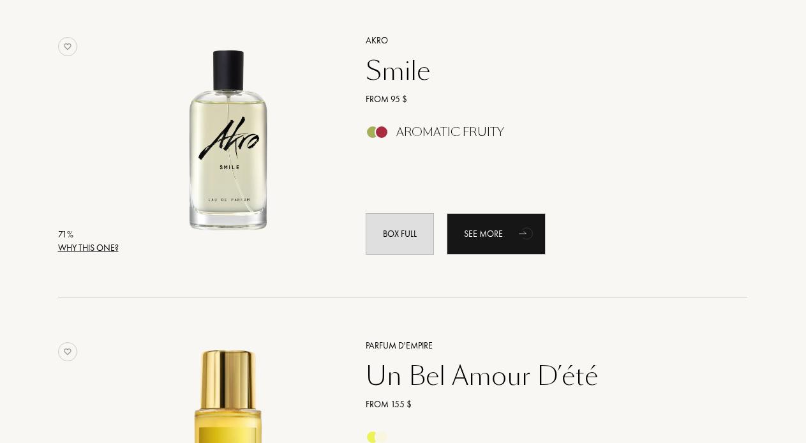
scroll to position [10894, 1]
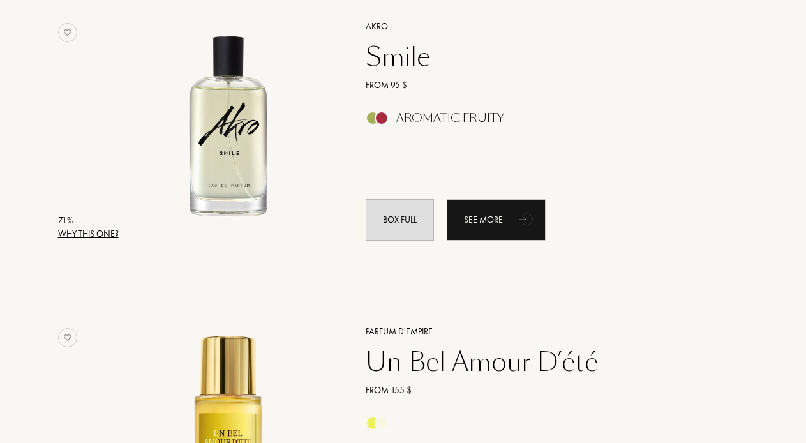
click at [246, 143] on img at bounding box center [229, 124] width 213 height 213
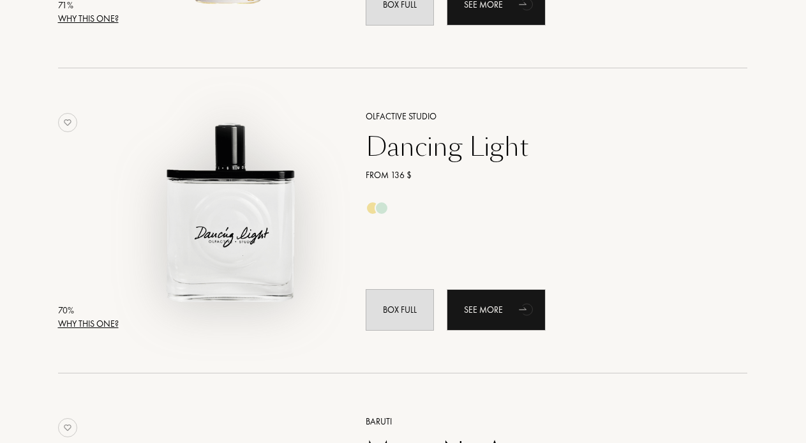
scroll to position [11430, 1]
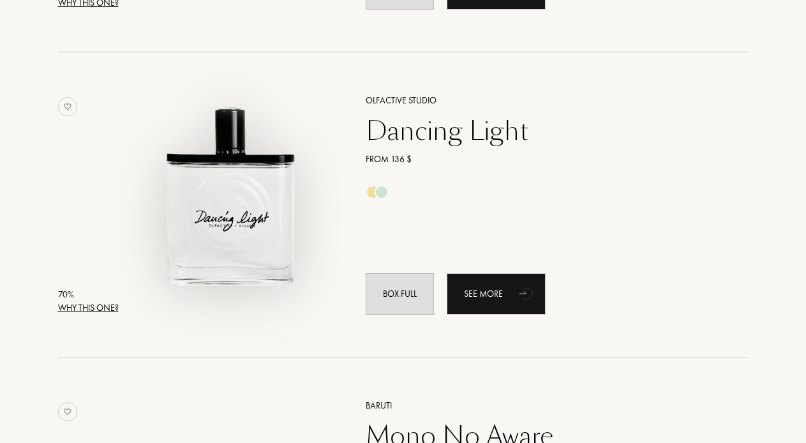
click at [266, 236] on img at bounding box center [229, 198] width 213 height 213
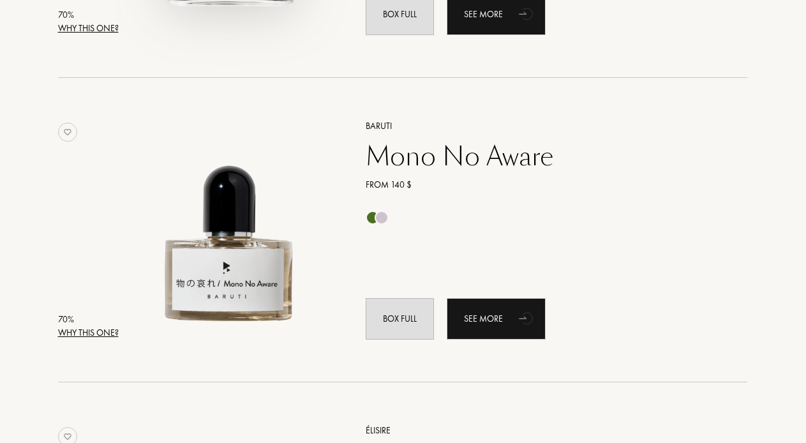
scroll to position [11718, 1]
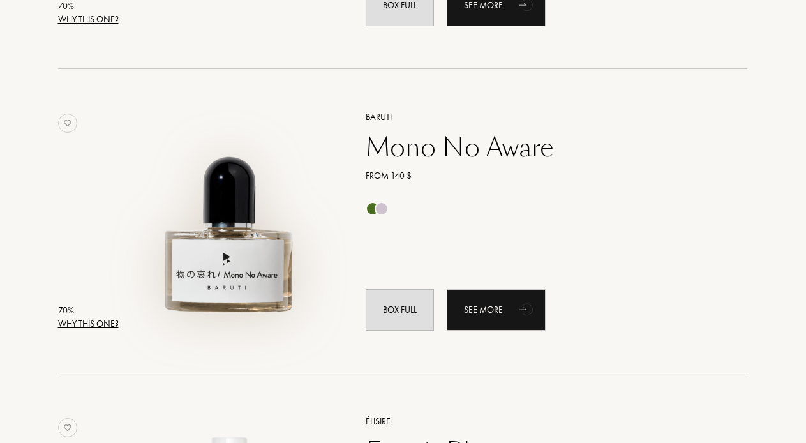
click at [244, 236] on img at bounding box center [229, 215] width 213 height 213
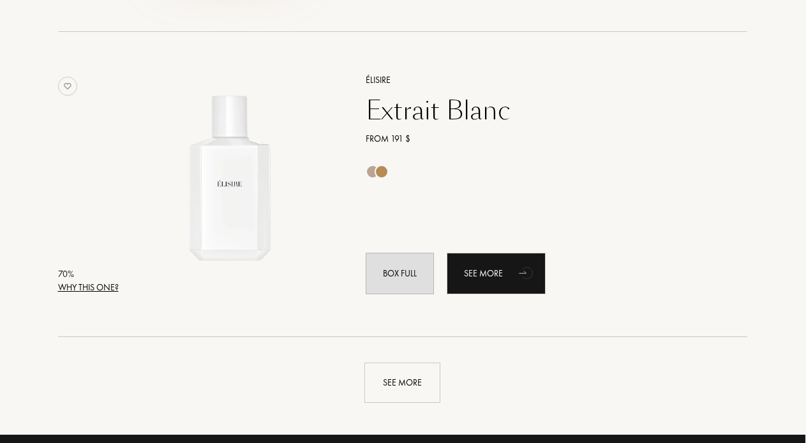
scroll to position [12091, 1]
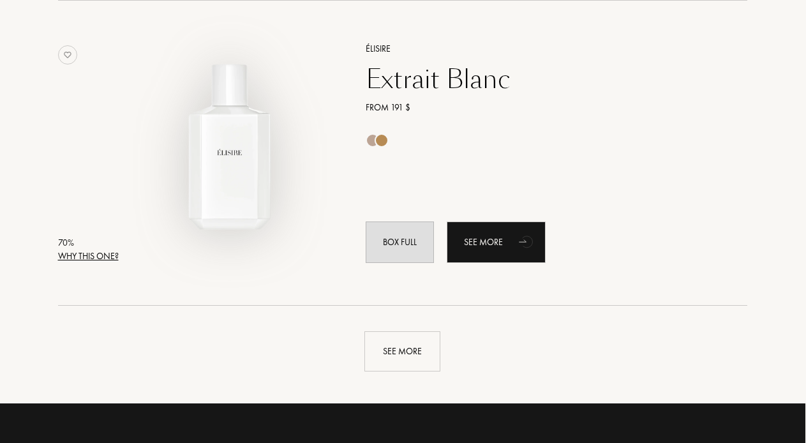
click at [250, 172] on img at bounding box center [229, 146] width 213 height 213
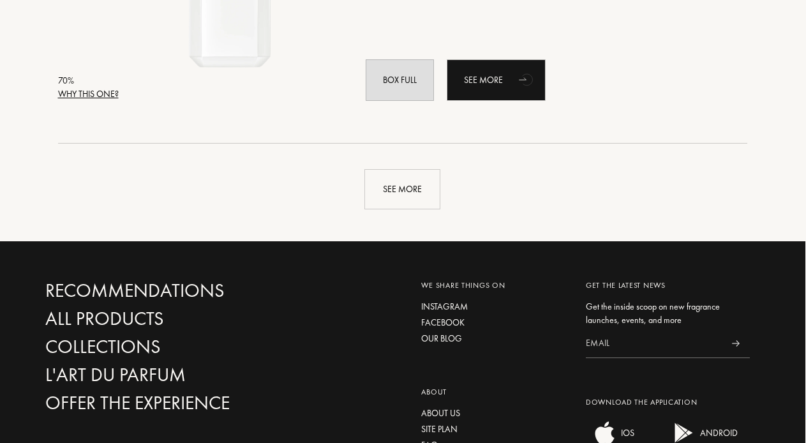
scroll to position [12339, 1]
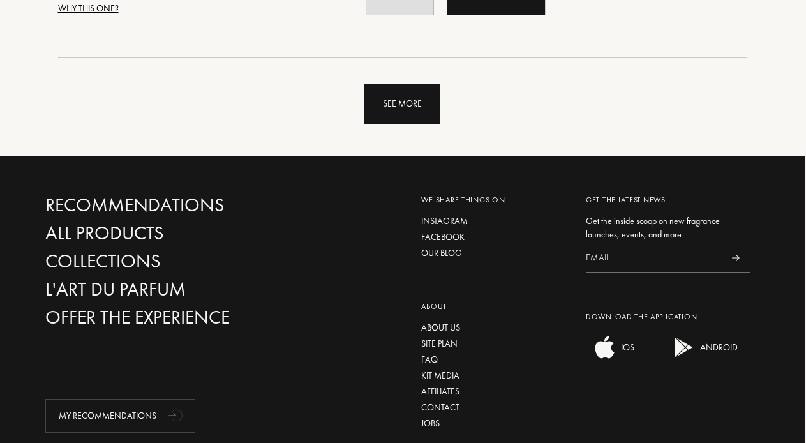
click at [407, 105] on div "See more" at bounding box center [402, 104] width 76 height 40
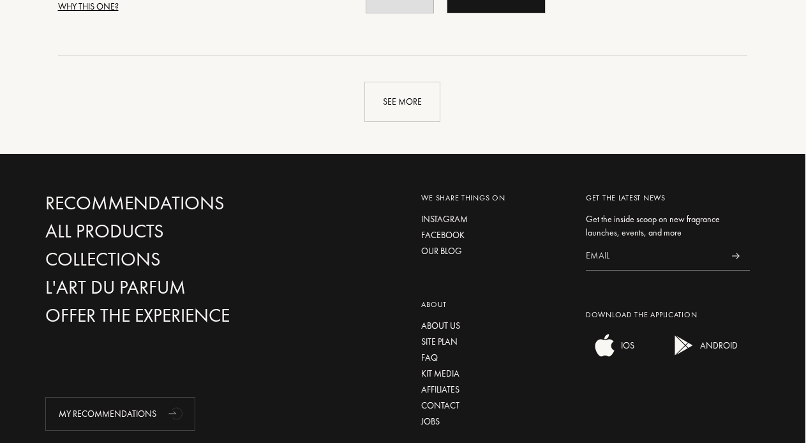
scroll to position [15390, 1]
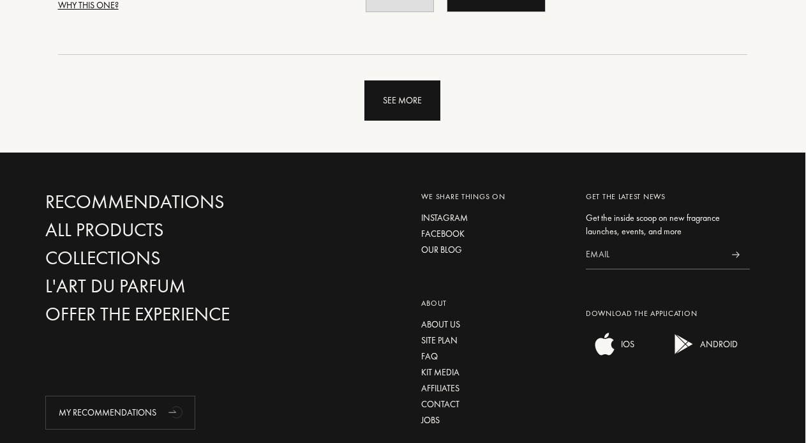
click at [421, 105] on div "See more" at bounding box center [402, 100] width 76 height 40
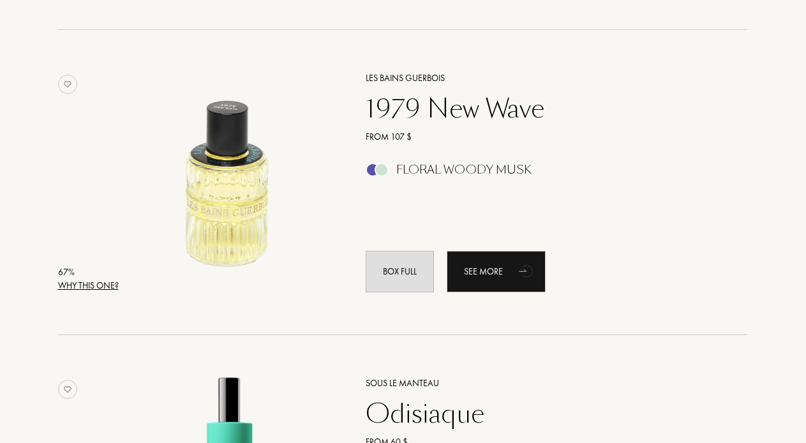
scroll to position [15730, 1]
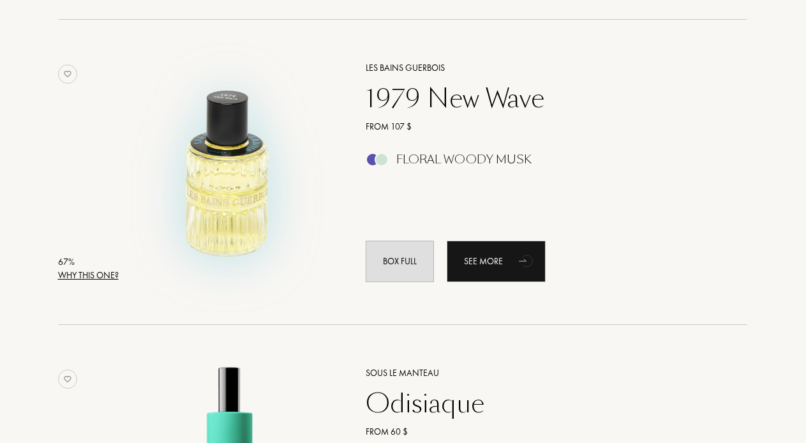
click at [241, 182] on img at bounding box center [229, 165] width 213 height 213
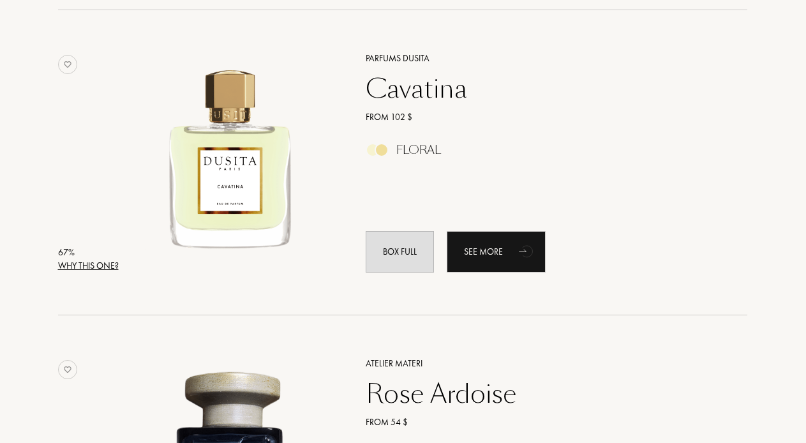
scroll to position [16353, 1]
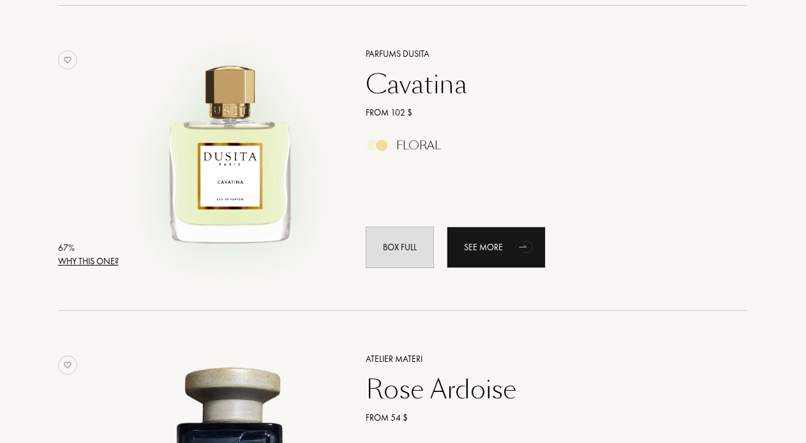
click at [243, 158] on img at bounding box center [229, 151] width 213 height 213
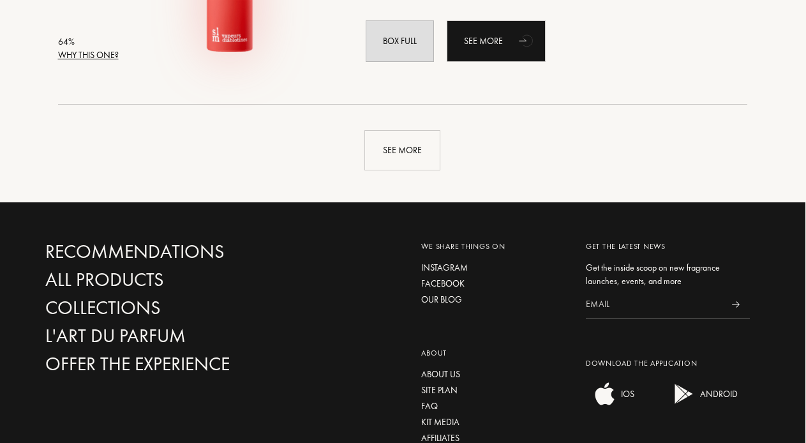
scroll to position [18351, 1]
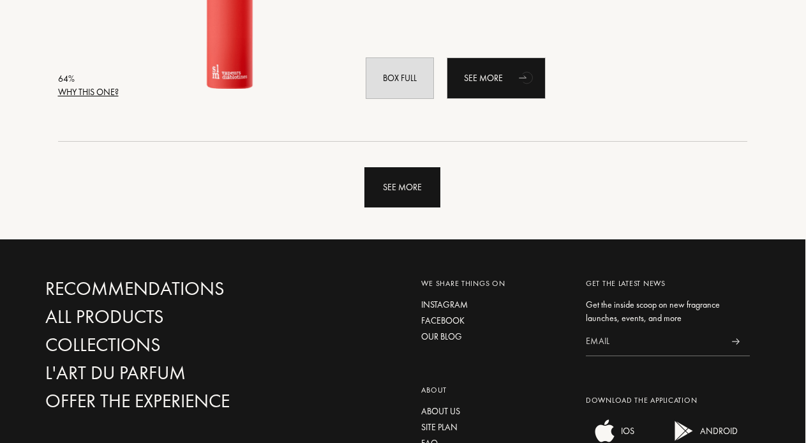
click at [391, 200] on div "See more" at bounding box center [402, 187] width 76 height 40
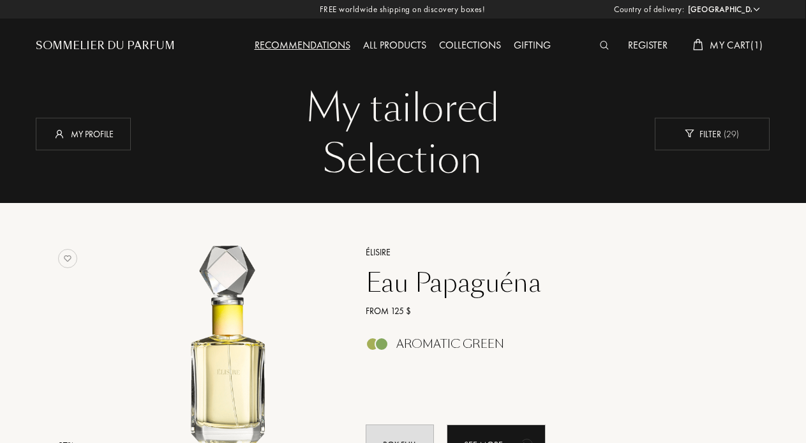
scroll to position [0, 1]
click at [737, 43] on span "My Cart ( 1 )" at bounding box center [736, 44] width 53 height 13
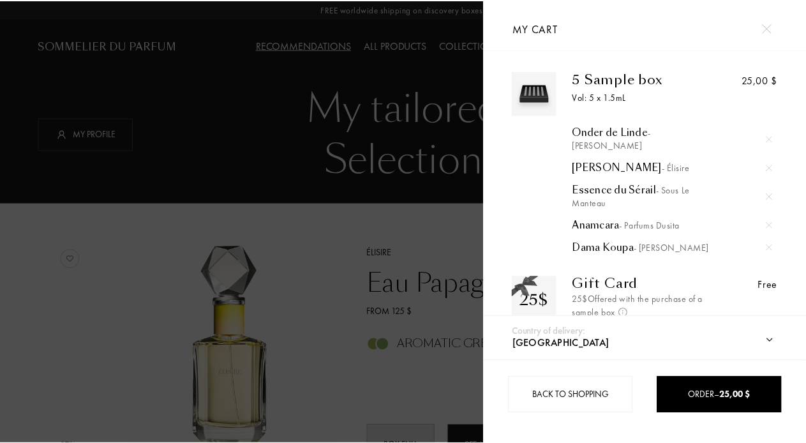
scroll to position [0, 0]
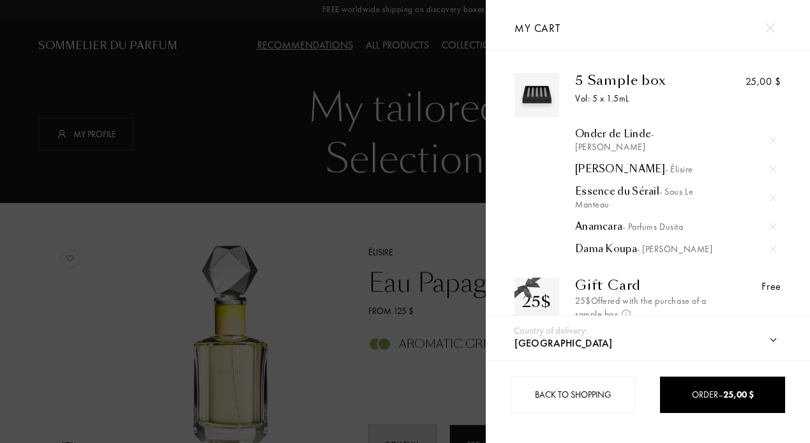
click at [389, 223] on div at bounding box center [243, 221] width 486 height 443
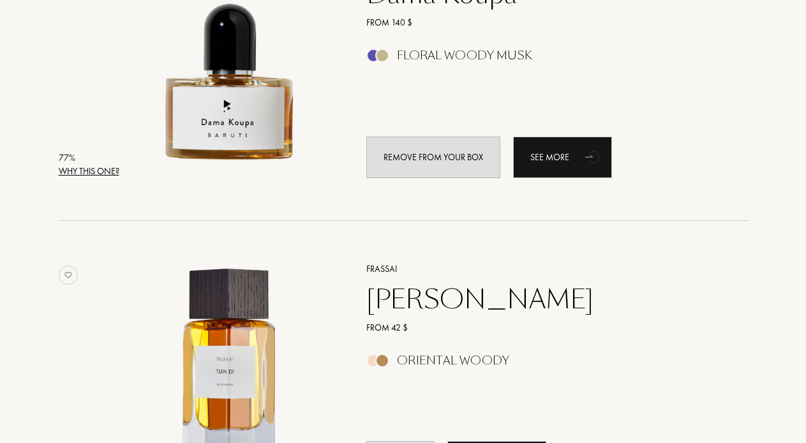
scroll to position [4729, 0]
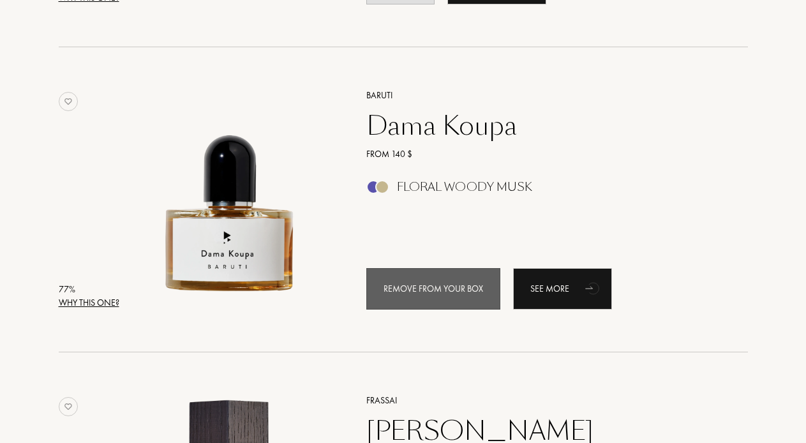
click at [447, 285] on div "Remove from your box" at bounding box center [433, 288] width 134 height 41
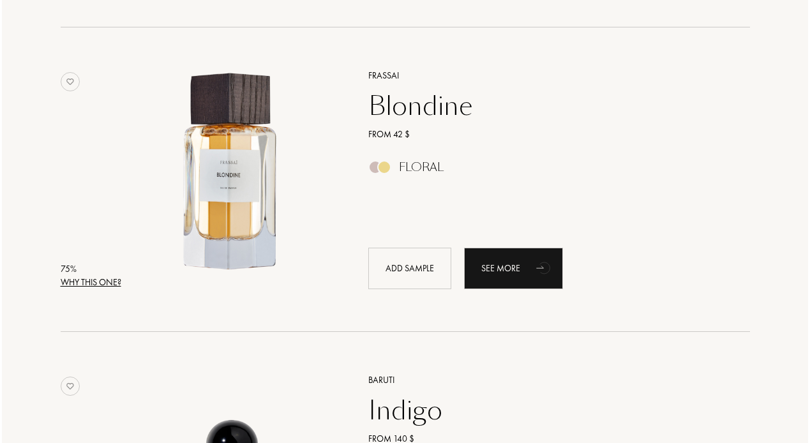
scroll to position [6896, 0]
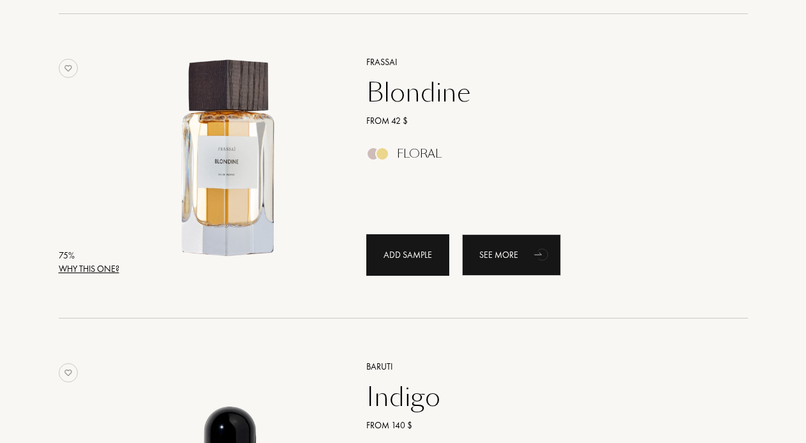
click at [422, 253] on div "Add sample" at bounding box center [407, 254] width 83 height 41
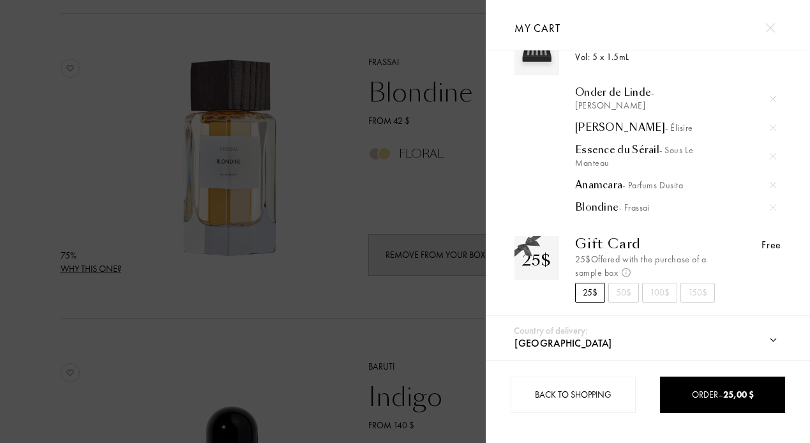
scroll to position [40, 0]
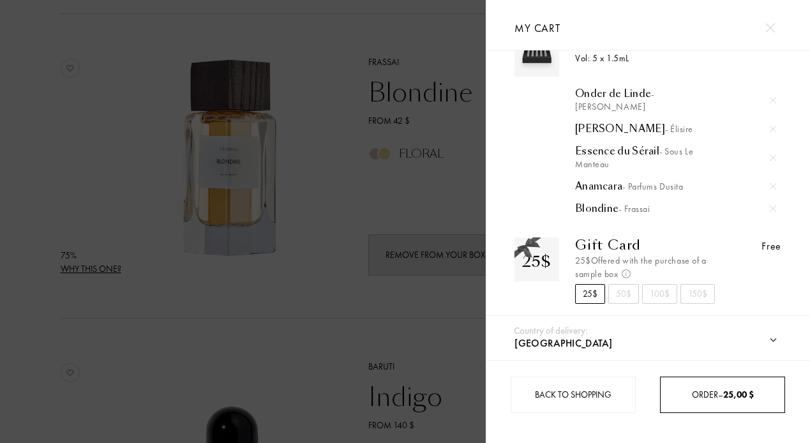
click at [709, 391] on span "Order – 25,00 $" at bounding box center [723, 394] width 62 height 11
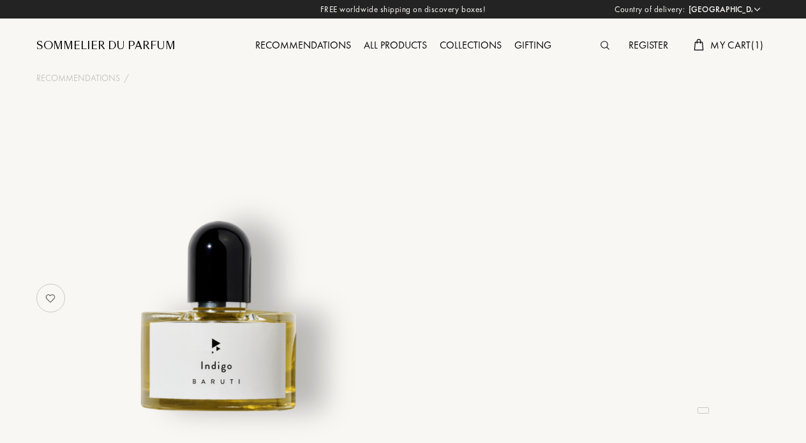
select select "US"
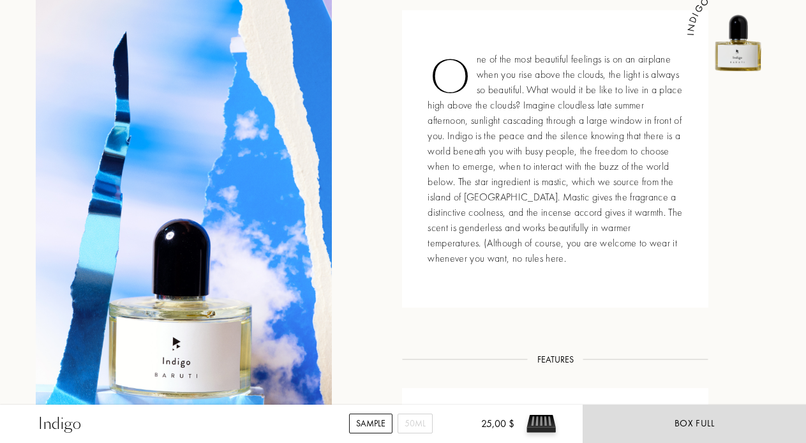
scroll to position [512, 1]
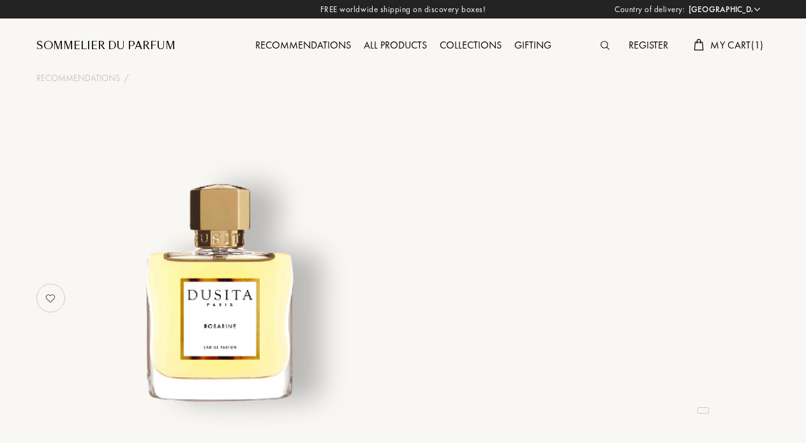
select select "US"
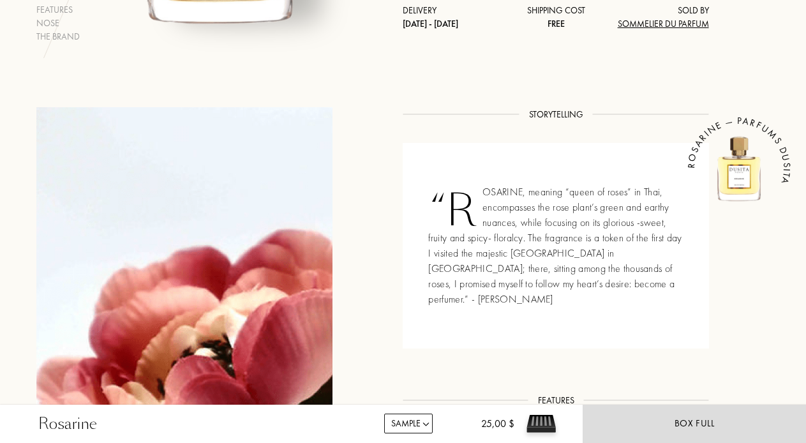
scroll to position [379, 0]
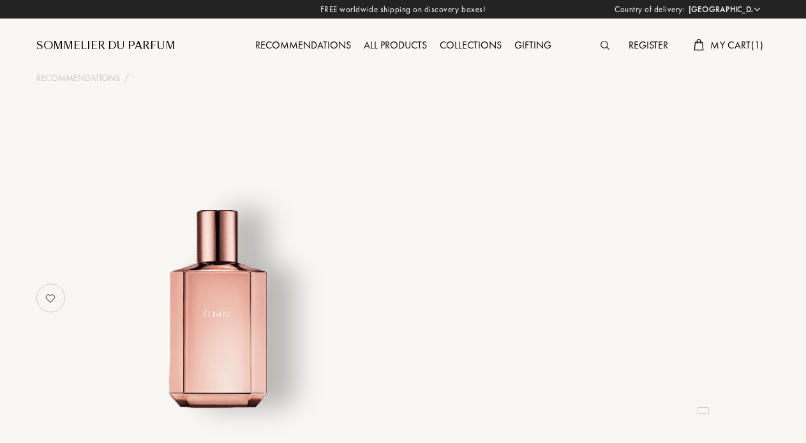
select select "US"
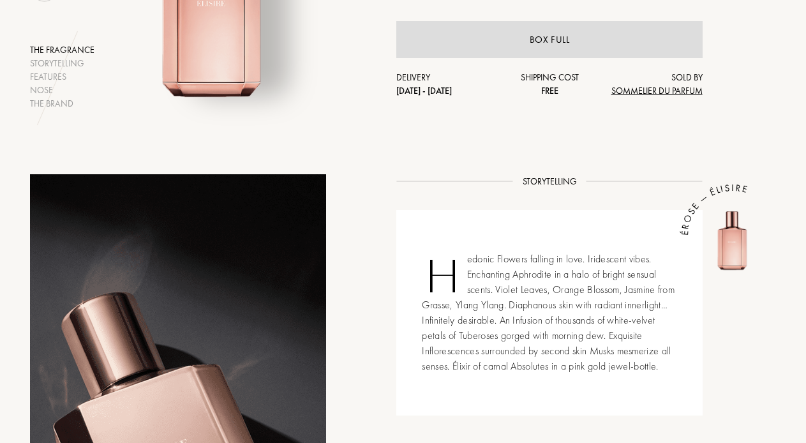
scroll to position [316, 6]
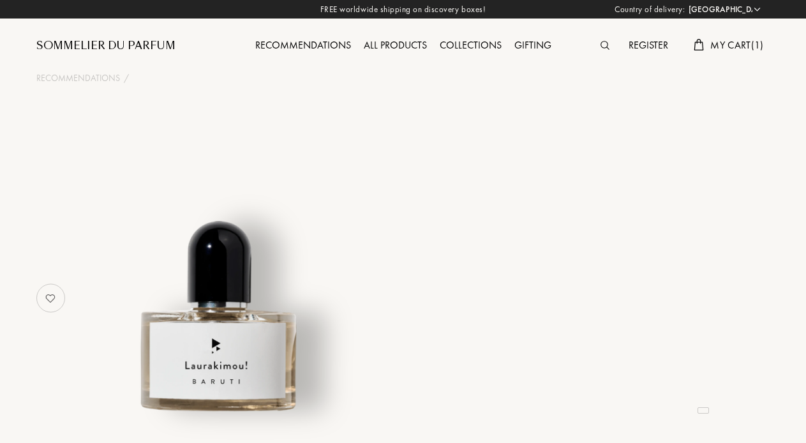
select select "US"
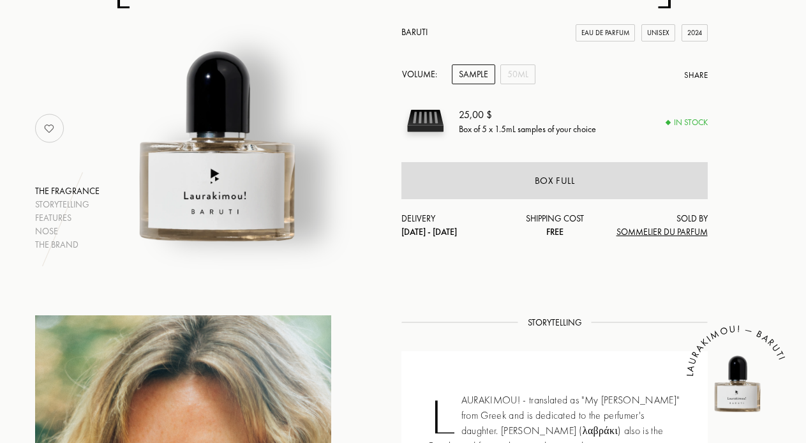
scroll to position [71, 1]
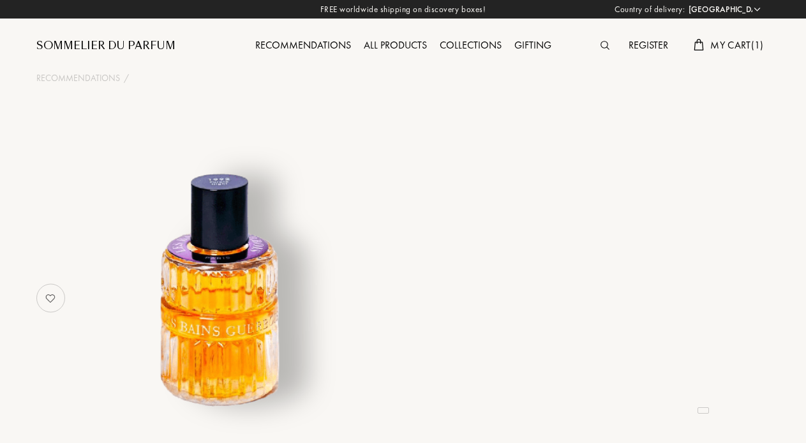
select select "US"
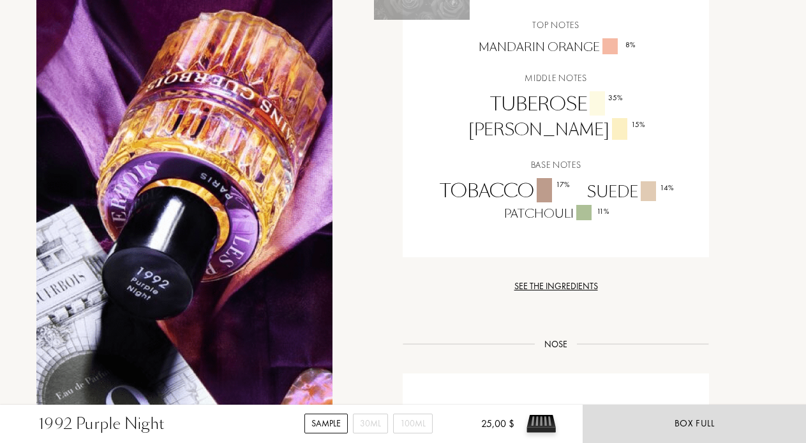
scroll to position [1048, 0]
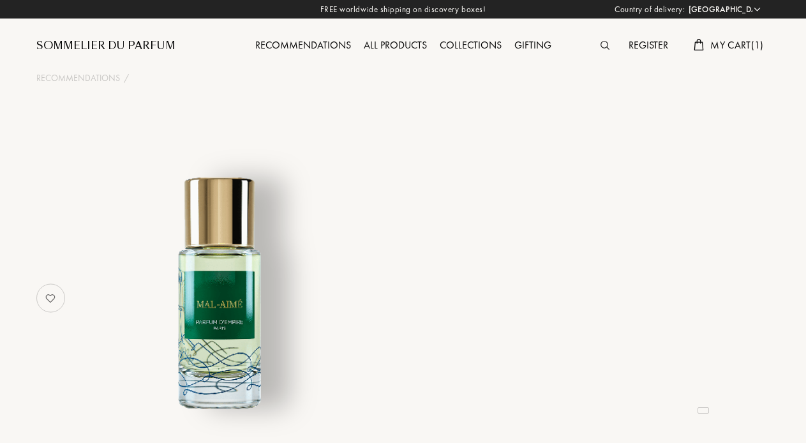
select select "US"
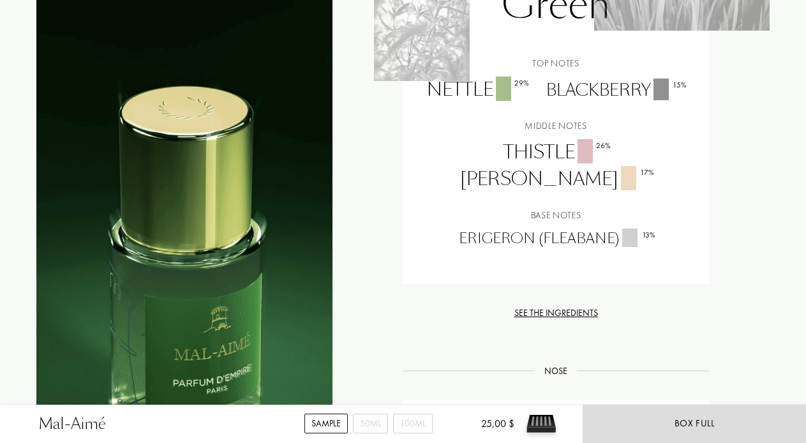
scroll to position [1169, 0]
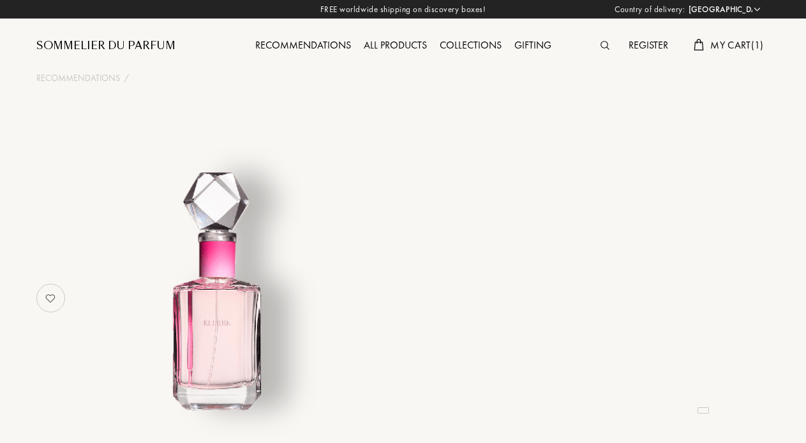
select select "US"
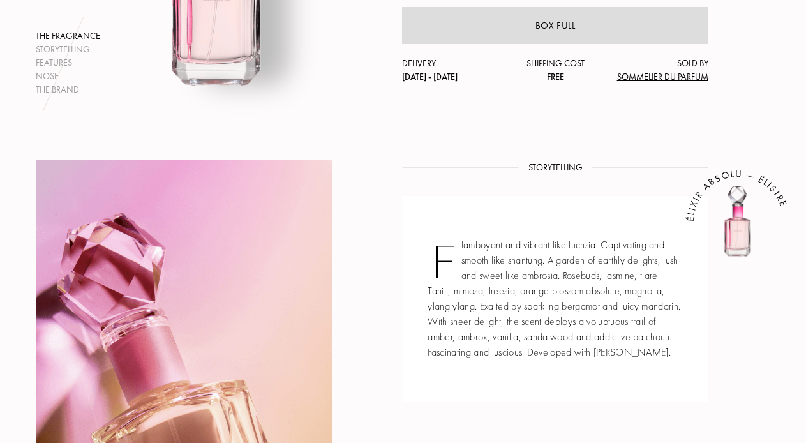
scroll to position [326, 1]
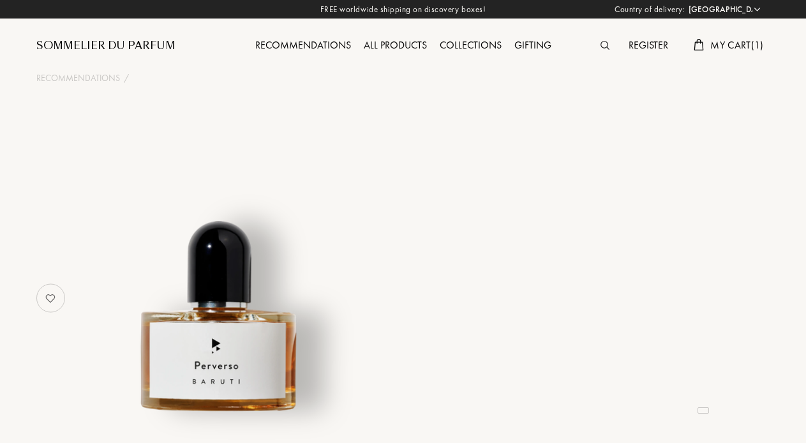
select select "US"
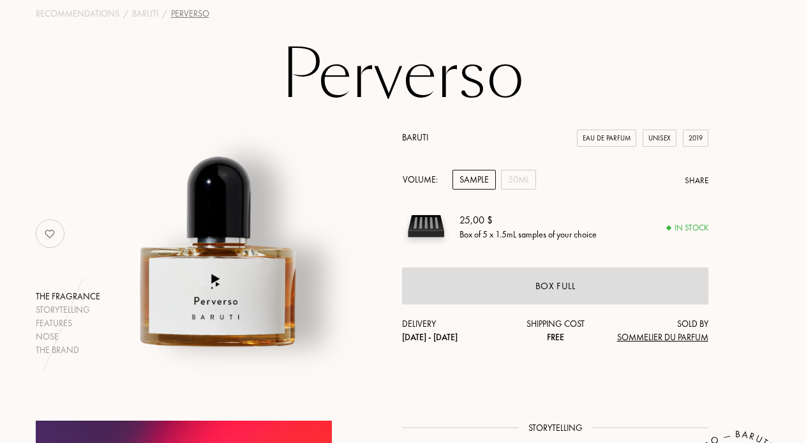
scroll to position [39, 1]
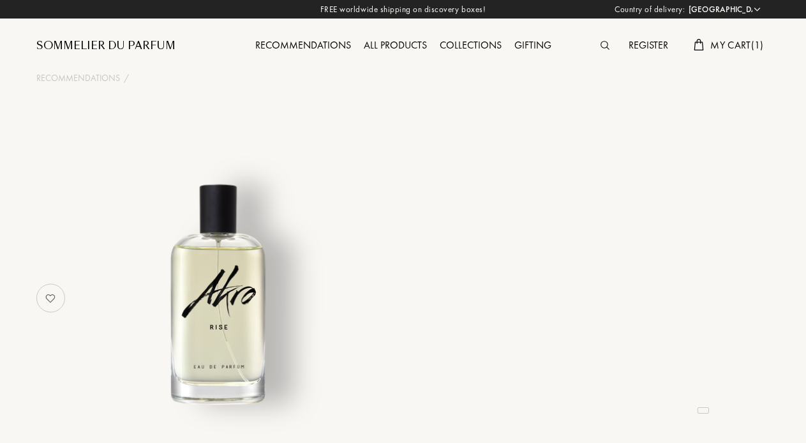
select select "US"
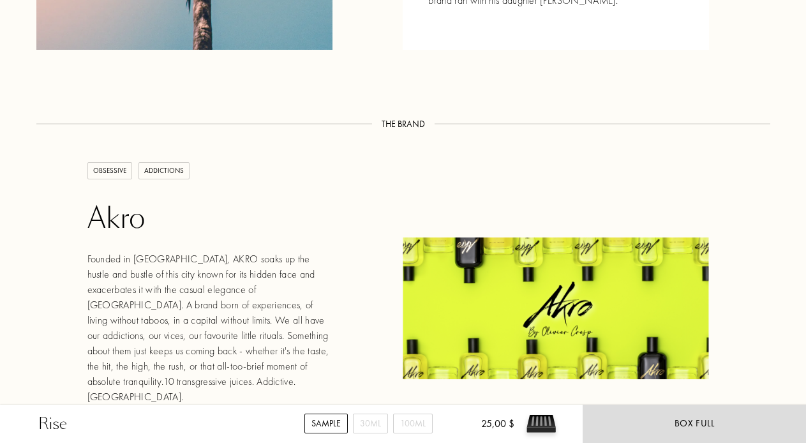
scroll to position [1837, 0]
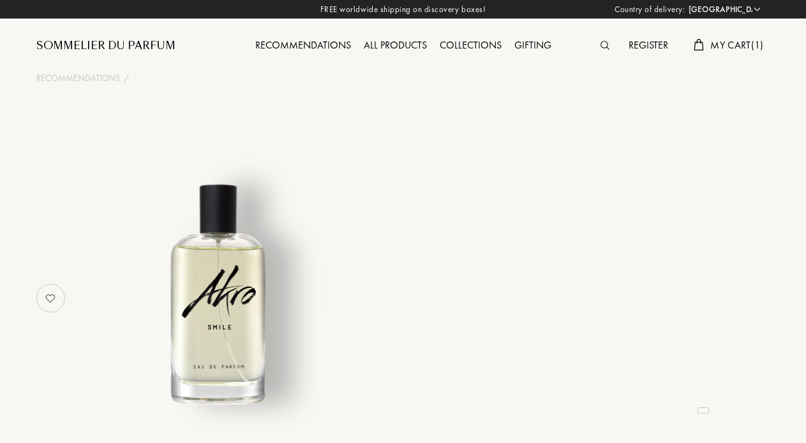
select select "US"
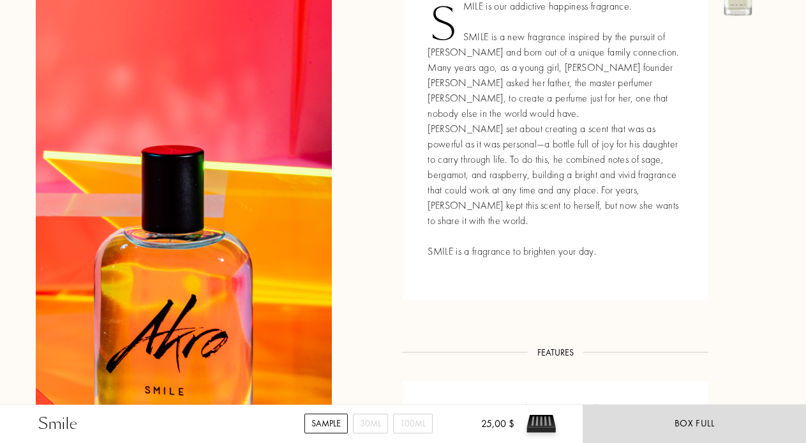
scroll to position [564, 1]
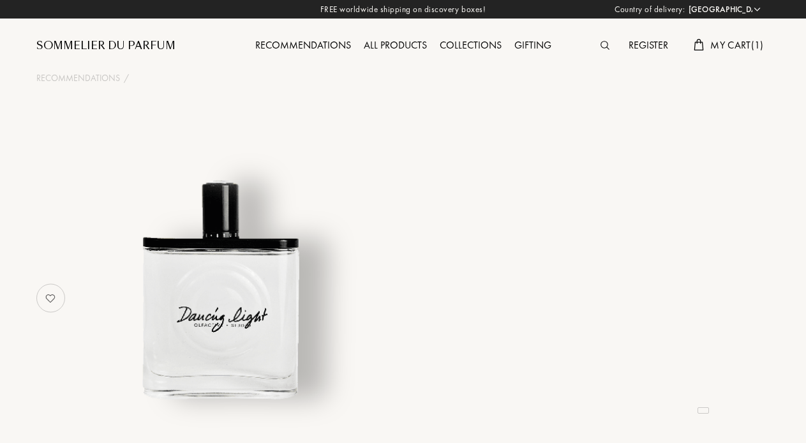
select select "US"
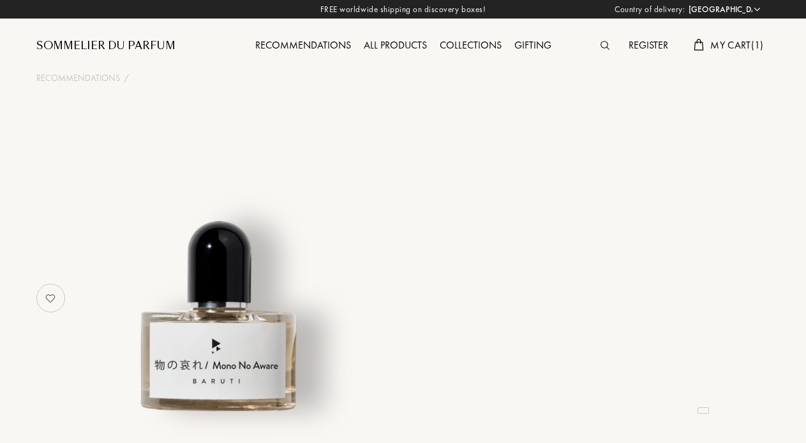
select select "US"
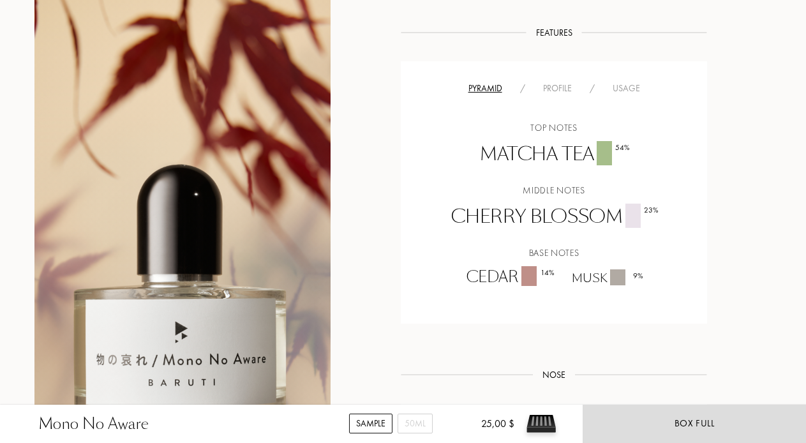
scroll to position [954, 2]
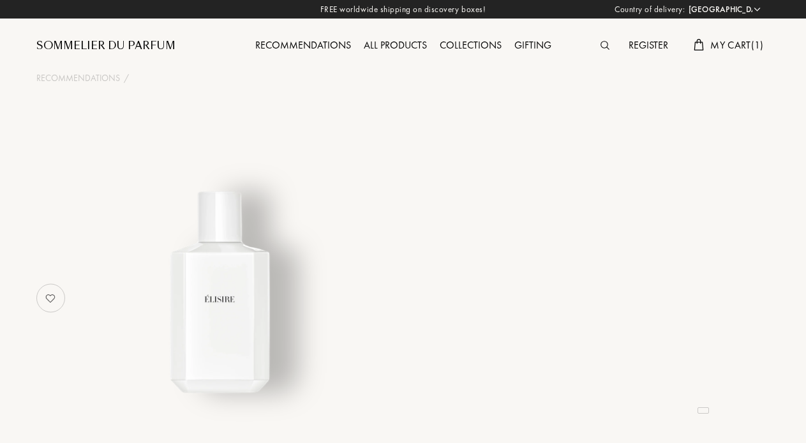
select select "US"
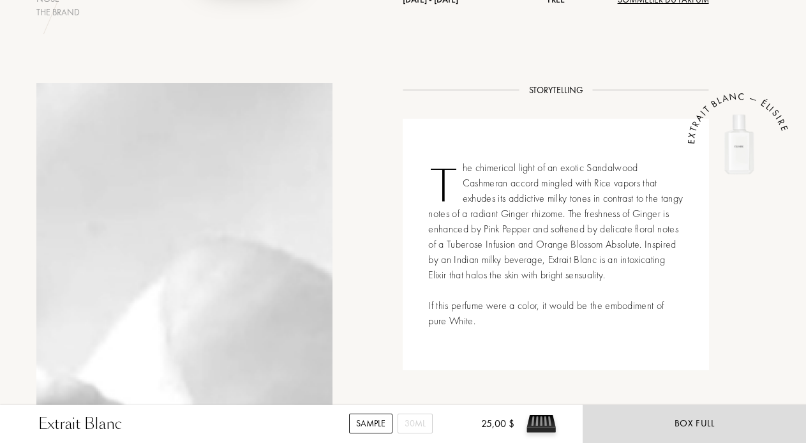
scroll to position [427, 0]
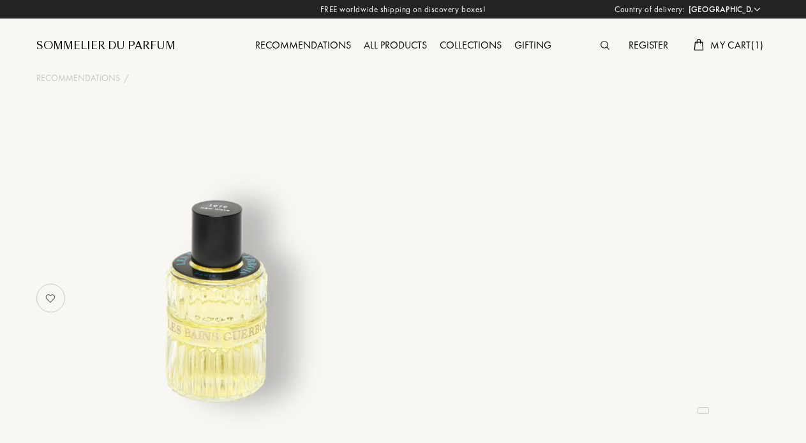
select select "US"
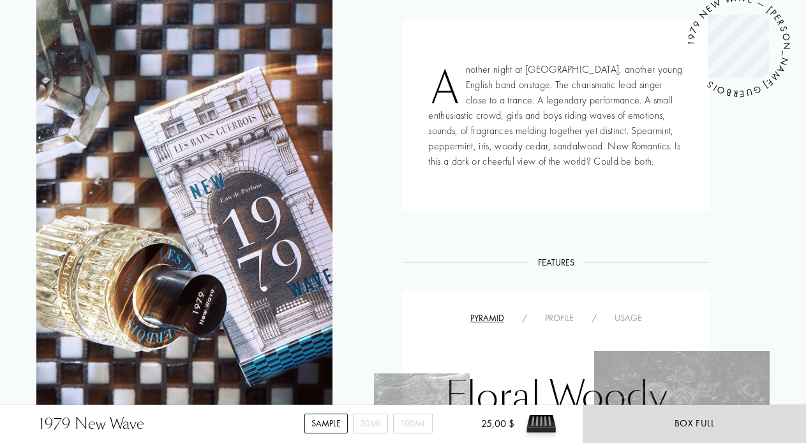
scroll to position [502, 0]
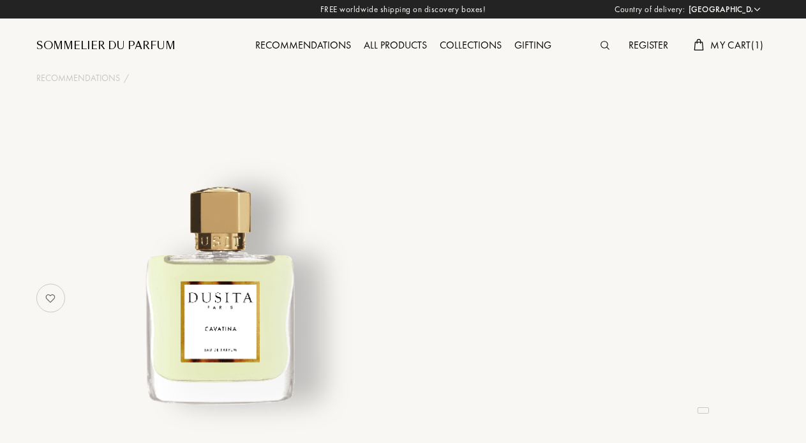
select select "US"
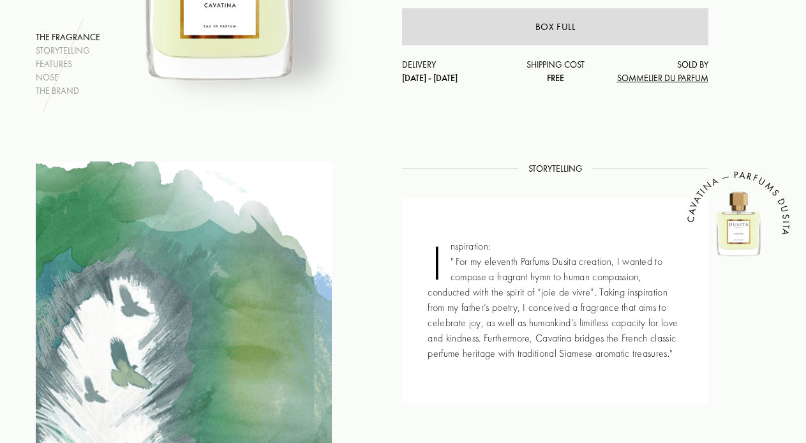
scroll to position [93, 1]
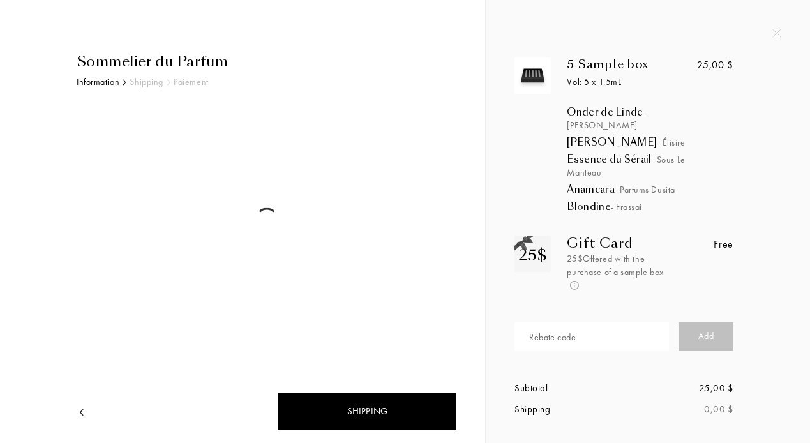
select select "US"
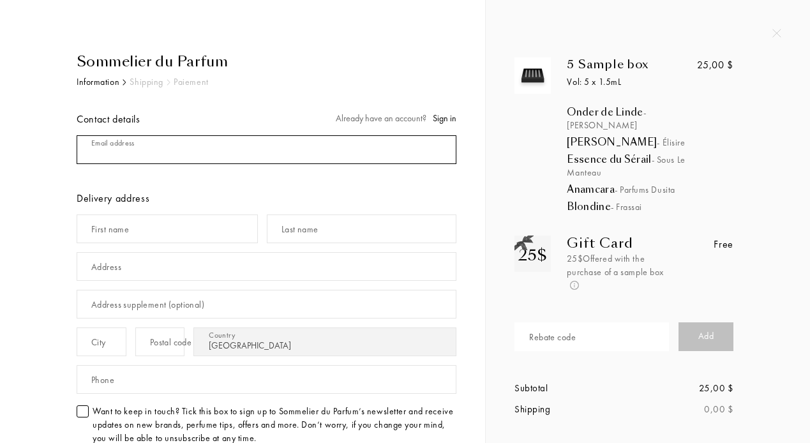
type input "rantflo@gmail.com"
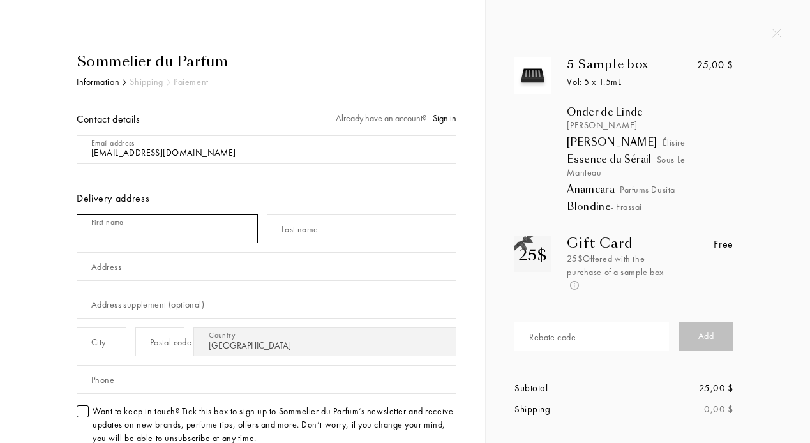
click at [238, 232] on input "text" at bounding box center [167, 228] width 181 height 29
type input "Ruby"
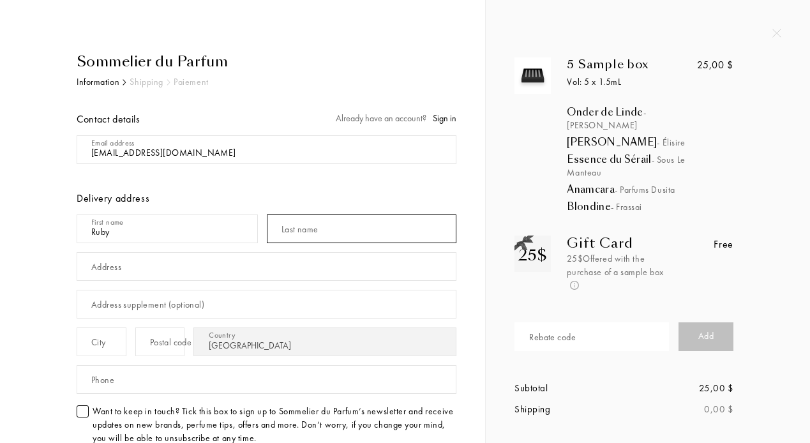
type input "Flores"
type input "2467 W. Hutchinson St. Apt 1"
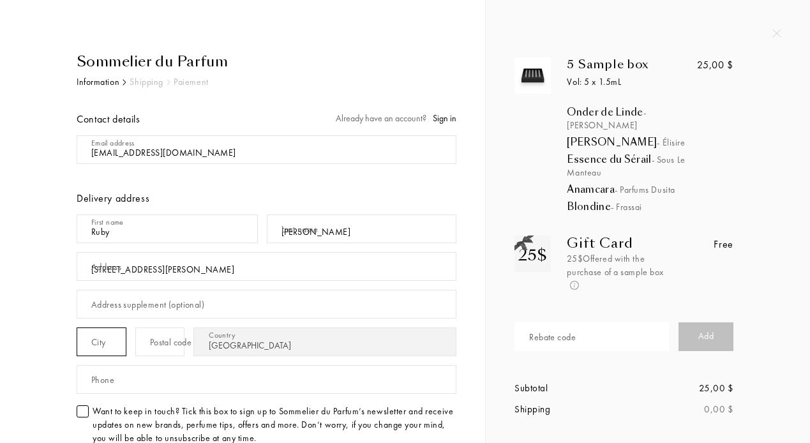
type input "Chicago"
type input "60618"
type input "rantflo@gmail.com"
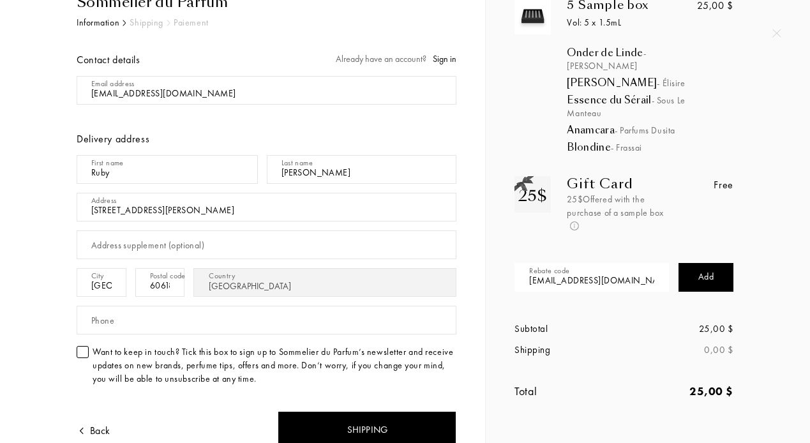
scroll to position [95, 0]
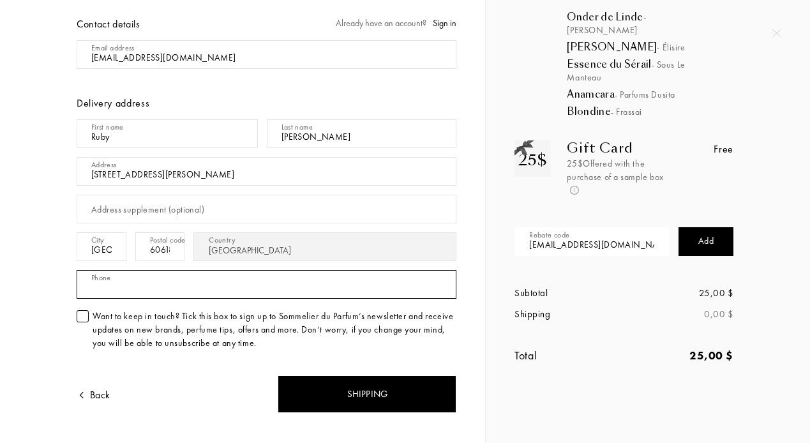
click at [438, 287] on input "text" at bounding box center [267, 284] width 380 height 29
type input "5624536186"
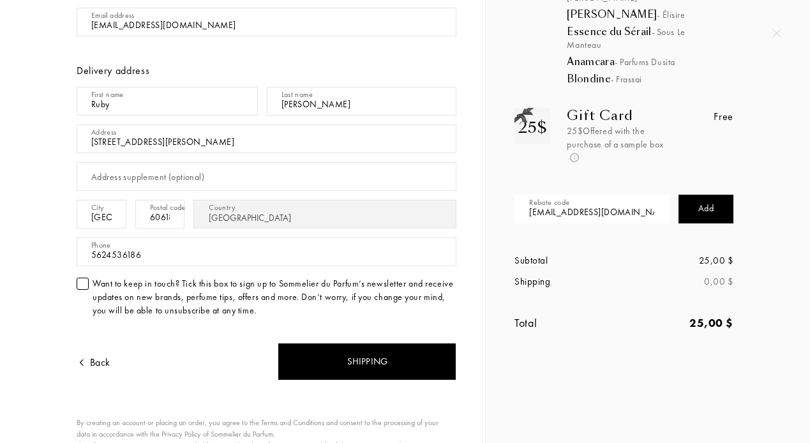
scroll to position [132, 0]
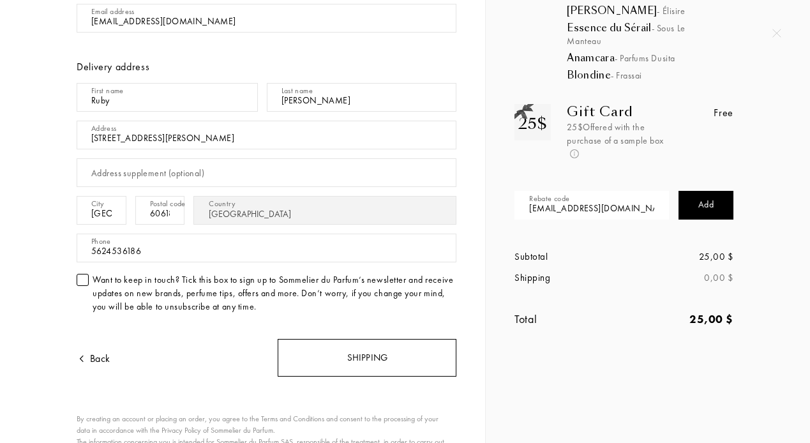
click at [354, 348] on div "Shipping" at bounding box center [367, 358] width 179 height 38
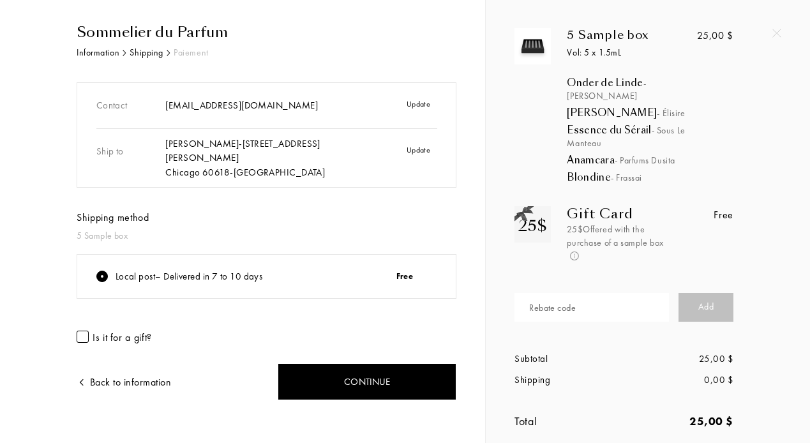
scroll to position [29, 0]
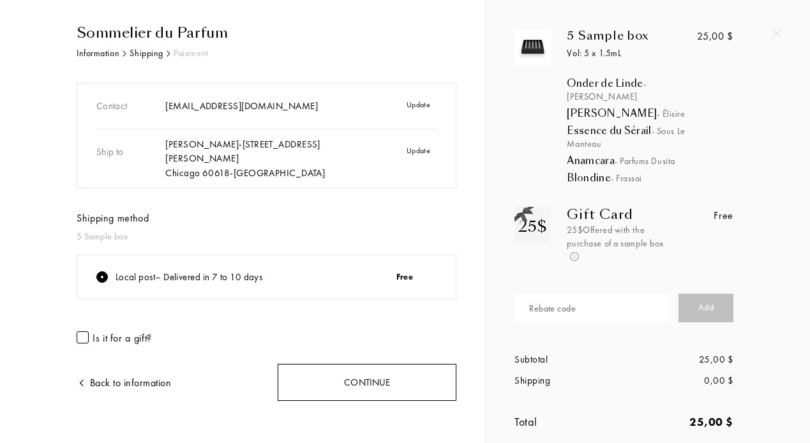
click at [363, 373] on div "Continue" at bounding box center [367, 383] width 179 height 38
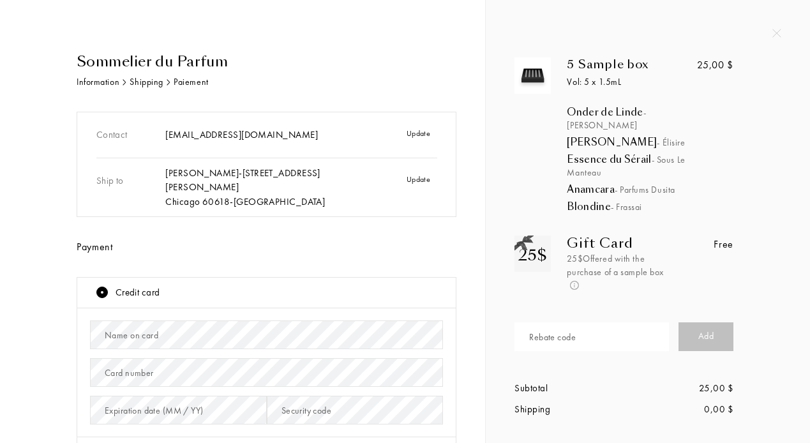
click at [416, 182] on div "Update" at bounding box center [417, 187] width 52 height 43
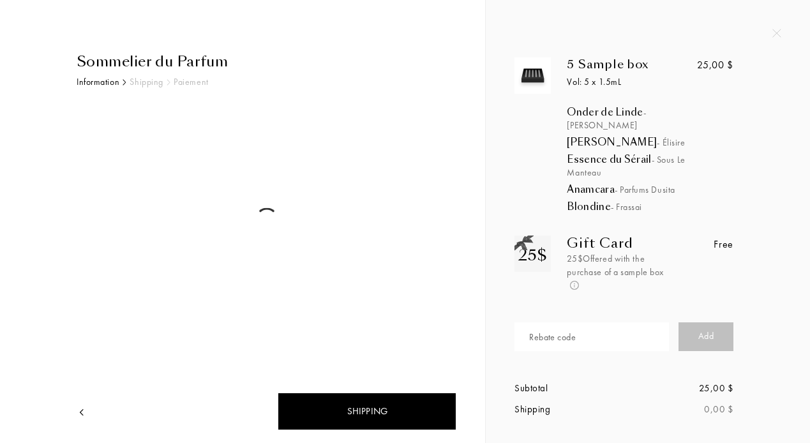
select select "US"
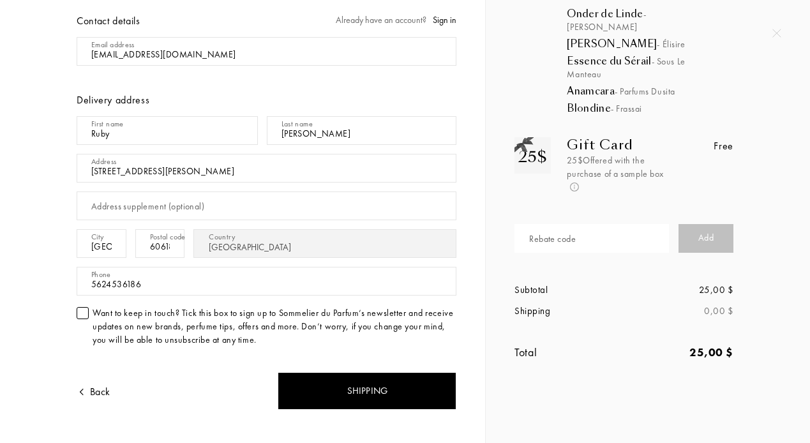
scroll to position [99, 0]
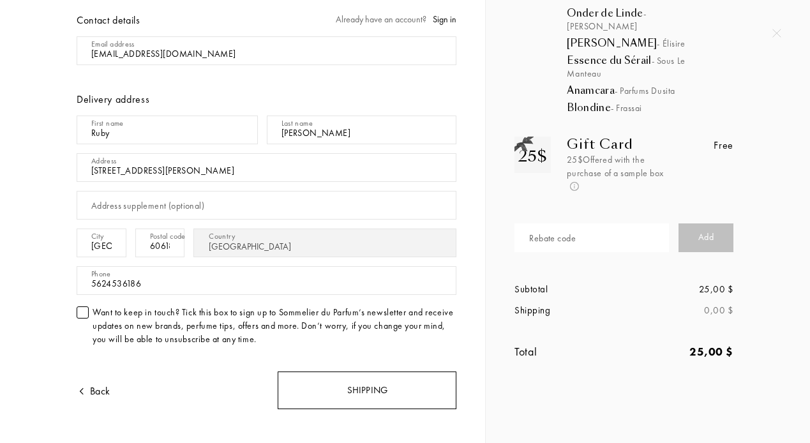
click at [384, 387] on div "Shipping" at bounding box center [367, 391] width 179 height 38
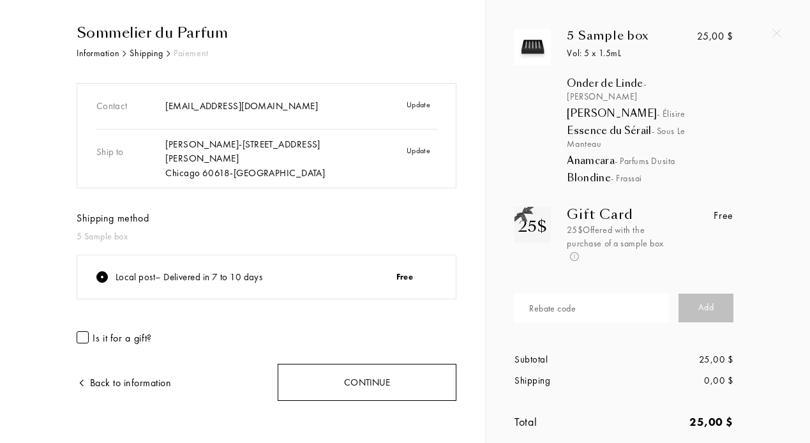
click at [363, 372] on div "Continue" at bounding box center [367, 383] width 179 height 38
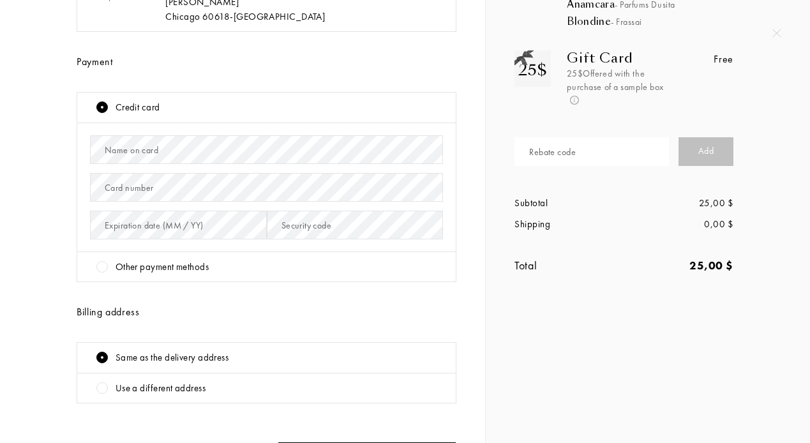
scroll to position [161, 0]
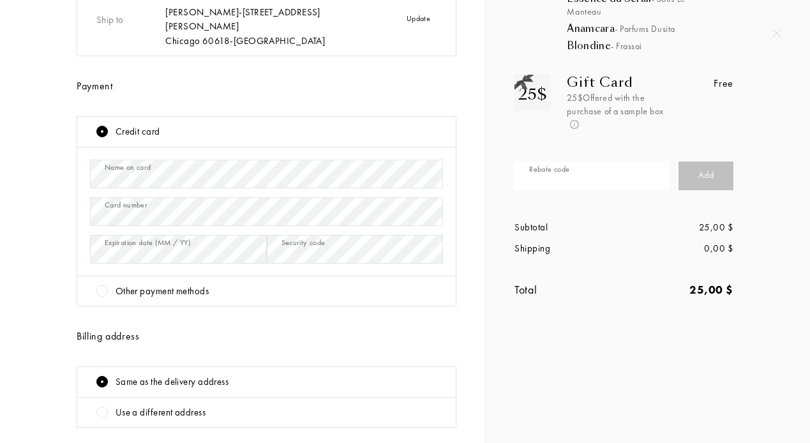
click at [98, 285] on div at bounding box center [101, 290] width 11 height 11
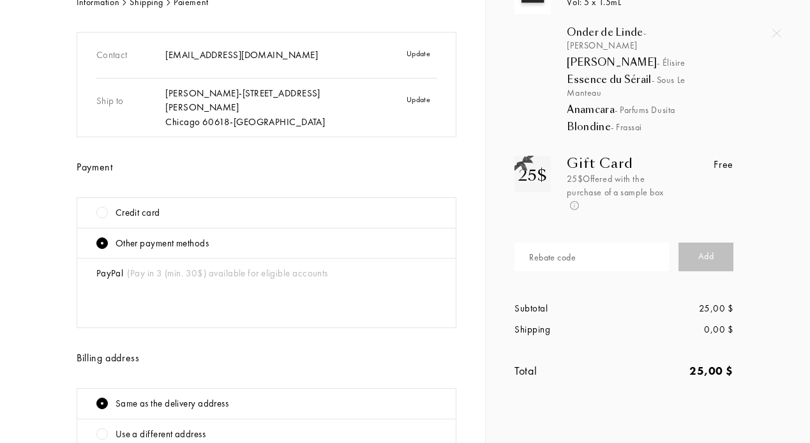
scroll to position [0, 0]
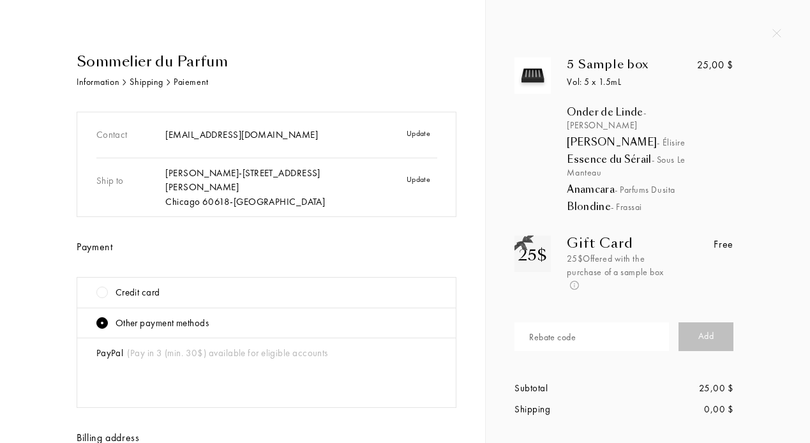
click at [102, 287] on div at bounding box center [101, 292] width 11 height 11
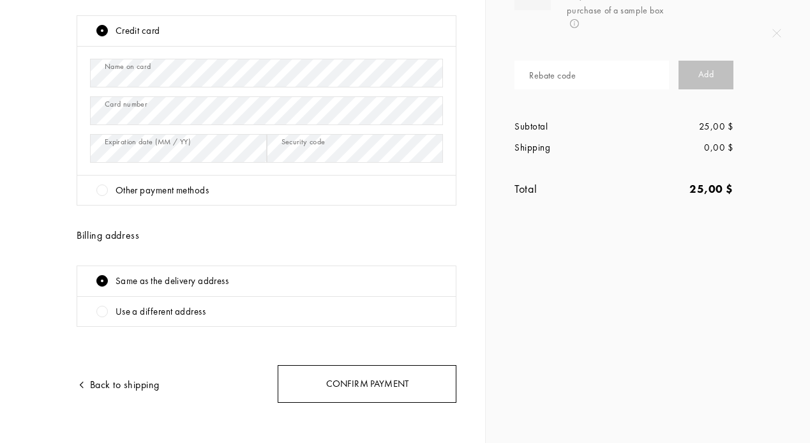
scroll to position [261, 0]
click at [306, 373] on div "Confirm payment" at bounding box center [367, 385] width 179 height 38
